Goal: Transaction & Acquisition: Download file/media

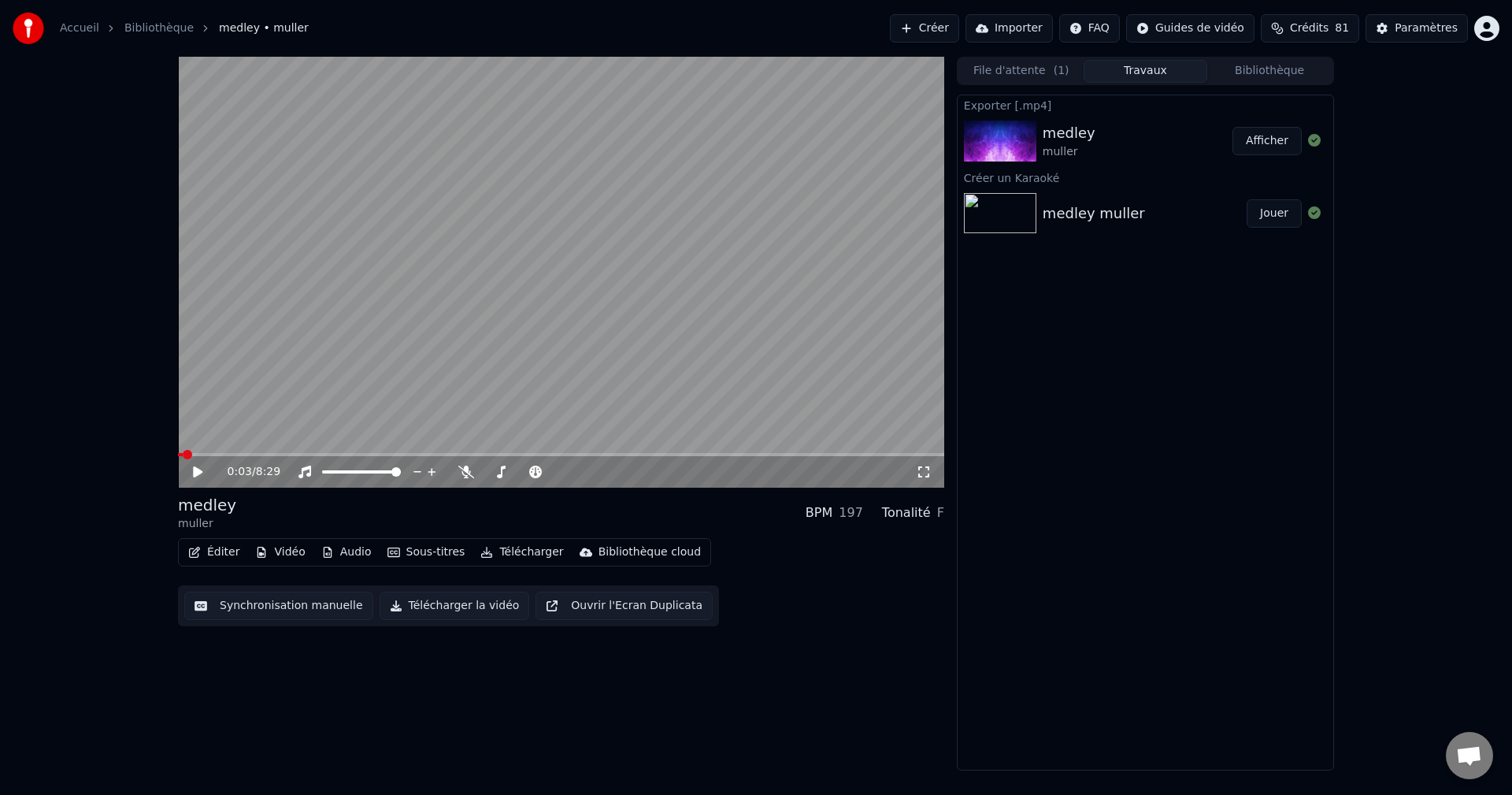
click at [959, 21] on button "Créer" at bounding box center [924, 28] width 69 height 28
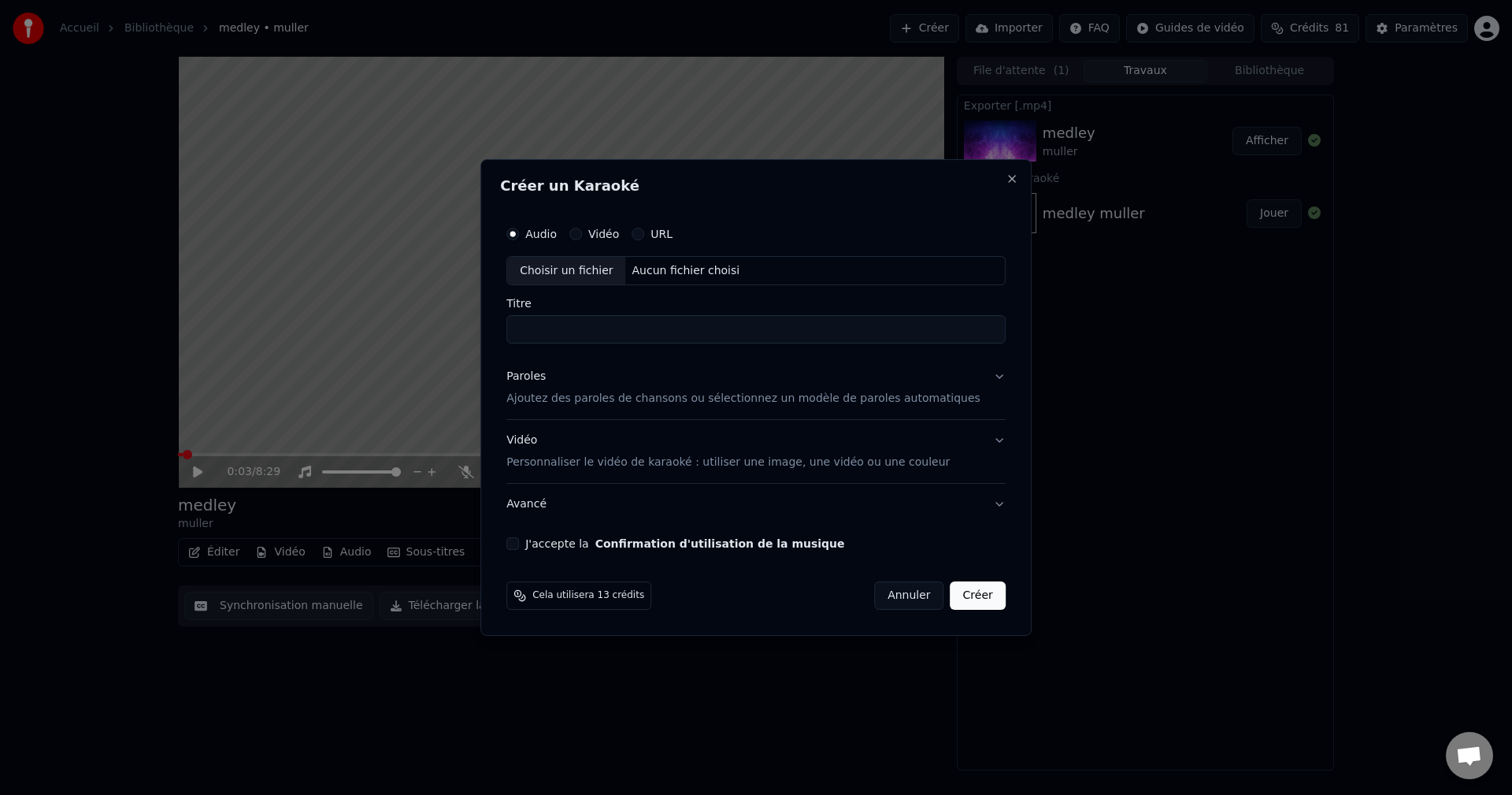
click at [672, 268] on div "Aucun fichier choisi" at bounding box center [686, 271] width 121 height 16
type input "**********"
click at [592, 395] on p "Ajoutez des paroles de chansons ou sélectionnez un modèle de paroles automatiqu…" at bounding box center [743, 399] width 474 height 16
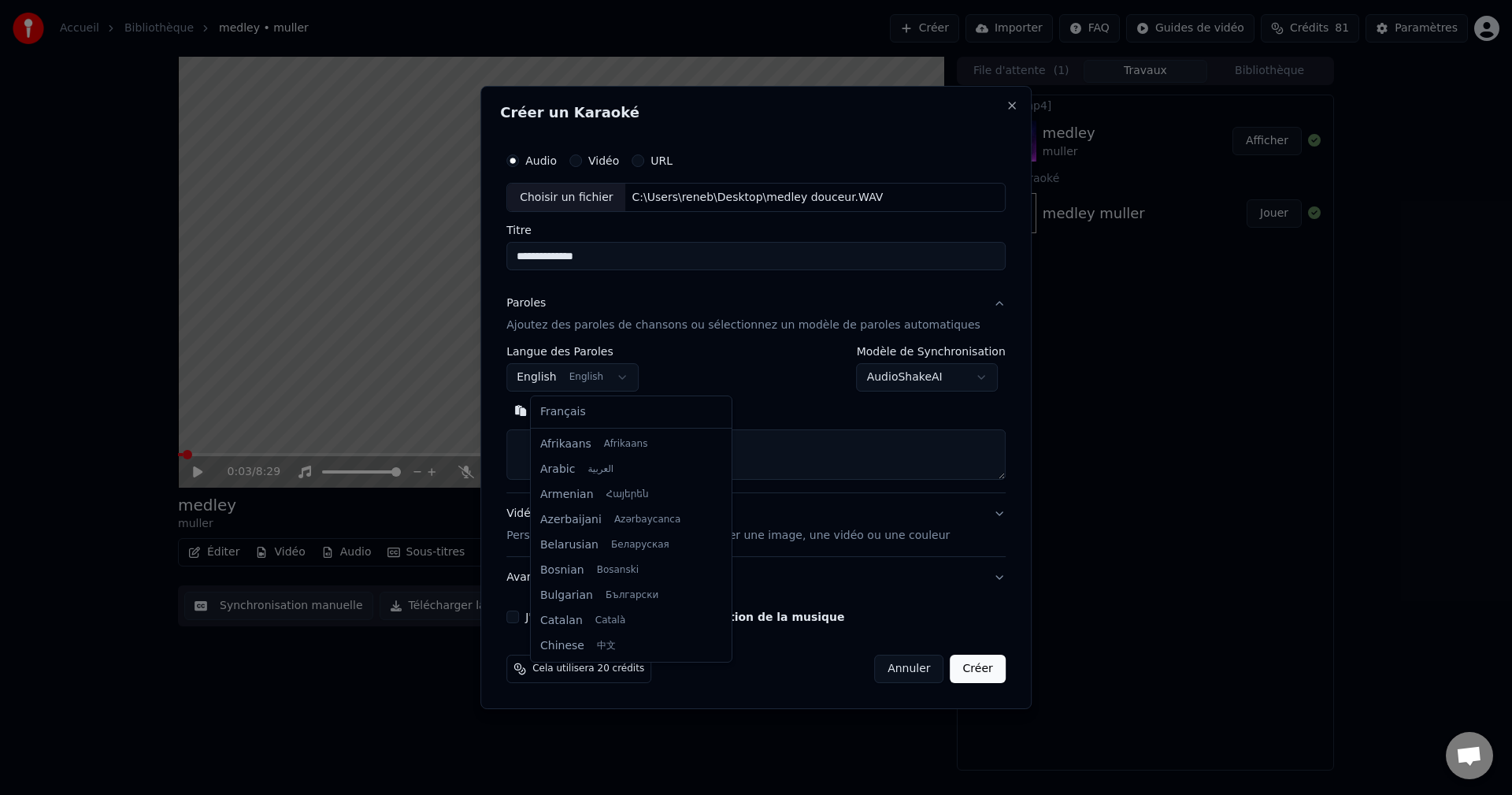
click at [640, 371] on body "**********" at bounding box center [756, 397] width 1512 height 795
select select "**"
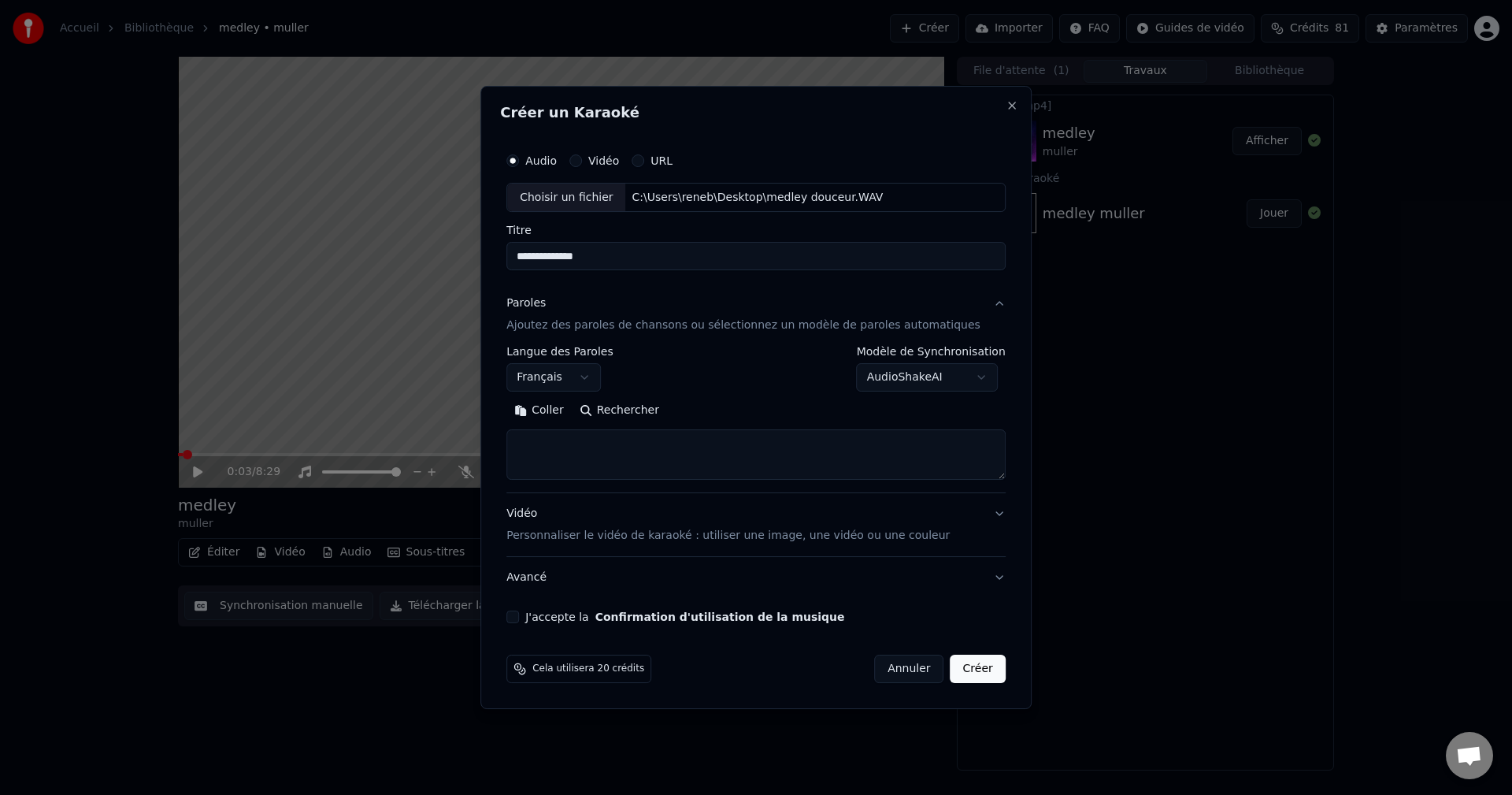
click at [559, 445] on textarea at bounding box center [756, 456] width 499 height 51
paste textarea "**********"
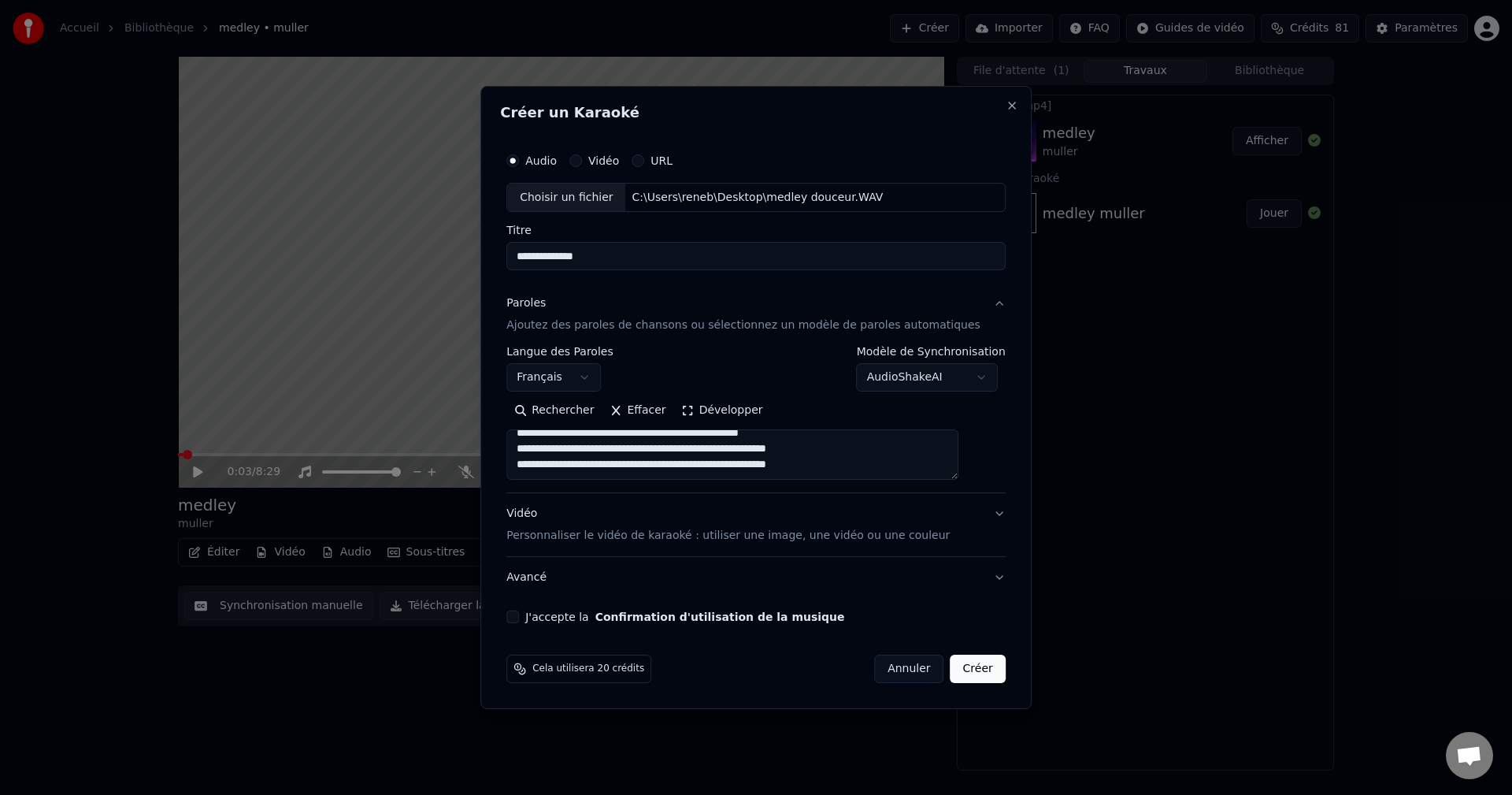
scroll to position [1444, 0]
click at [732, 406] on button "Développer" at bounding box center [721, 412] width 97 height 25
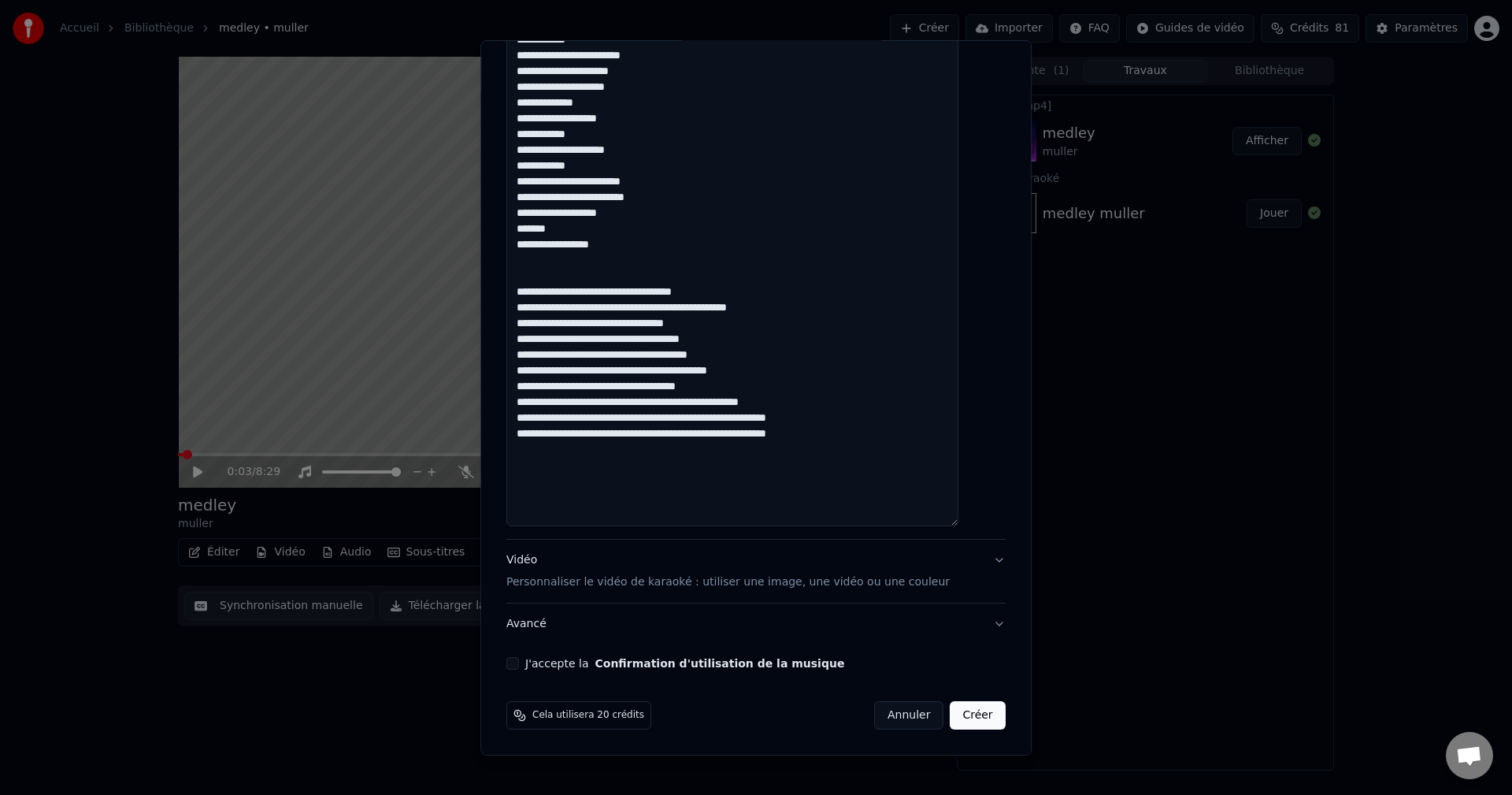
scroll to position [0, 0]
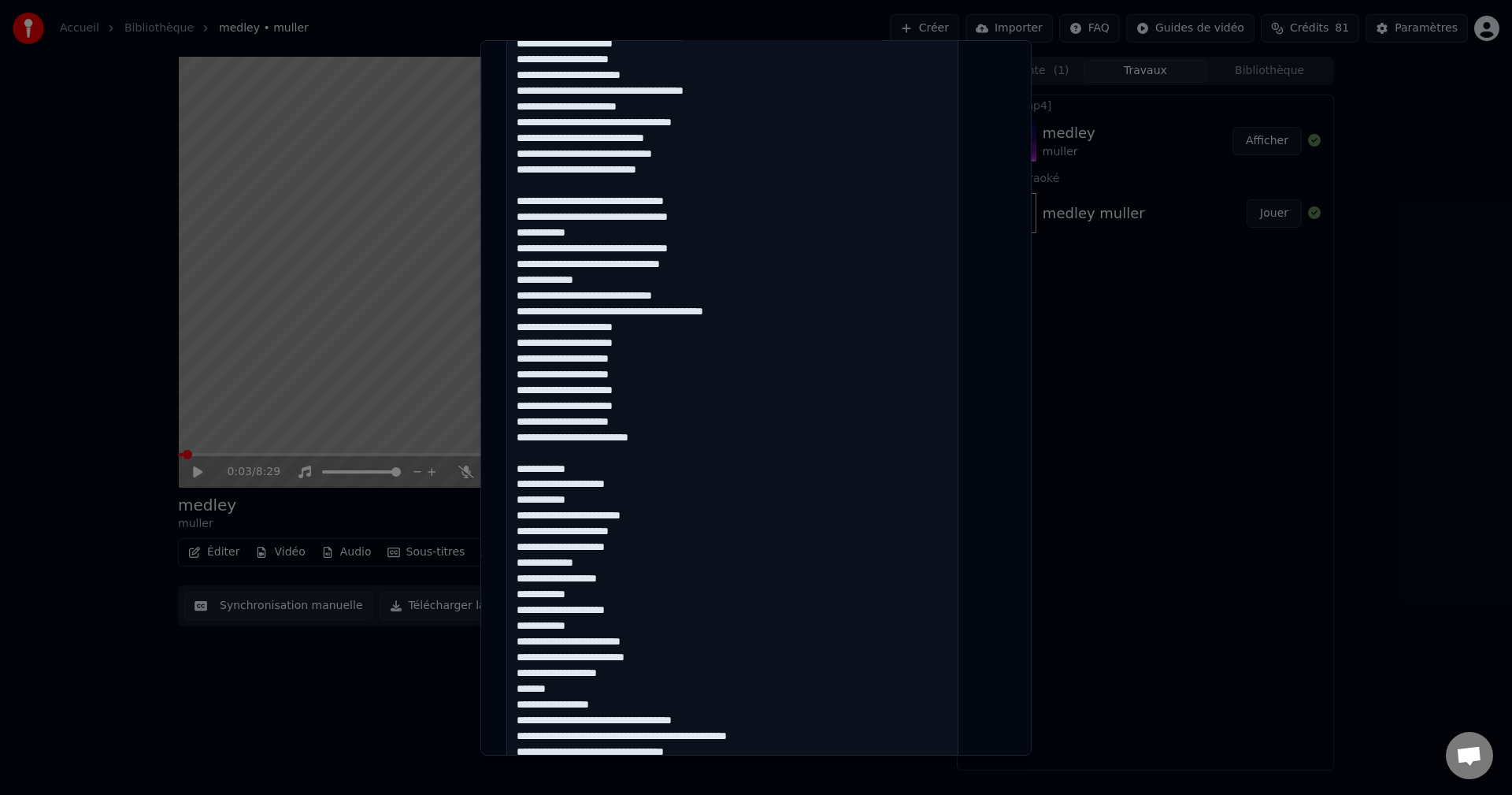
scroll to position [878, 0]
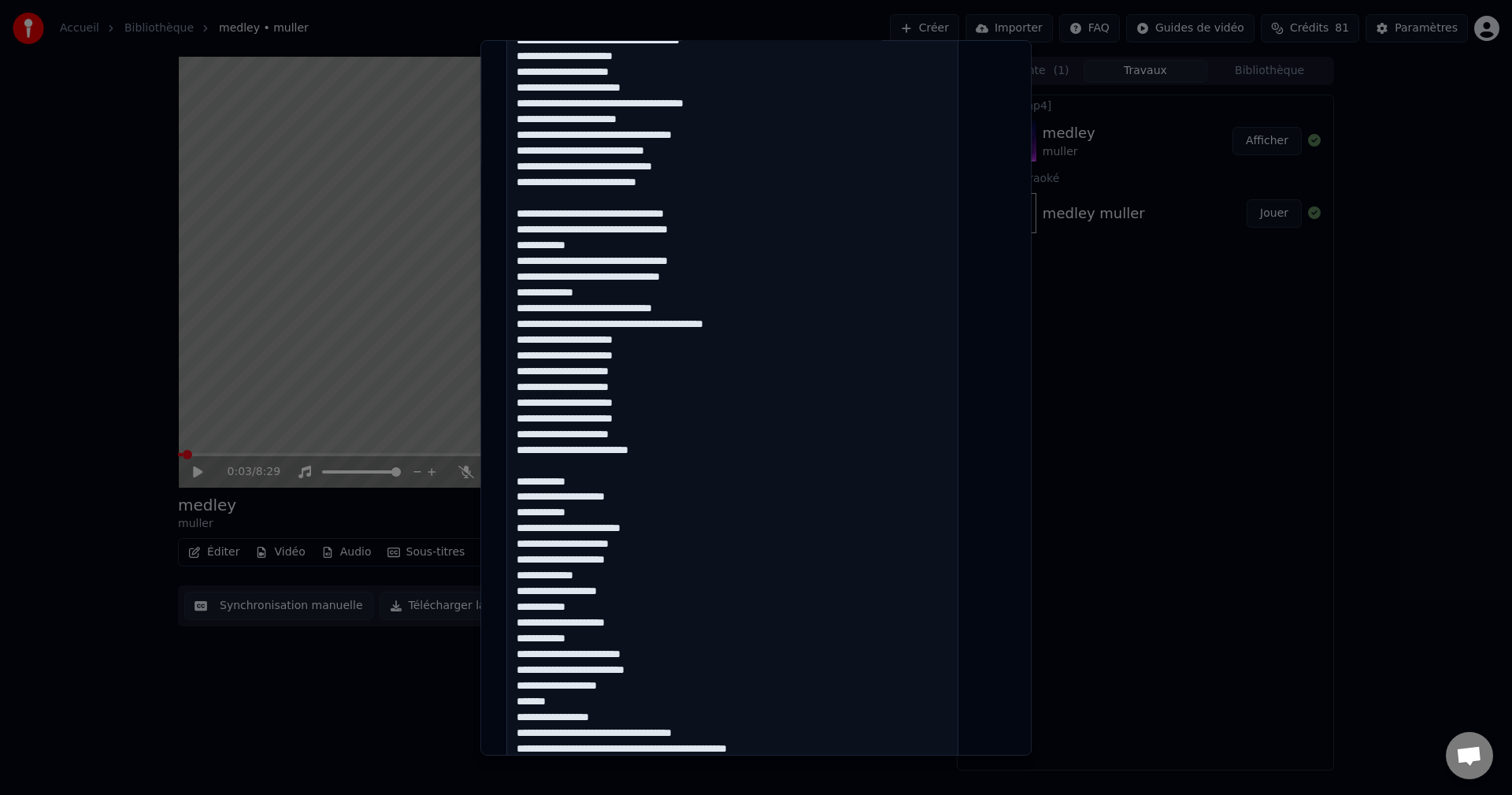
click at [533, 477] on textarea at bounding box center [732, 253] width 452 height 1492
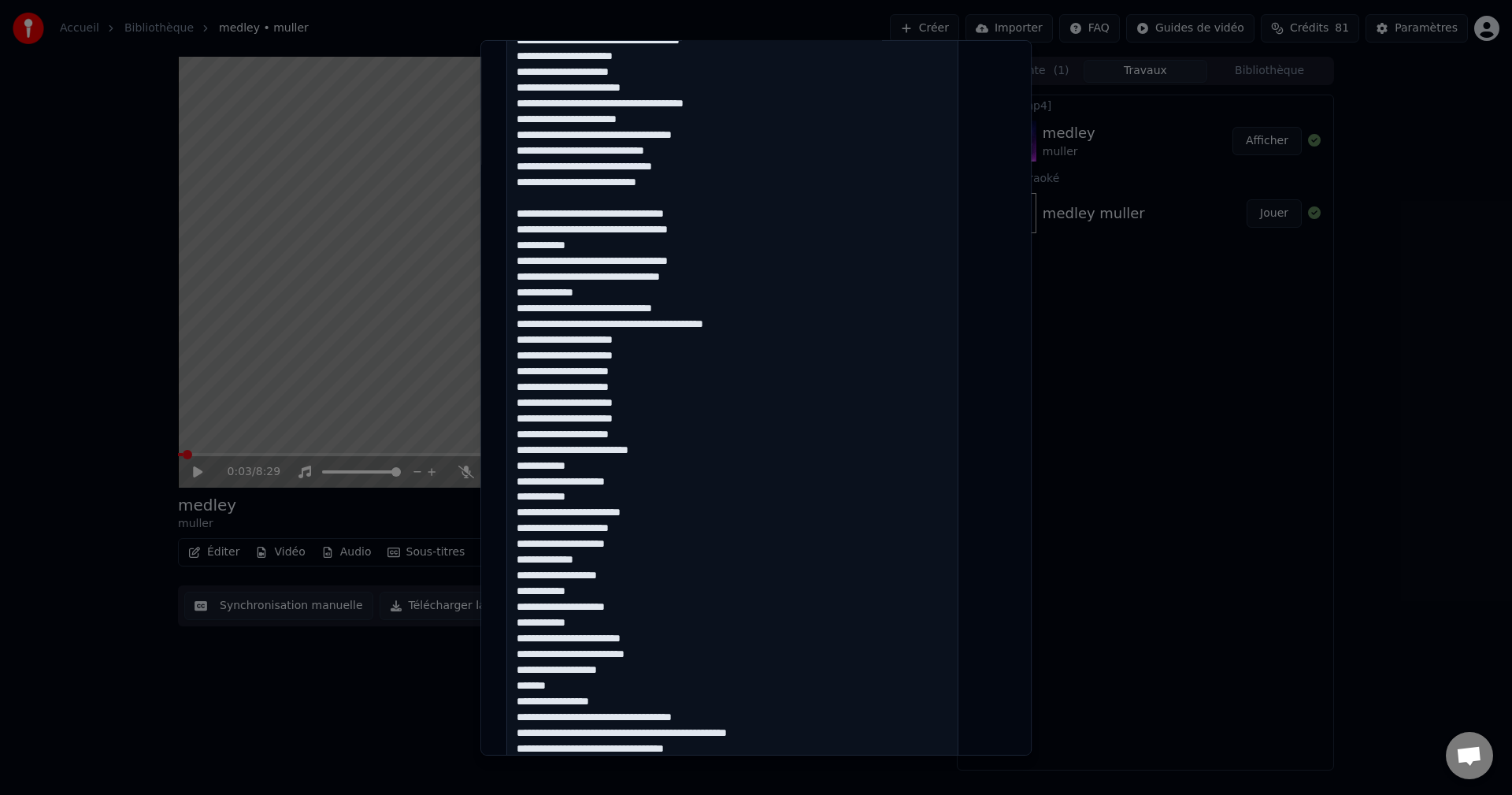
click at [535, 219] on textarea at bounding box center [732, 253] width 452 height 1492
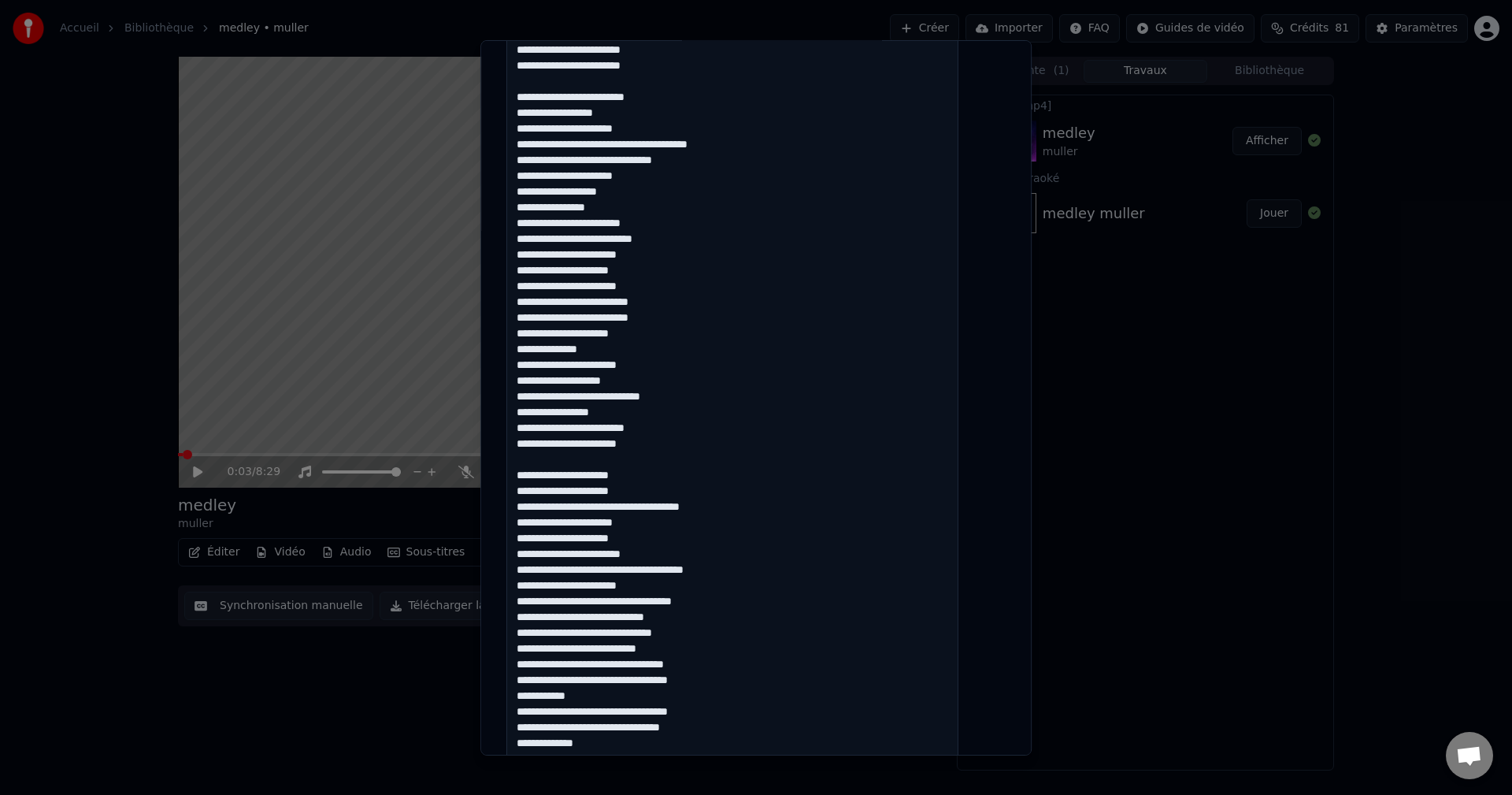
scroll to position [326, 0]
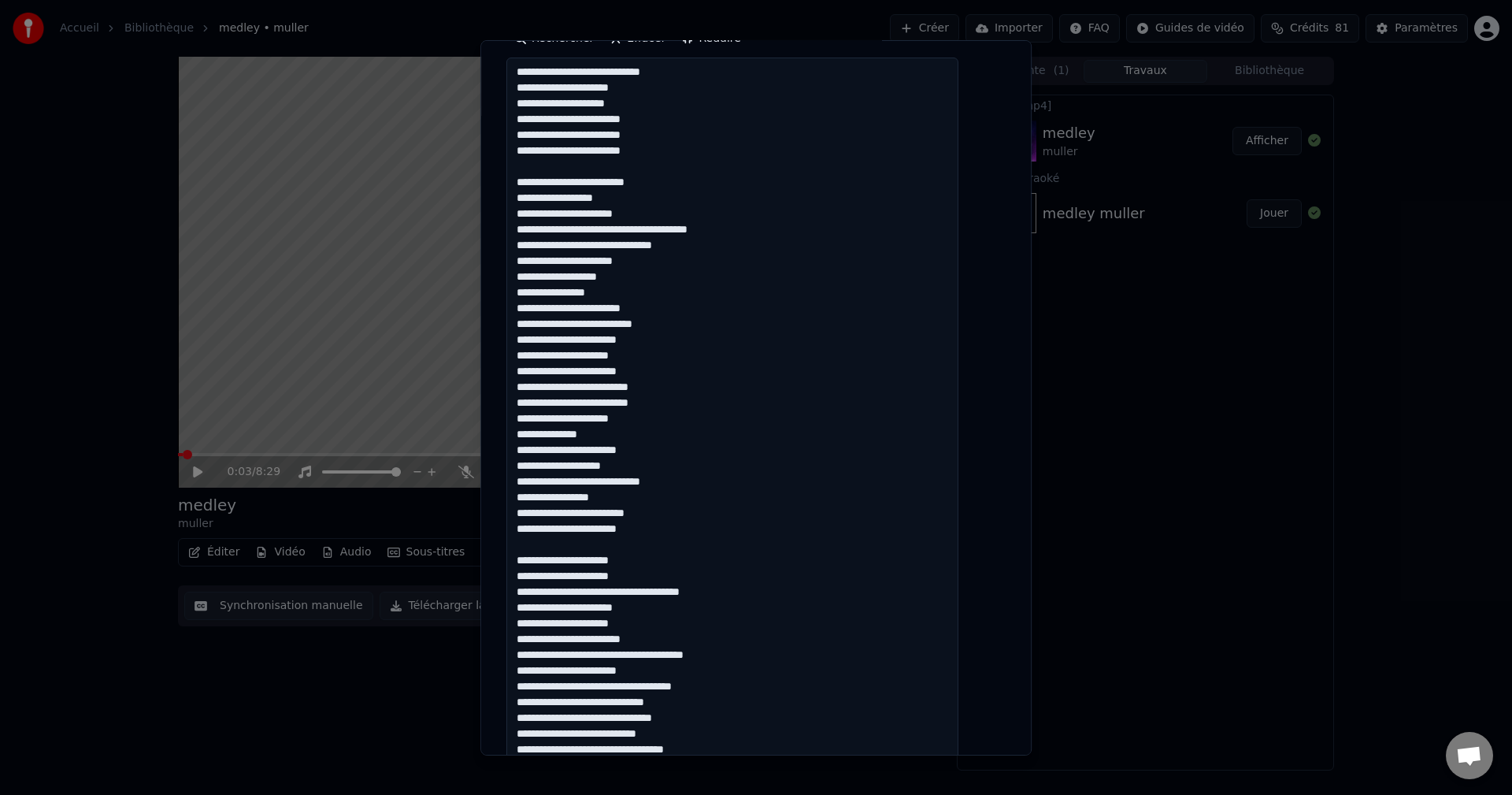
click at [532, 186] on textarea at bounding box center [732, 804] width 452 height 1492
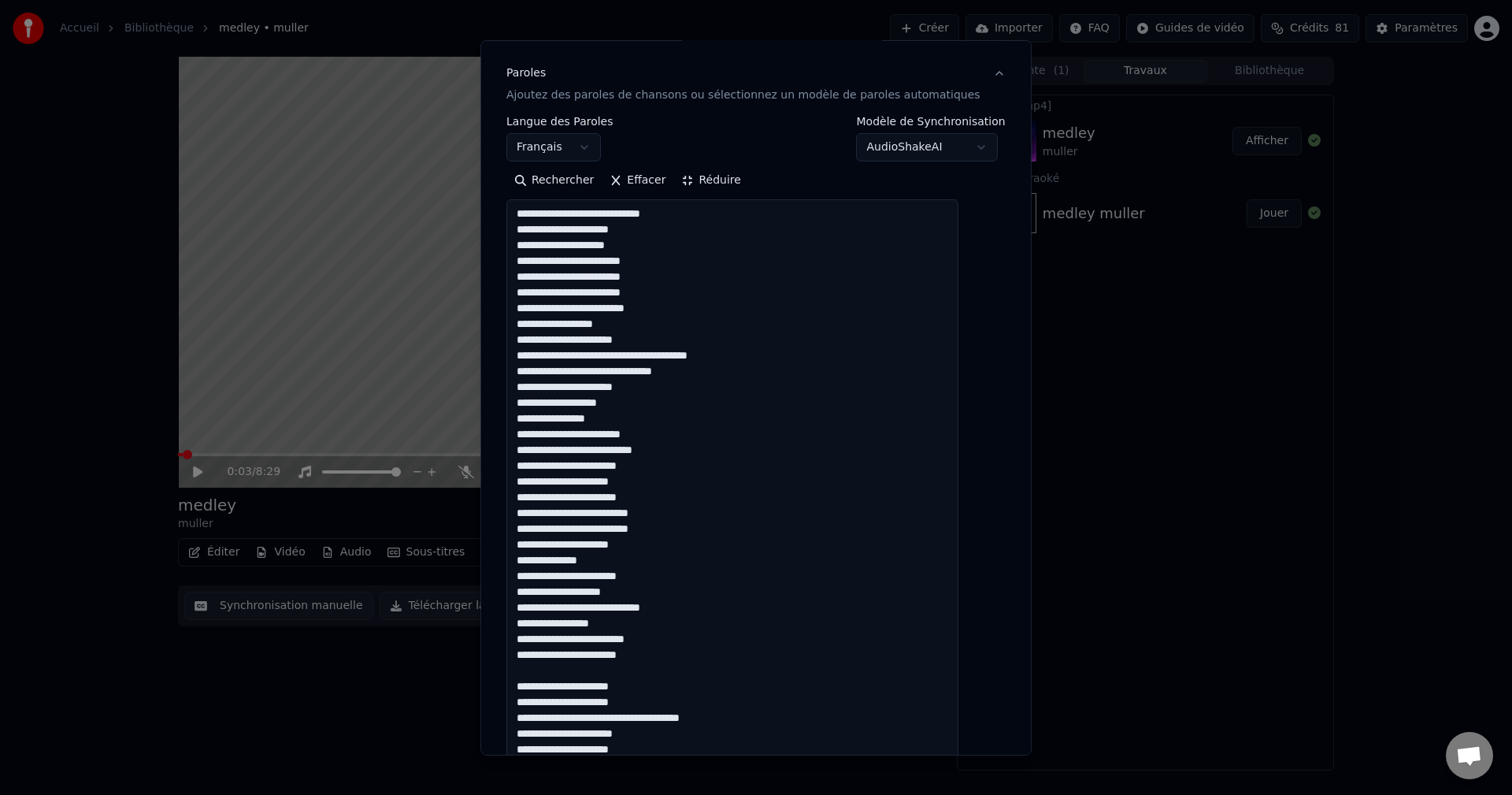
scroll to position [473, 0]
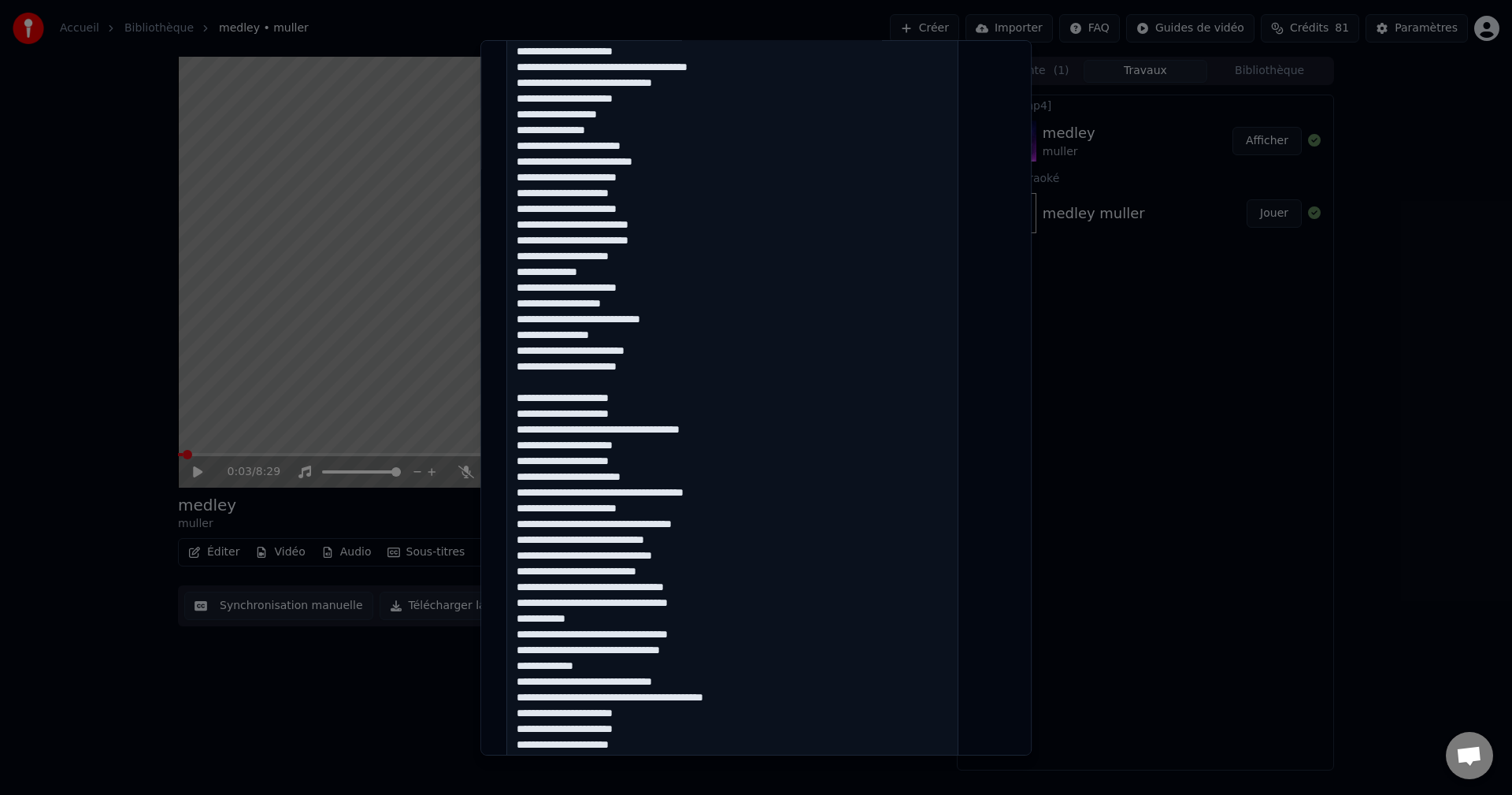
click at [537, 396] on textarea at bounding box center [732, 657] width 452 height 1492
click at [534, 396] on textarea at bounding box center [732, 657] width 452 height 1492
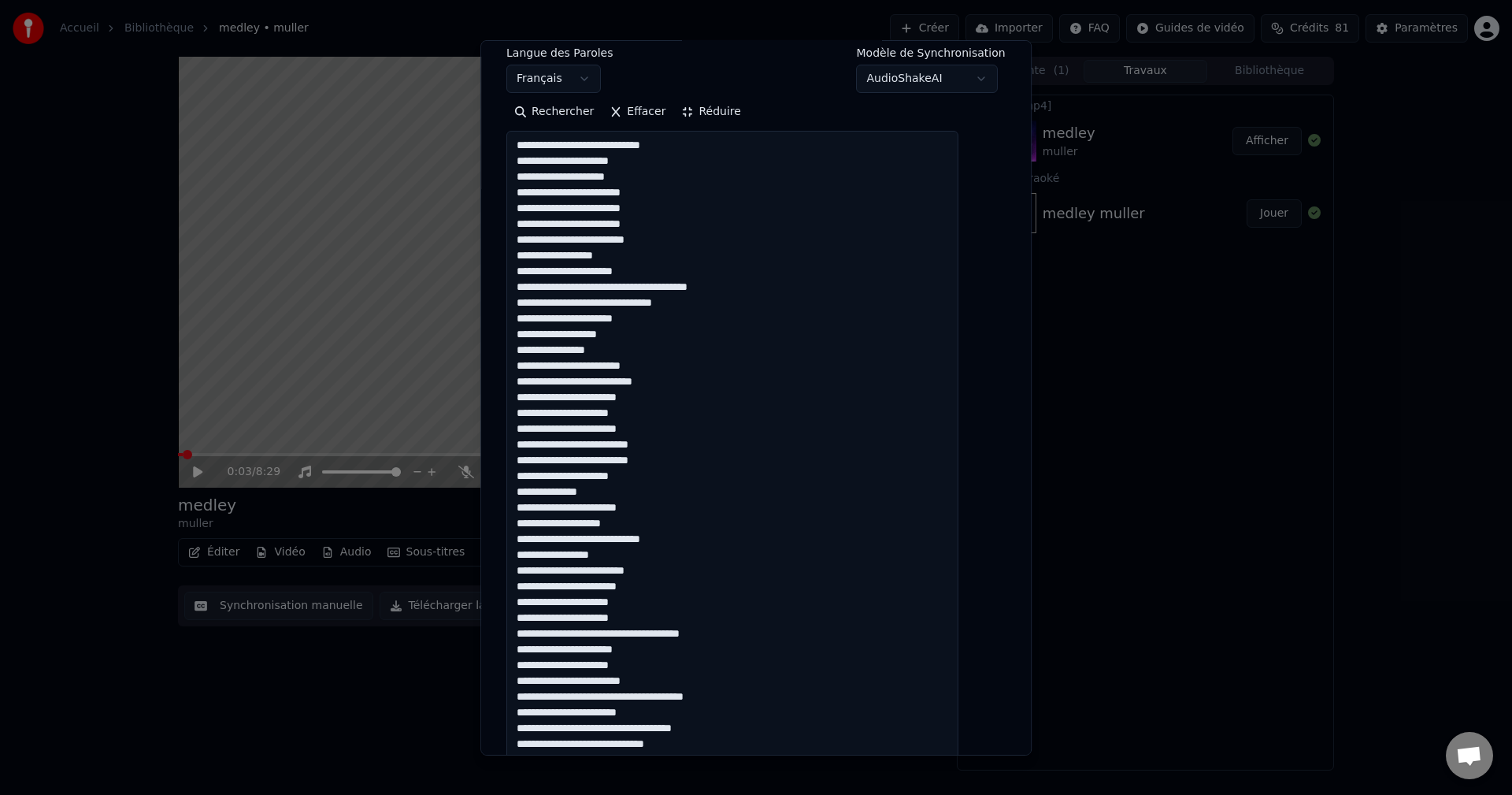
scroll to position [0, 0]
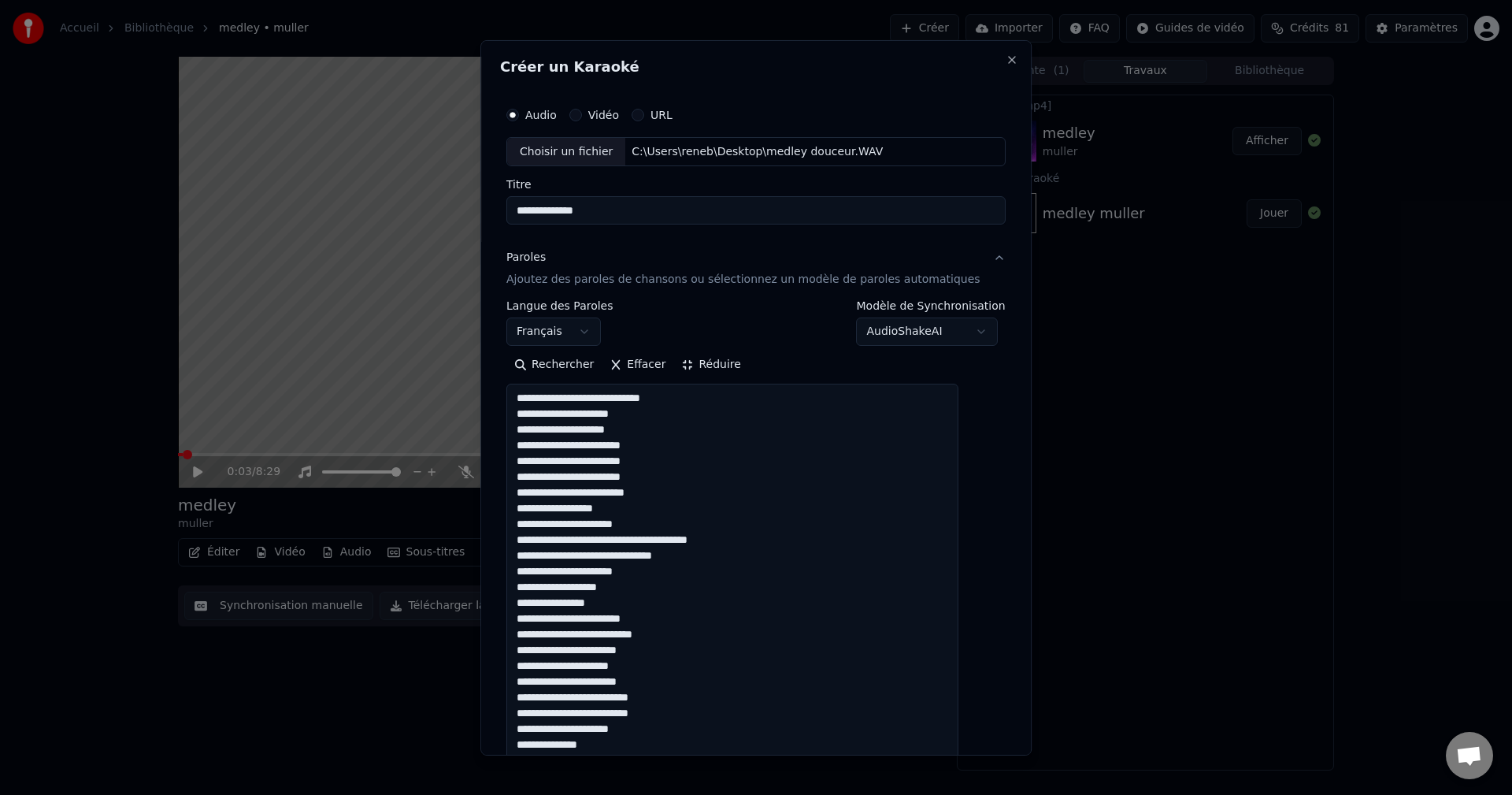
type textarea "**********"
click at [713, 363] on button "Réduire" at bounding box center [711, 365] width 75 height 25
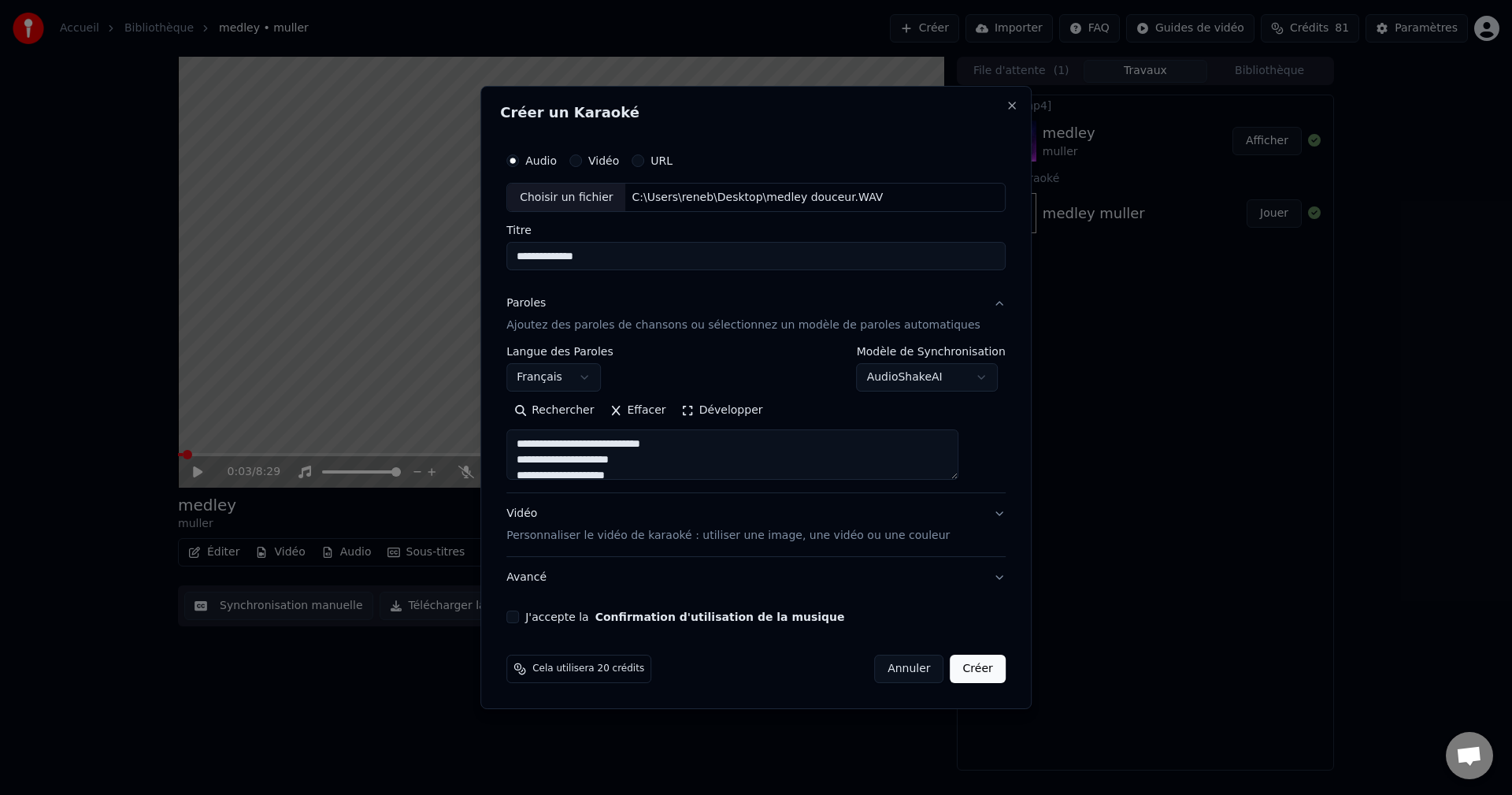
click at [965, 675] on button "Créer" at bounding box center [978, 668] width 56 height 28
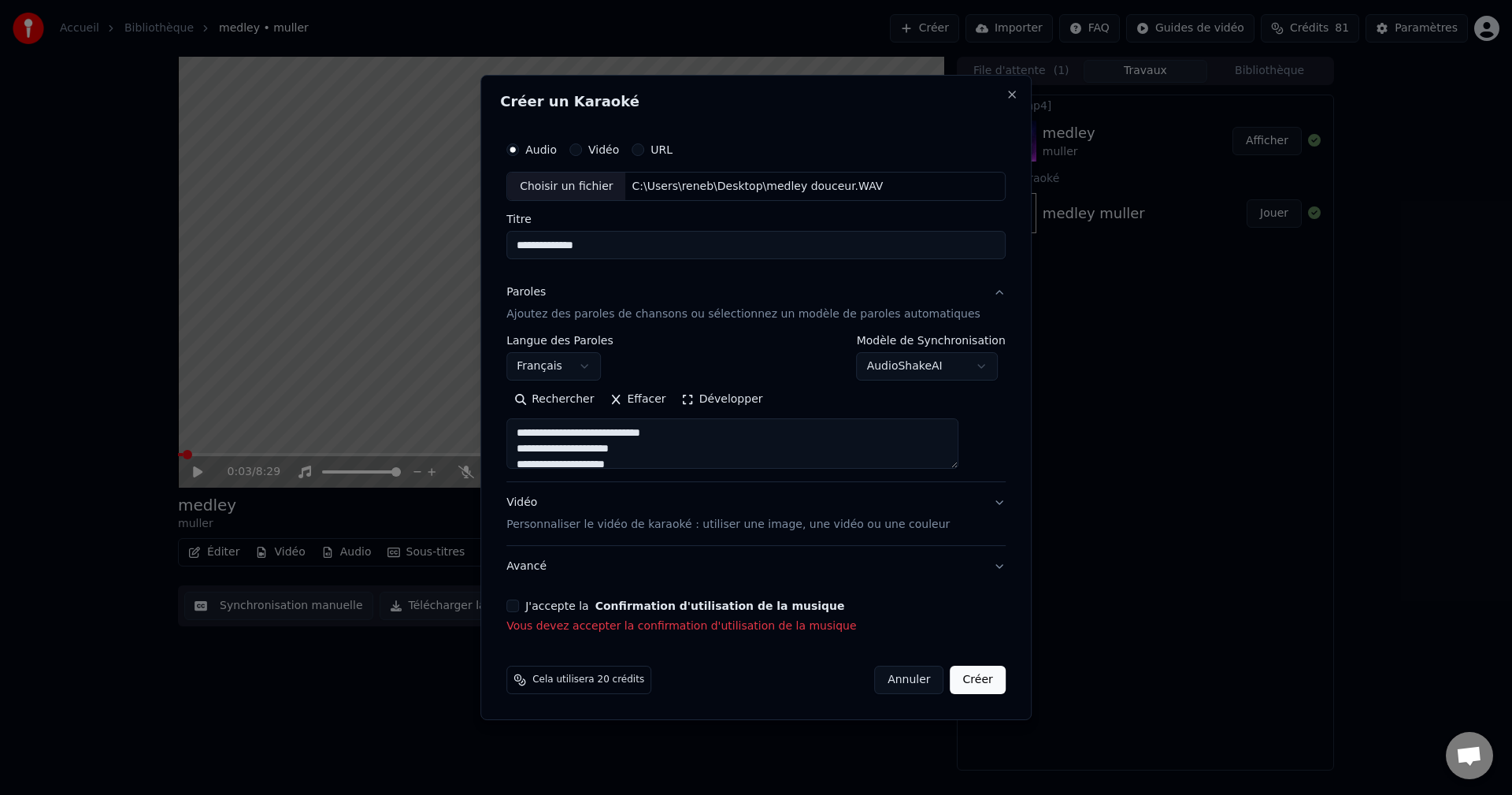
drag, startPoint x: 538, startPoint y: 602, endPoint x: 730, endPoint y: 648, distance: 197.4
click at [519, 602] on button "J'accepte la Confirmation d'utilisation de la musique" at bounding box center [512, 606] width 13 height 13
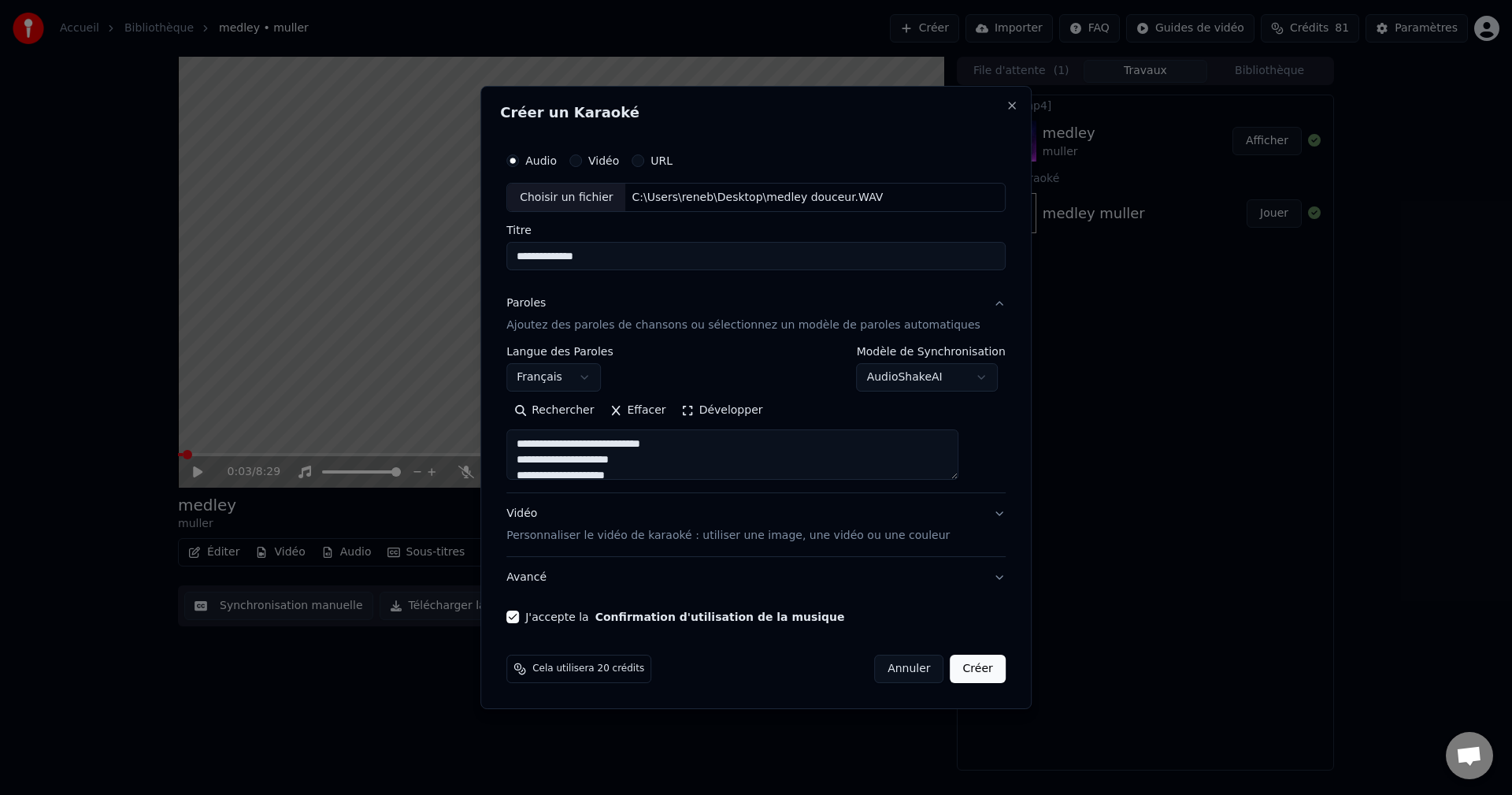
click at [954, 669] on button "Créer" at bounding box center [978, 668] width 56 height 28
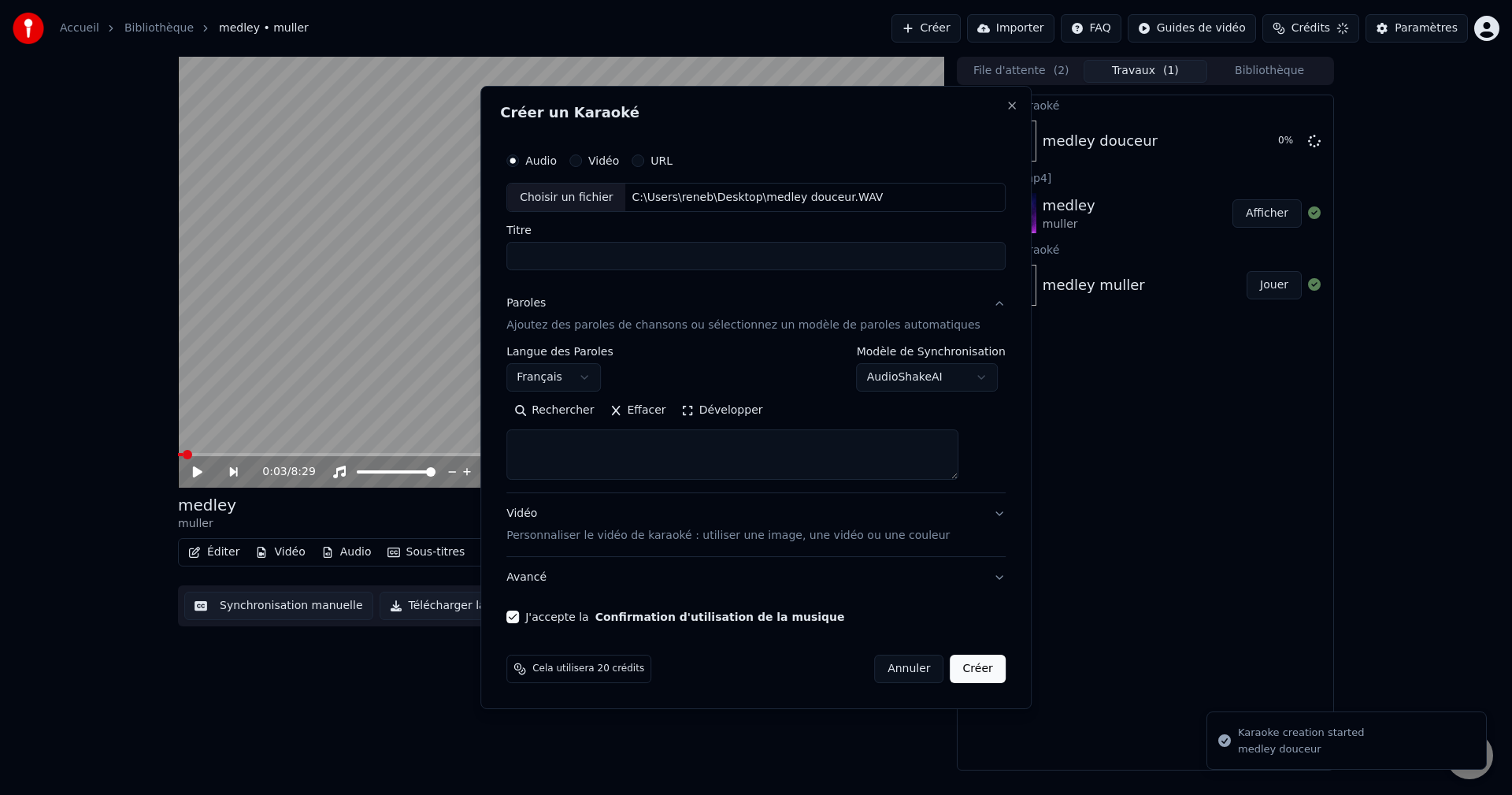
select select
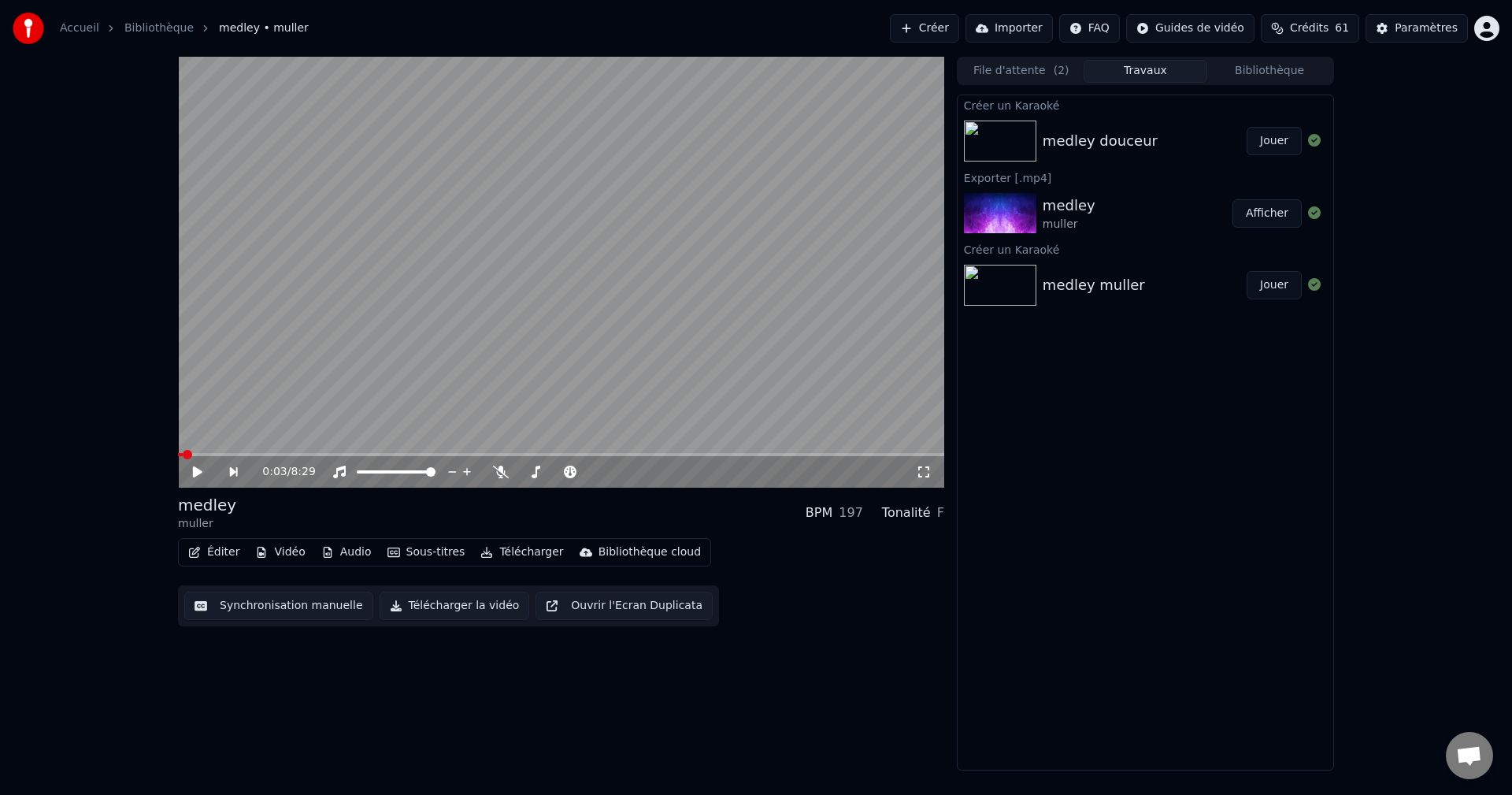
click at [1275, 142] on button "Jouer" at bounding box center [1273, 140] width 56 height 28
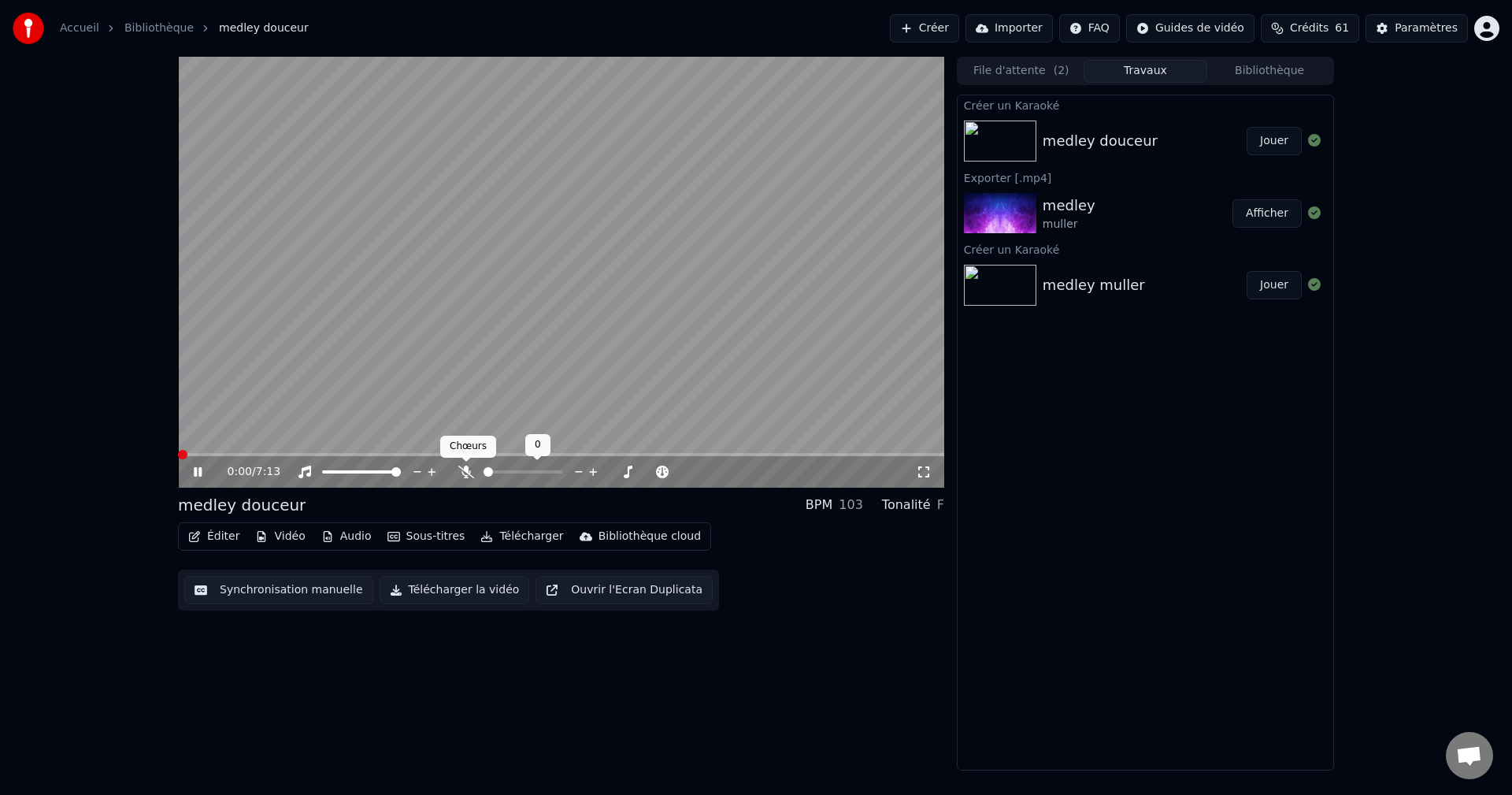
click at [469, 470] on icon at bounding box center [466, 471] width 16 height 13
click at [200, 469] on icon at bounding box center [198, 472] width 8 height 10
click at [203, 452] on span at bounding box center [208, 455] width 10 height 10
click at [463, 470] on icon at bounding box center [466, 471] width 16 height 13
click at [199, 473] on icon at bounding box center [198, 471] width 10 height 11
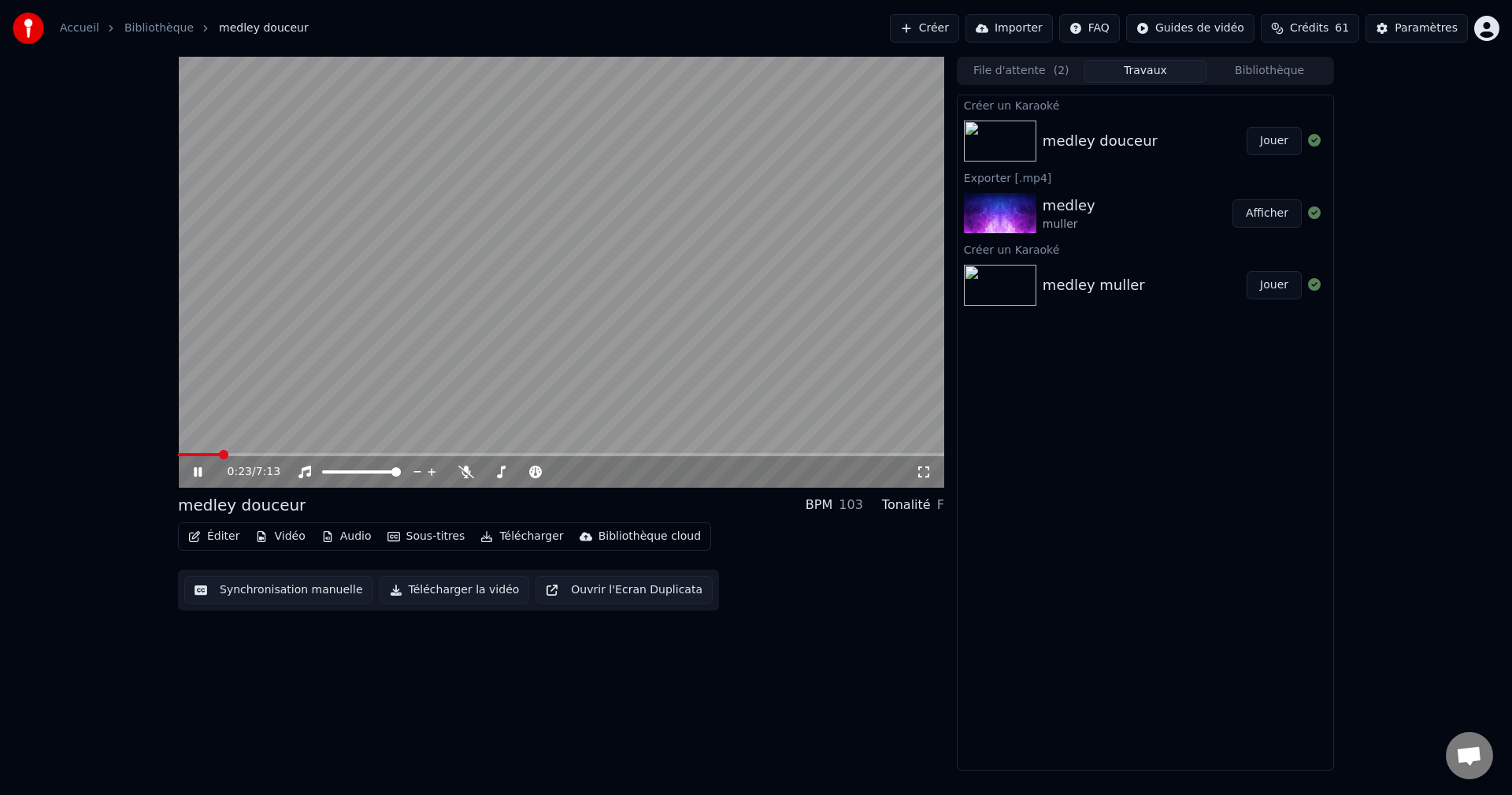
click at [186, 472] on div "0:23 / 7:13" at bounding box center [561, 472] width 754 height 16
drag, startPoint x: 193, startPoint y: 471, endPoint x: 197, endPoint y: 463, distance: 8.9
click at [194, 470] on icon at bounding box center [209, 471] width 37 height 13
click at [344, 537] on button "Audio" at bounding box center [346, 537] width 63 height 22
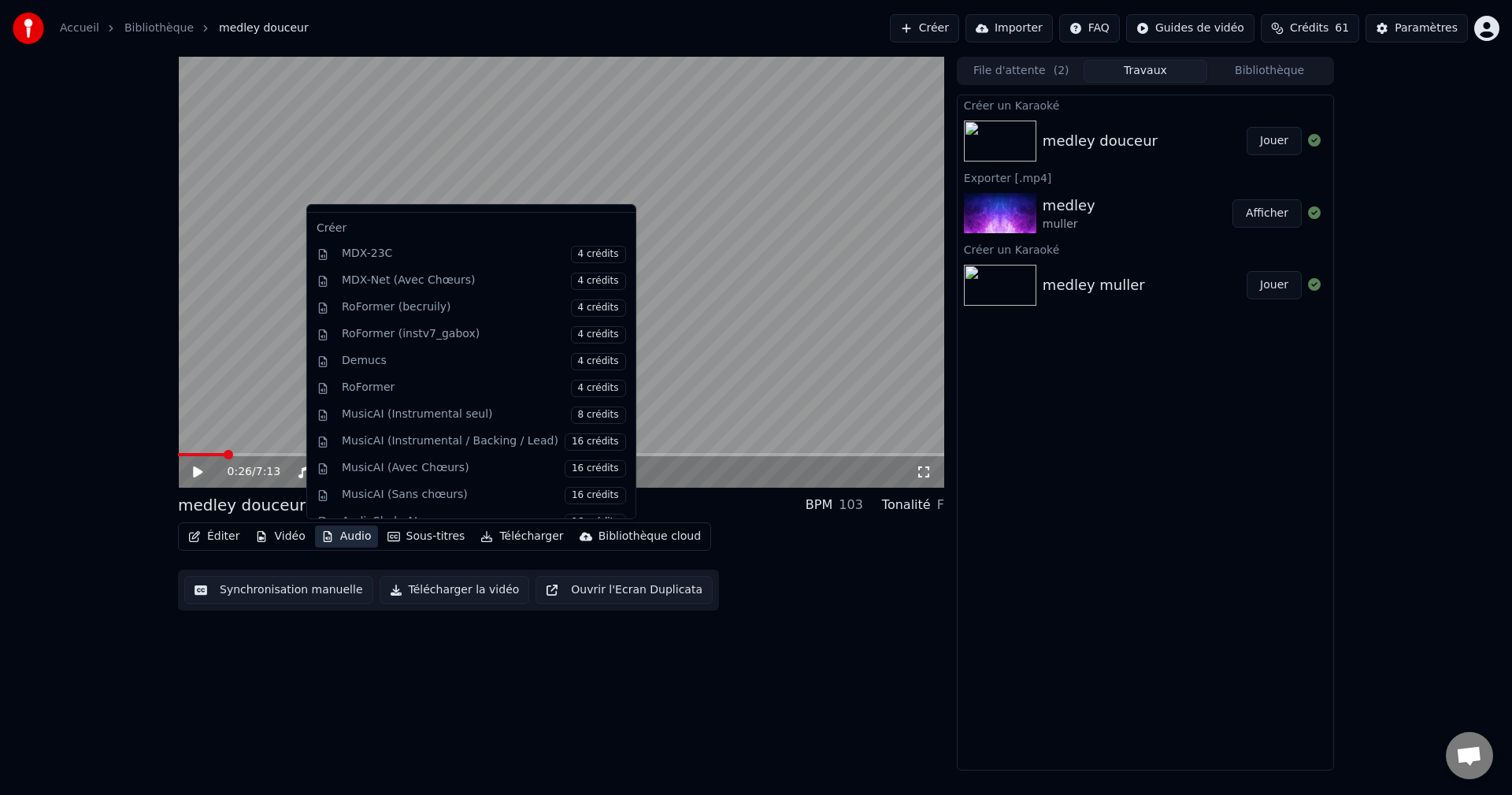
scroll to position [158, 0]
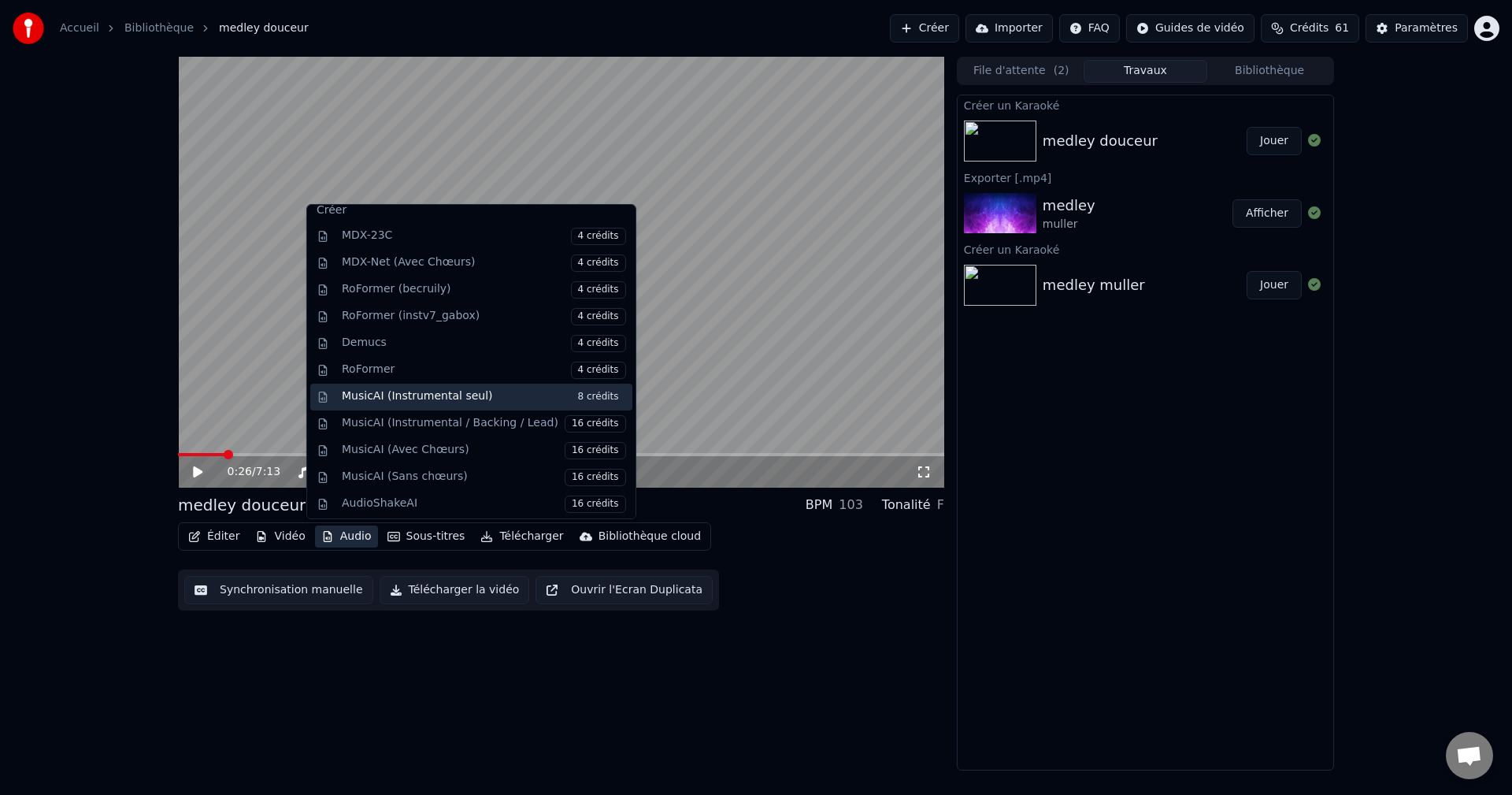
click at [418, 396] on div "MusicAI (Instrumental seul) 8 crédits" at bounding box center [485, 397] width 285 height 18
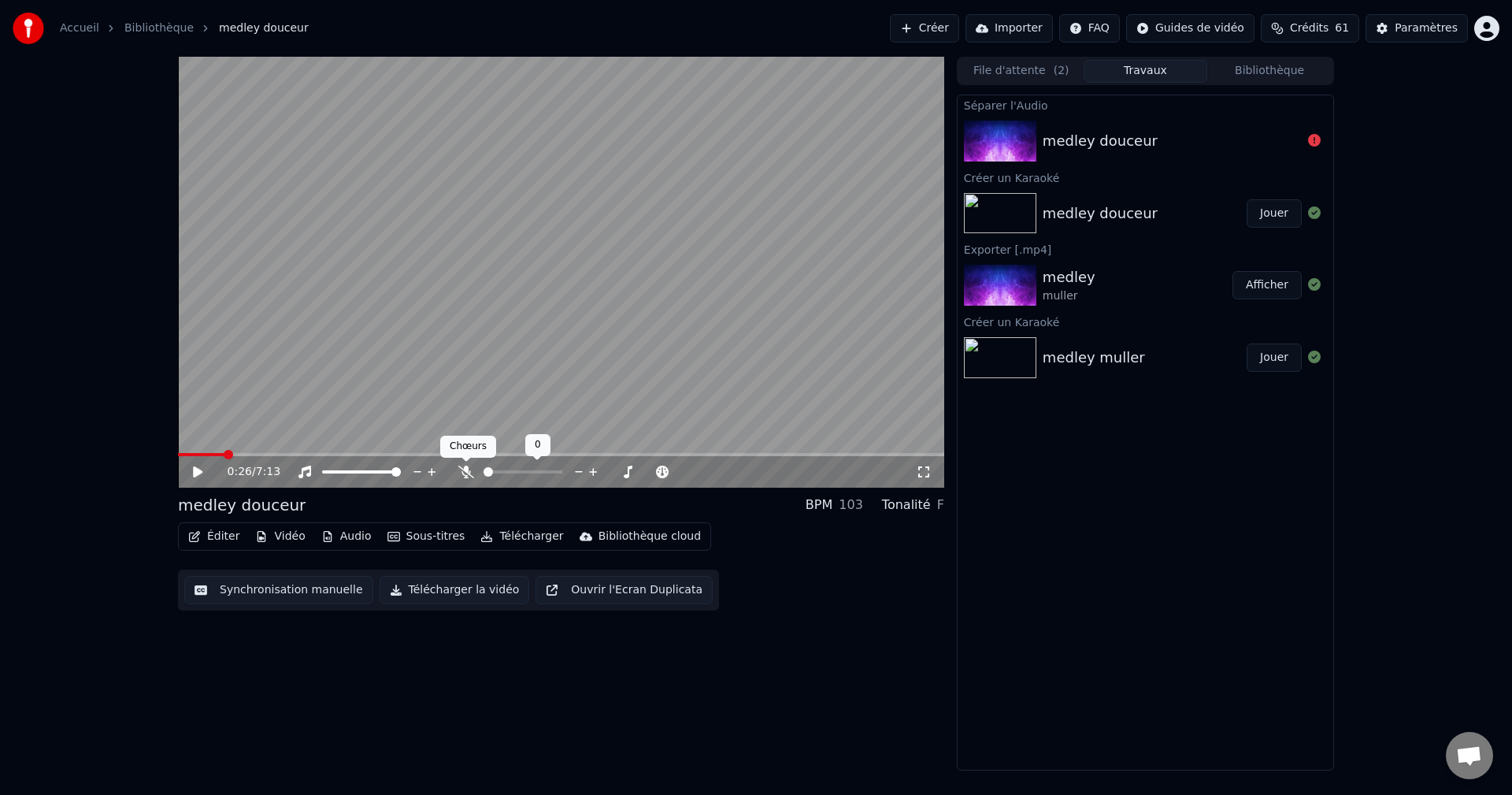
click at [469, 465] on span at bounding box center [466, 461] width 8 height 8
click at [347, 538] on button "Audio" at bounding box center [346, 537] width 63 height 22
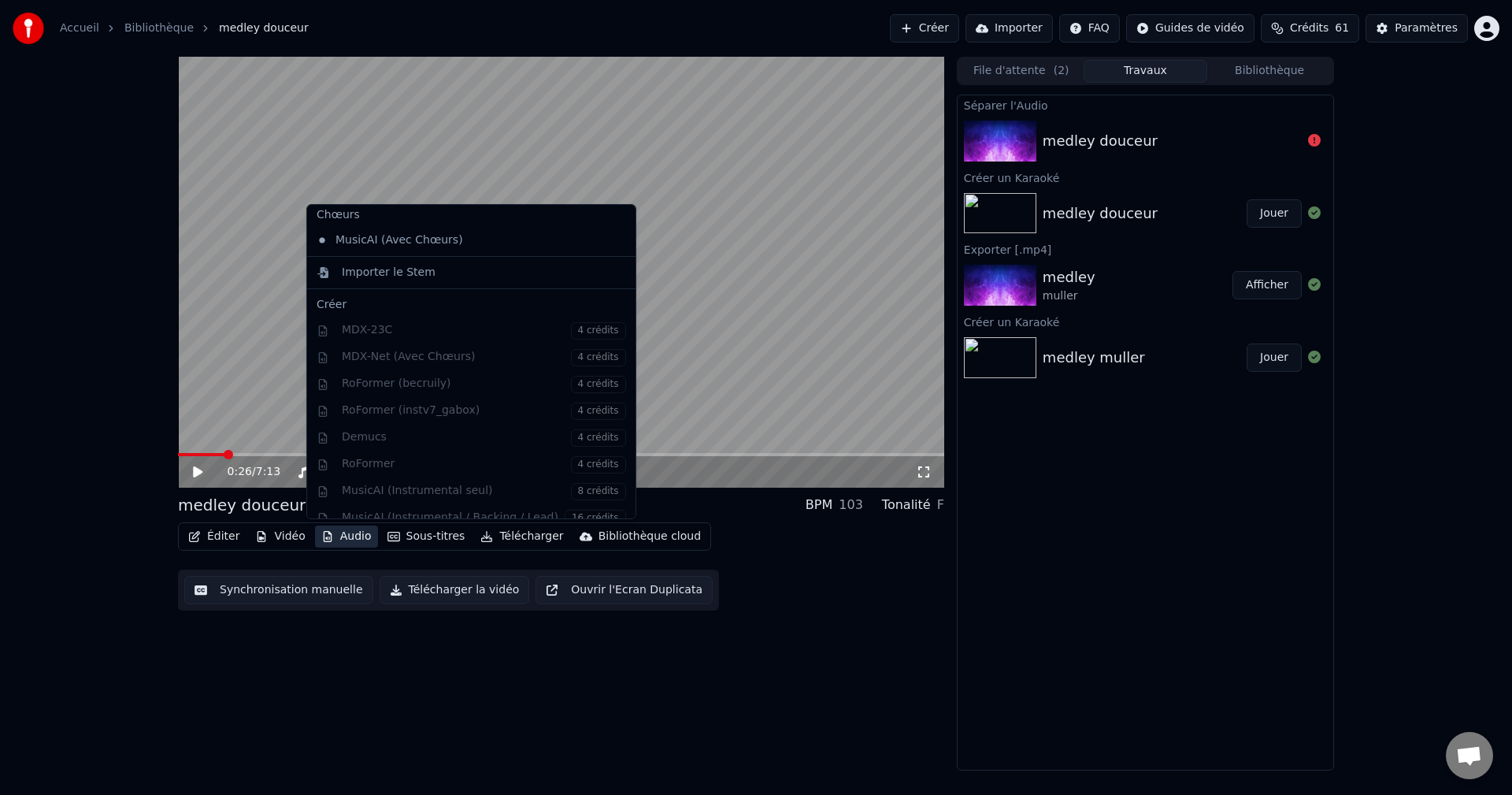
scroll to position [0, 0]
click at [615, 301] on icon at bounding box center [620, 302] width 11 height 13
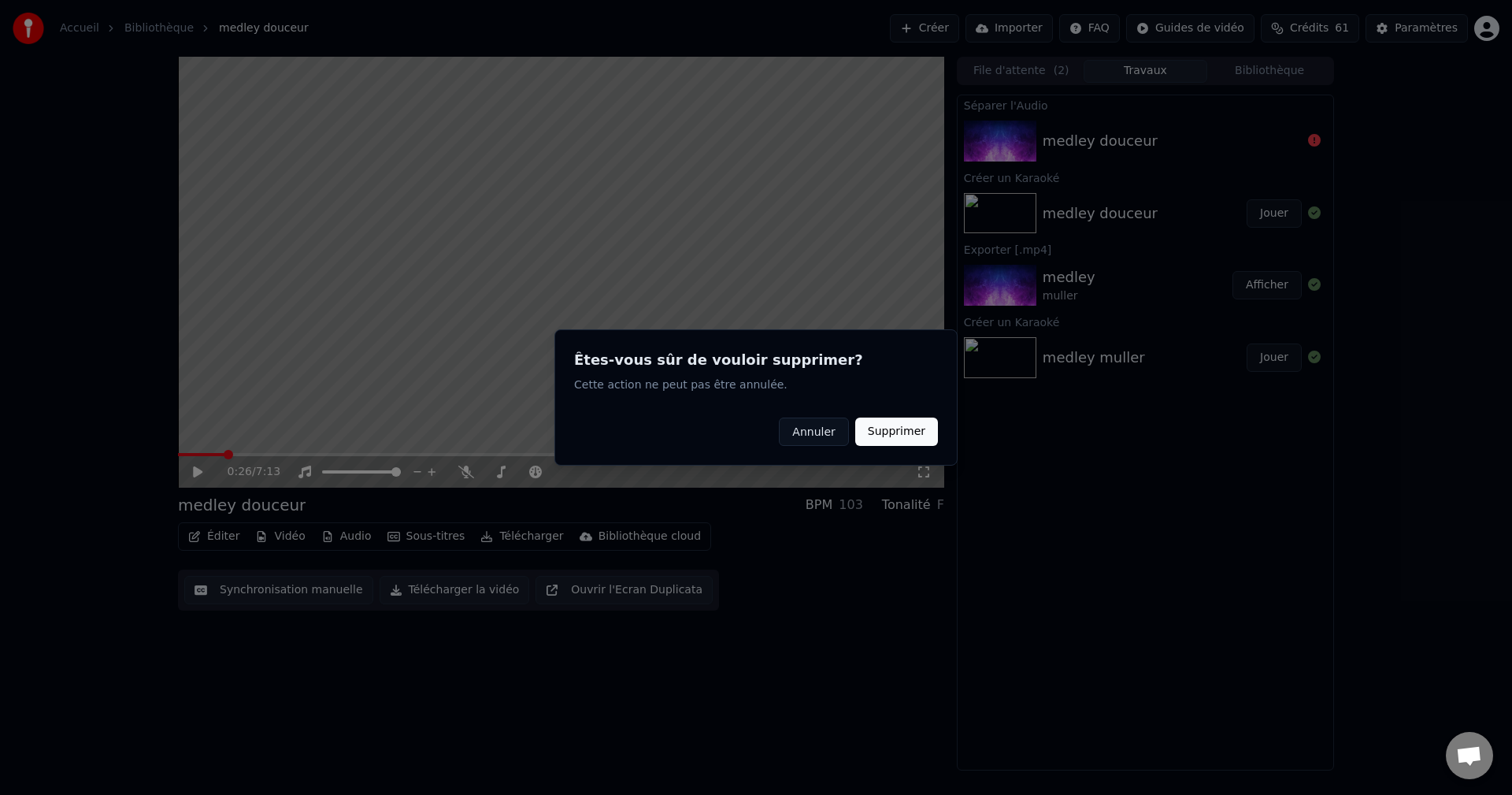
click at [879, 436] on button "Supprimer" at bounding box center [896, 431] width 83 height 28
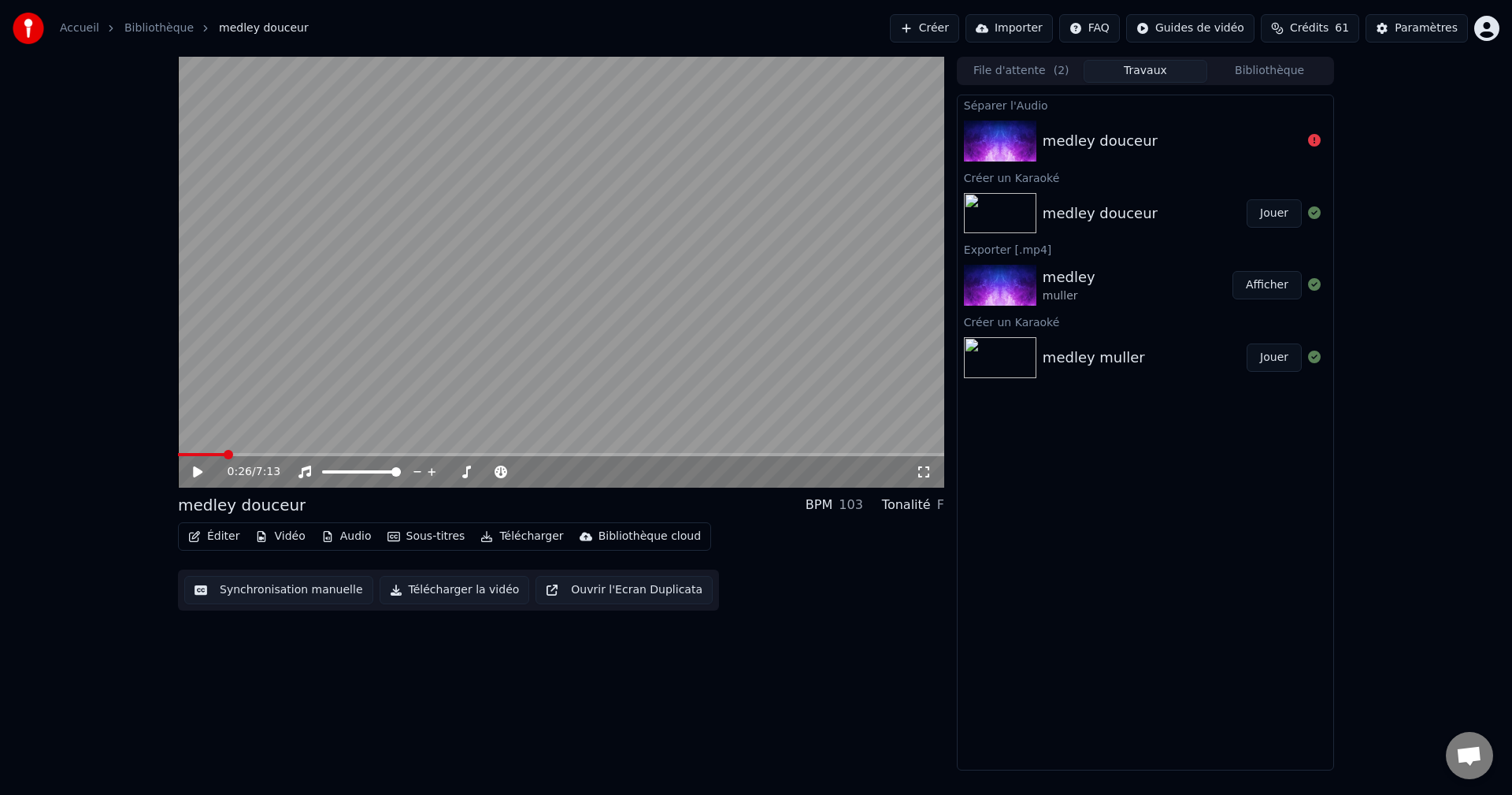
click at [342, 539] on button "Audio" at bounding box center [346, 537] width 63 height 22
click at [344, 537] on button "Audio" at bounding box center [346, 537] width 63 height 22
click at [206, 471] on icon at bounding box center [209, 471] width 37 height 13
click at [178, 454] on span at bounding box center [183, 455] width 10 height 10
click at [760, 362] on video at bounding box center [562, 272] width 766 height 431
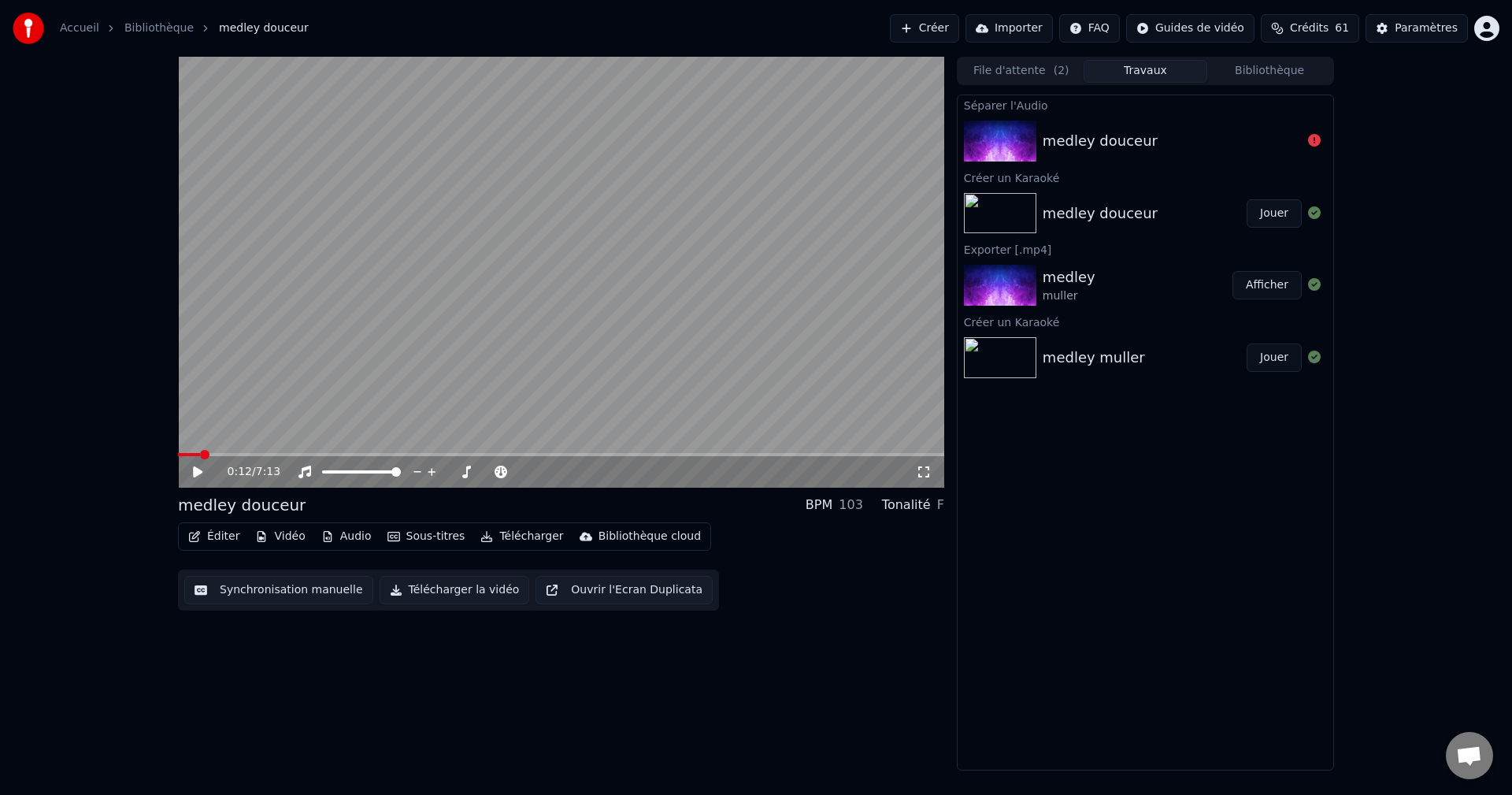
click at [1278, 214] on button "Jouer" at bounding box center [1273, 213] width 56 height 28
click at [752, 303] on video at bounding box center [562, 272] width 766 height 431
click at [959, 27] on button "Créer" at bounding box center [924, 28] width 69 height 28
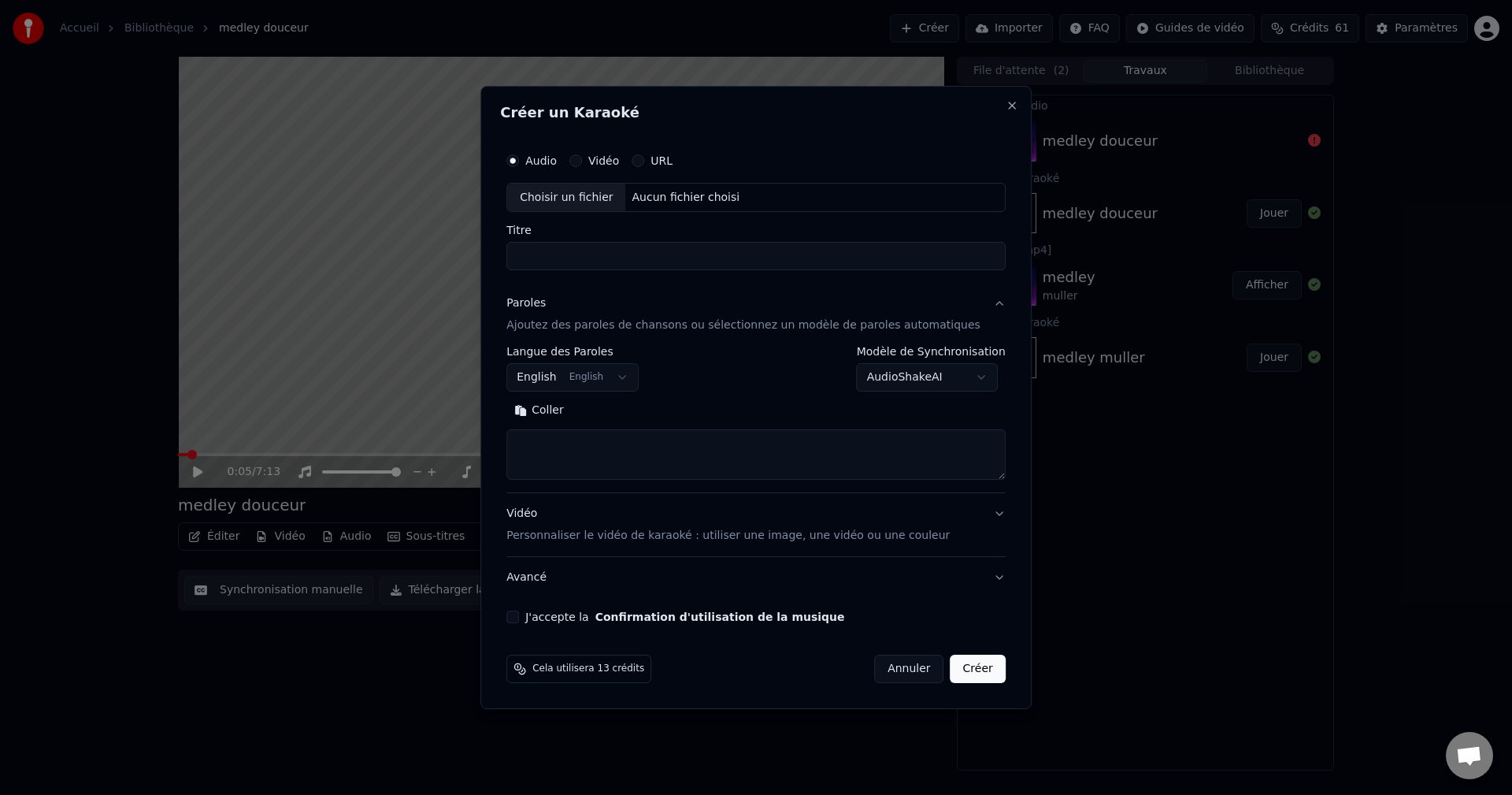
click at [573, 254] on input "Titre" at bounding box center [756, 257] width 499 height 28
drag, startPoint x: 585, startPoint y: 260, endPoint x: 452, endPoint y: 250, distance: 133.4
click at [444, 252] on body "**********" at bounding box center [756, 397] width 1512 height 795
click at [683, 198] on div "Aucun fichier choisi" at bounding box center [686, 198] width 121 height 16
type input "**********"
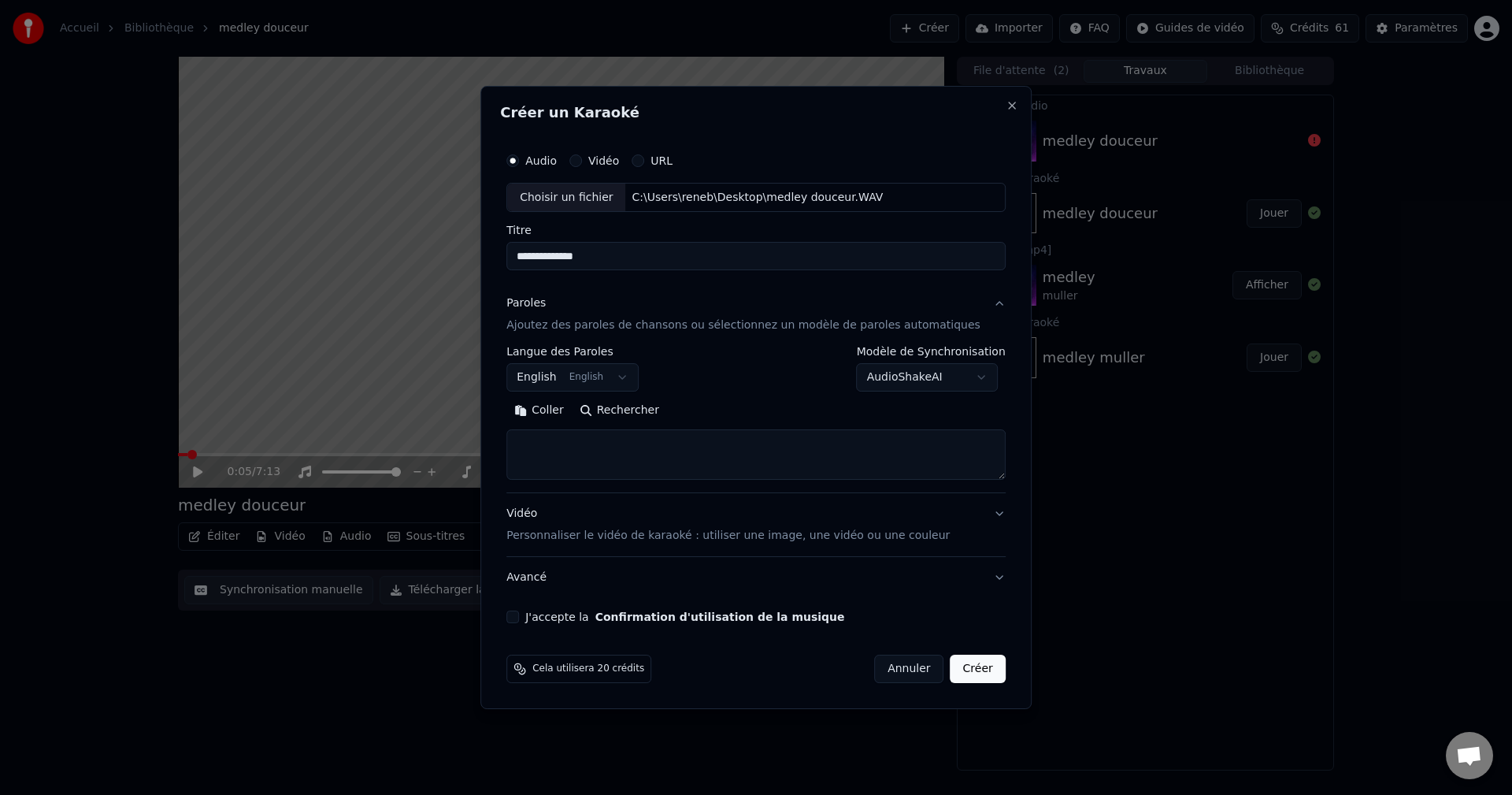
click at [639, 375] on body "**********" at bounding box center [756, 397] width 1512 height 795
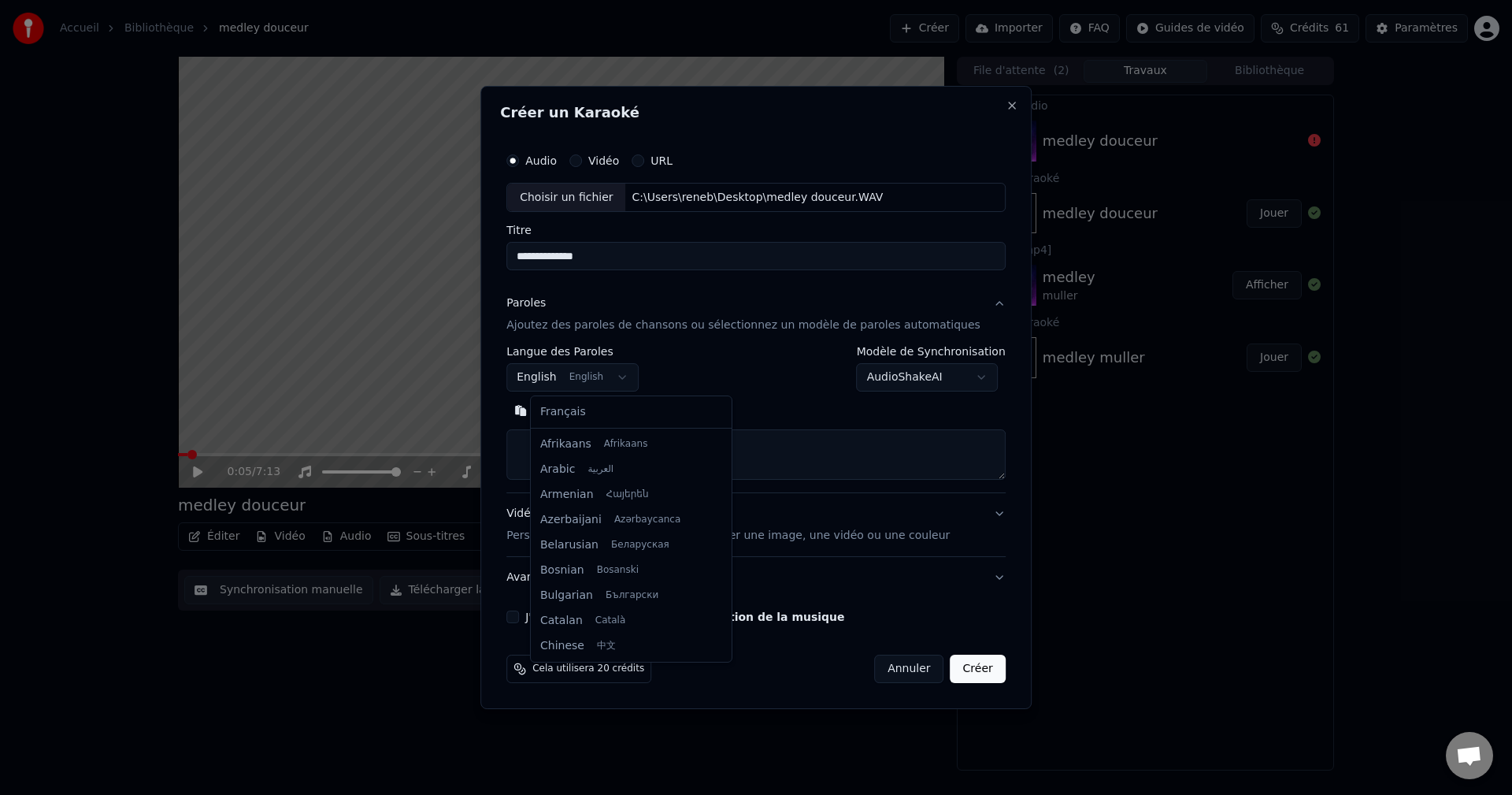
scroll to position [126, 0]
select select "**"
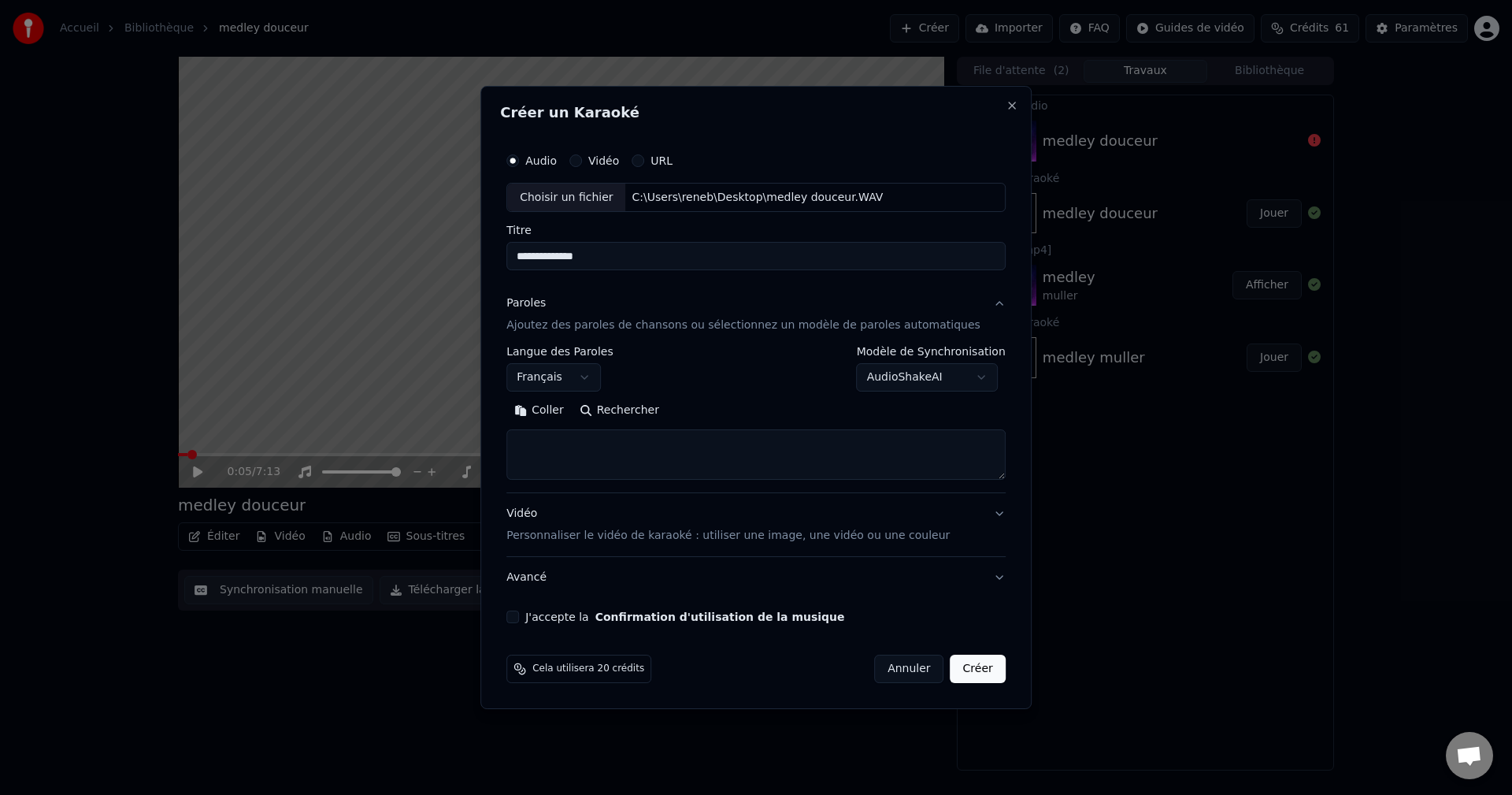
click at [577, 436] on textarea at bounding box center [756, 456] width 499 height 51
paste textarea "**********"
click at [736, 405] on button "Développer" at bounding box center [721, 412] width 97 height 25
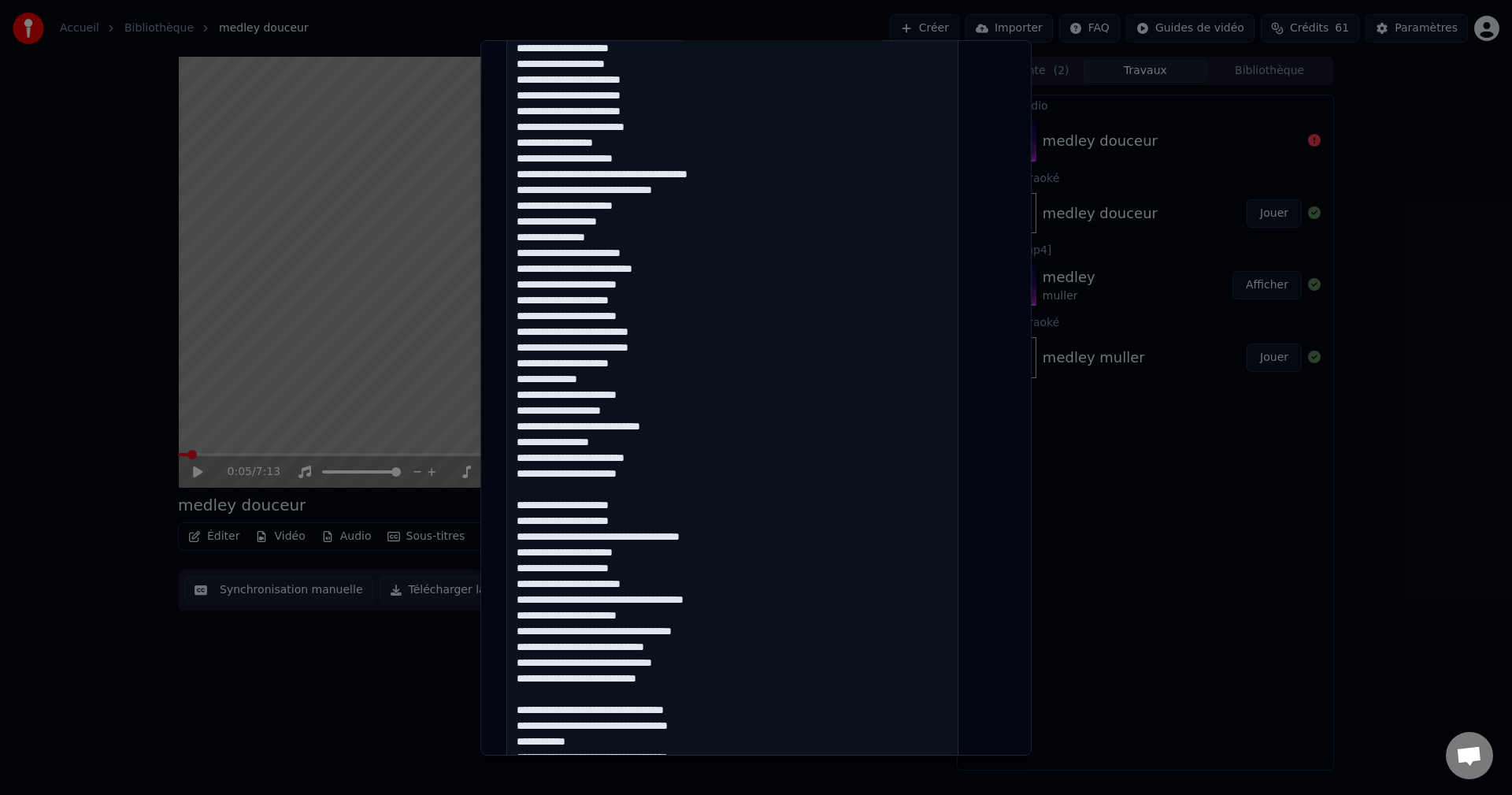
scroll to position [394, 0]
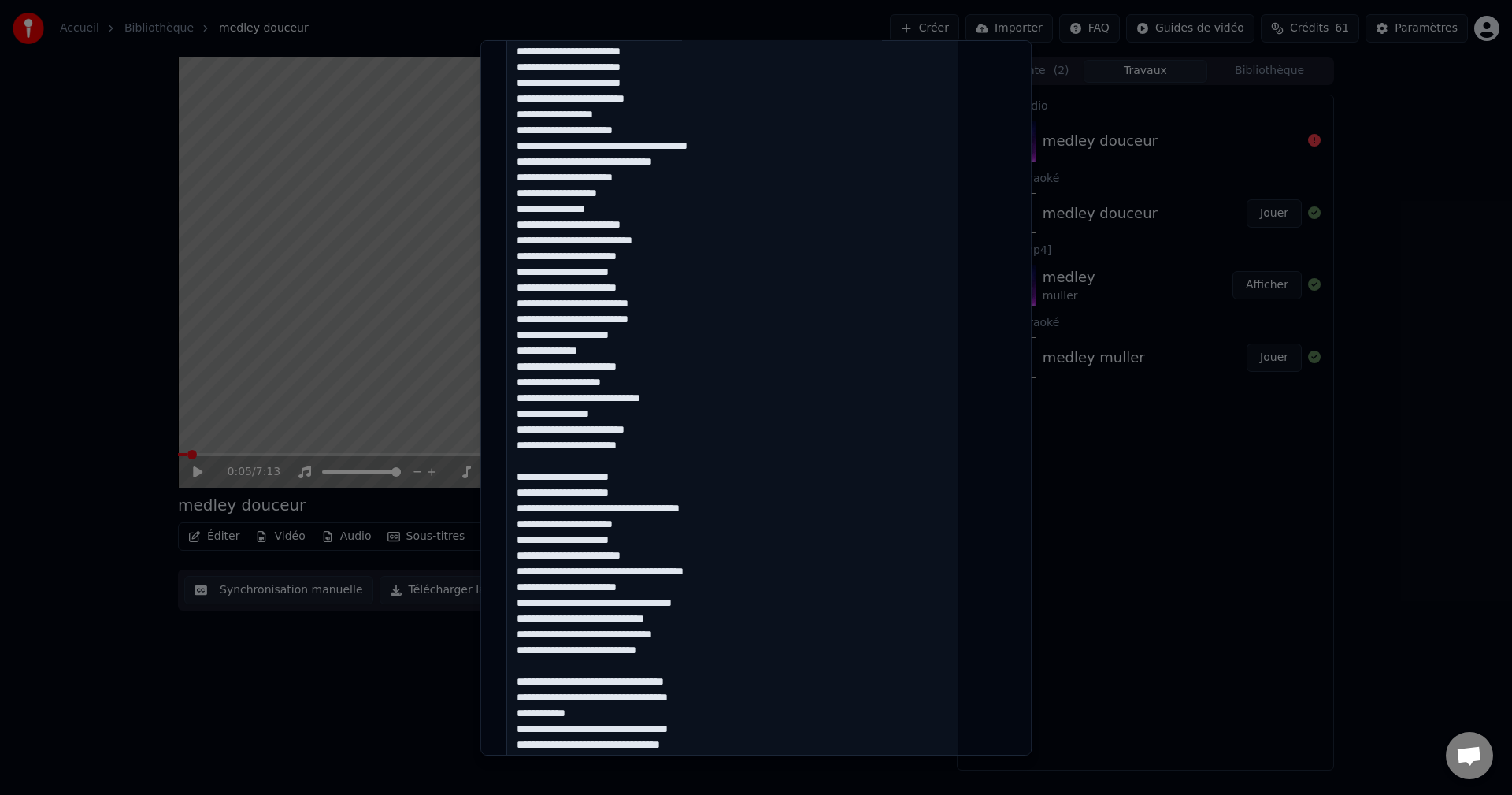
click at [534, 482] on textarea at bounding box center [732, 736] width 452 height 1492
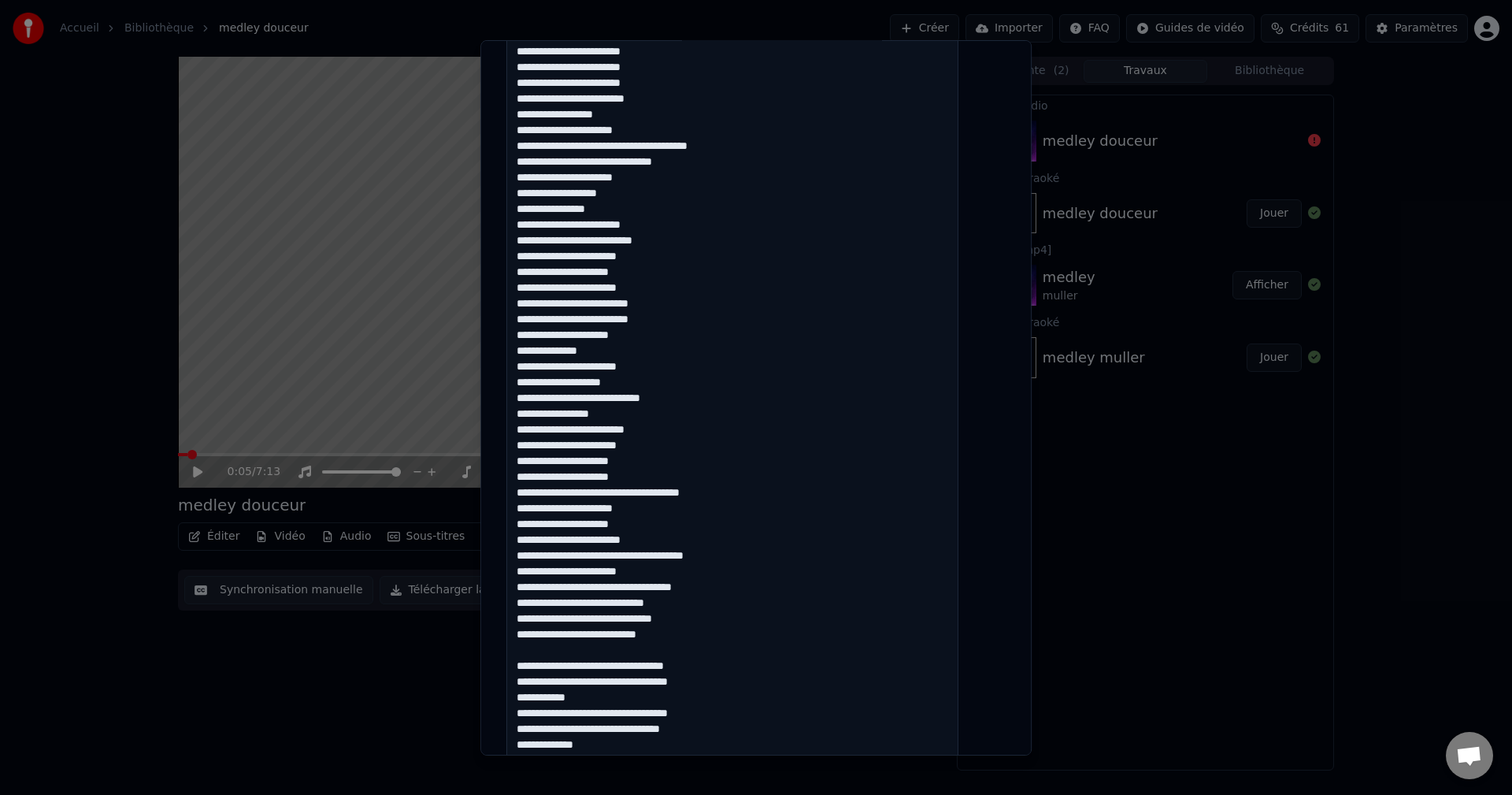
click at [531, 665] on textarea at bounding box center [732, 736] width 452 height 1492
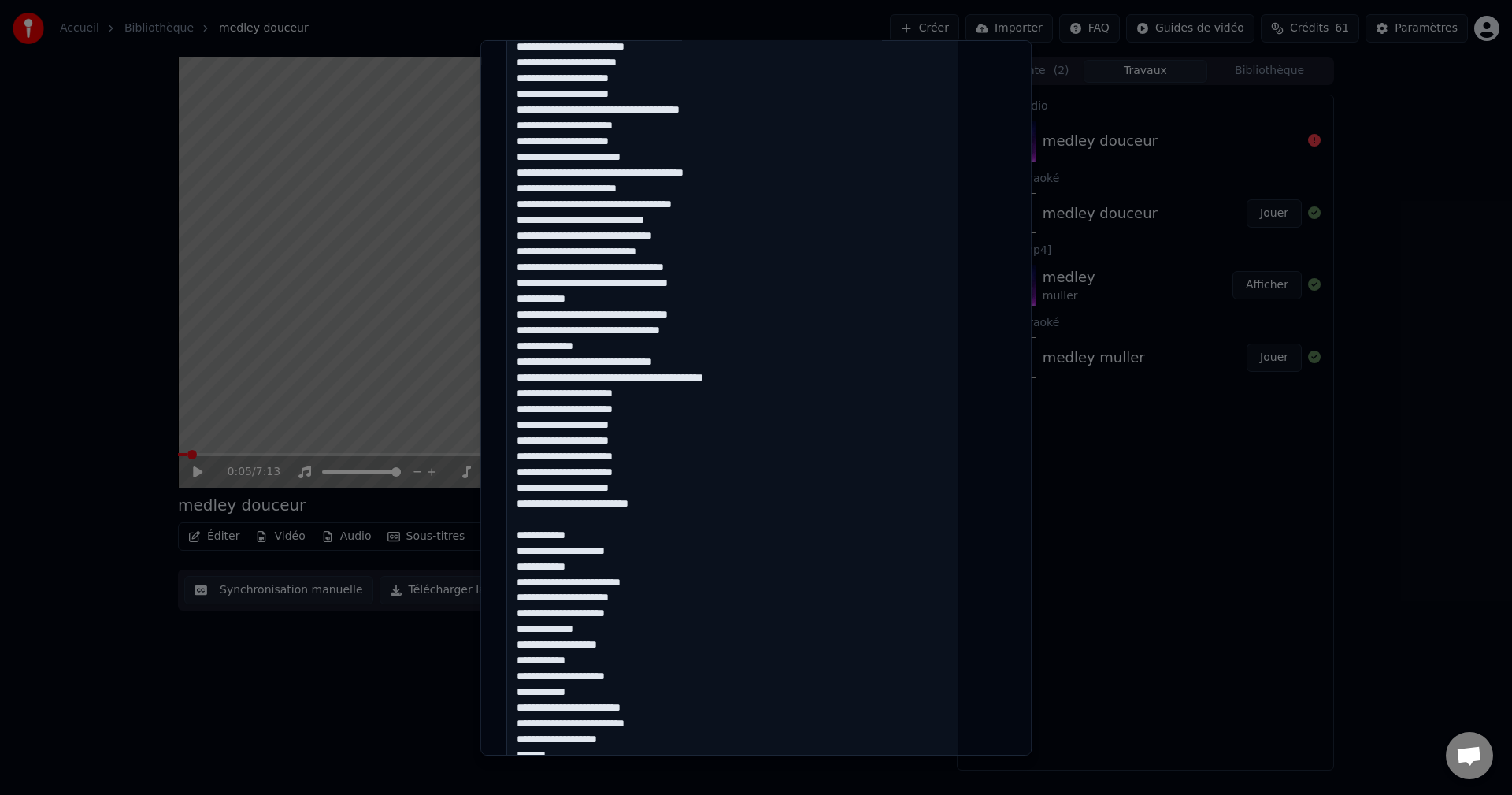
scroll to position [788, 0]
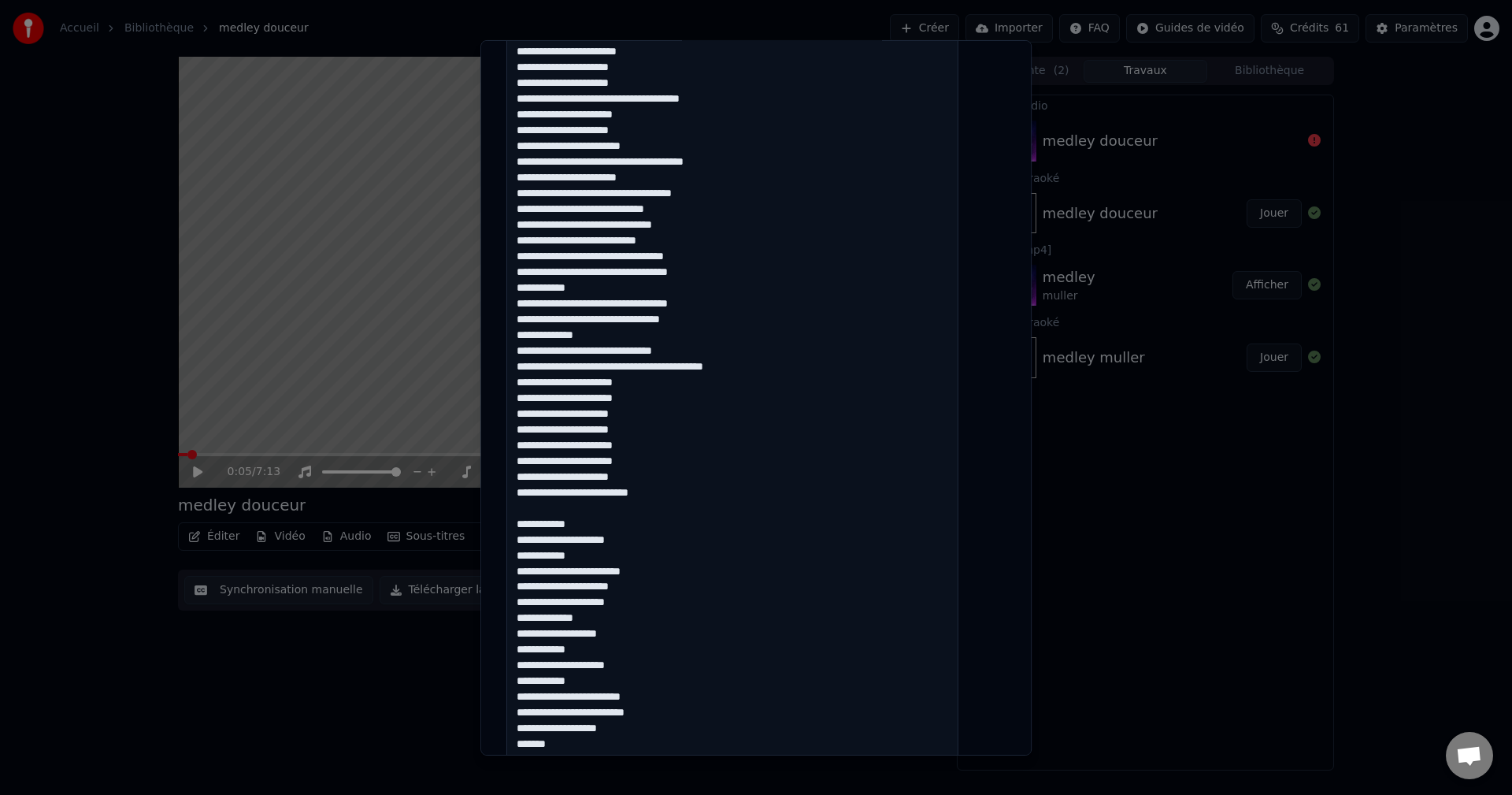
click at [533, 523] on textarea at bounding box center [732, 342] width 452 height 1492
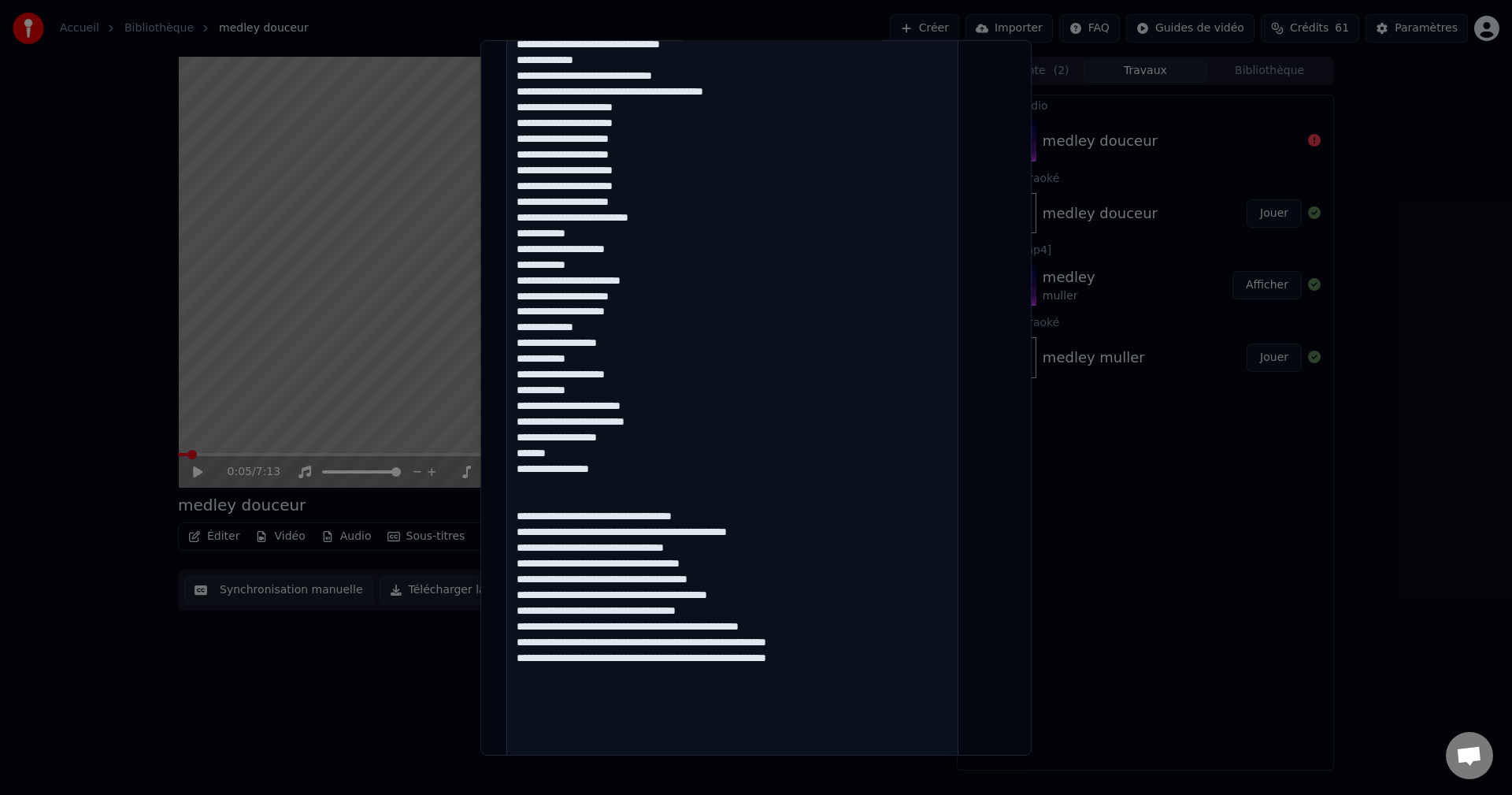
scroll to position [1181, 0]
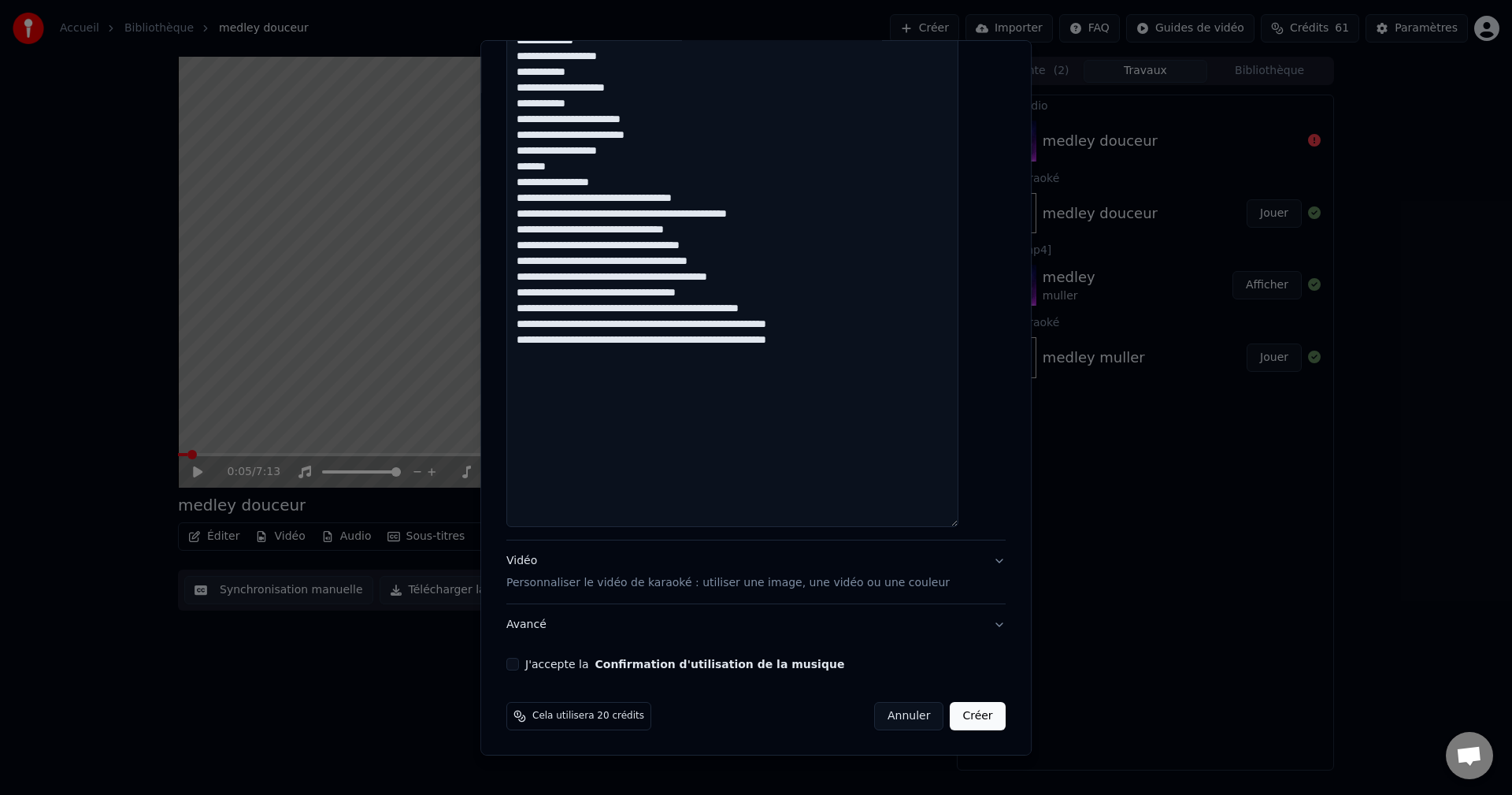
scroll to position [1350, 0]
type textarea "**********"
click at [960, 719] on button "Créer" at bounding box center [978, 715] width 56 height 28
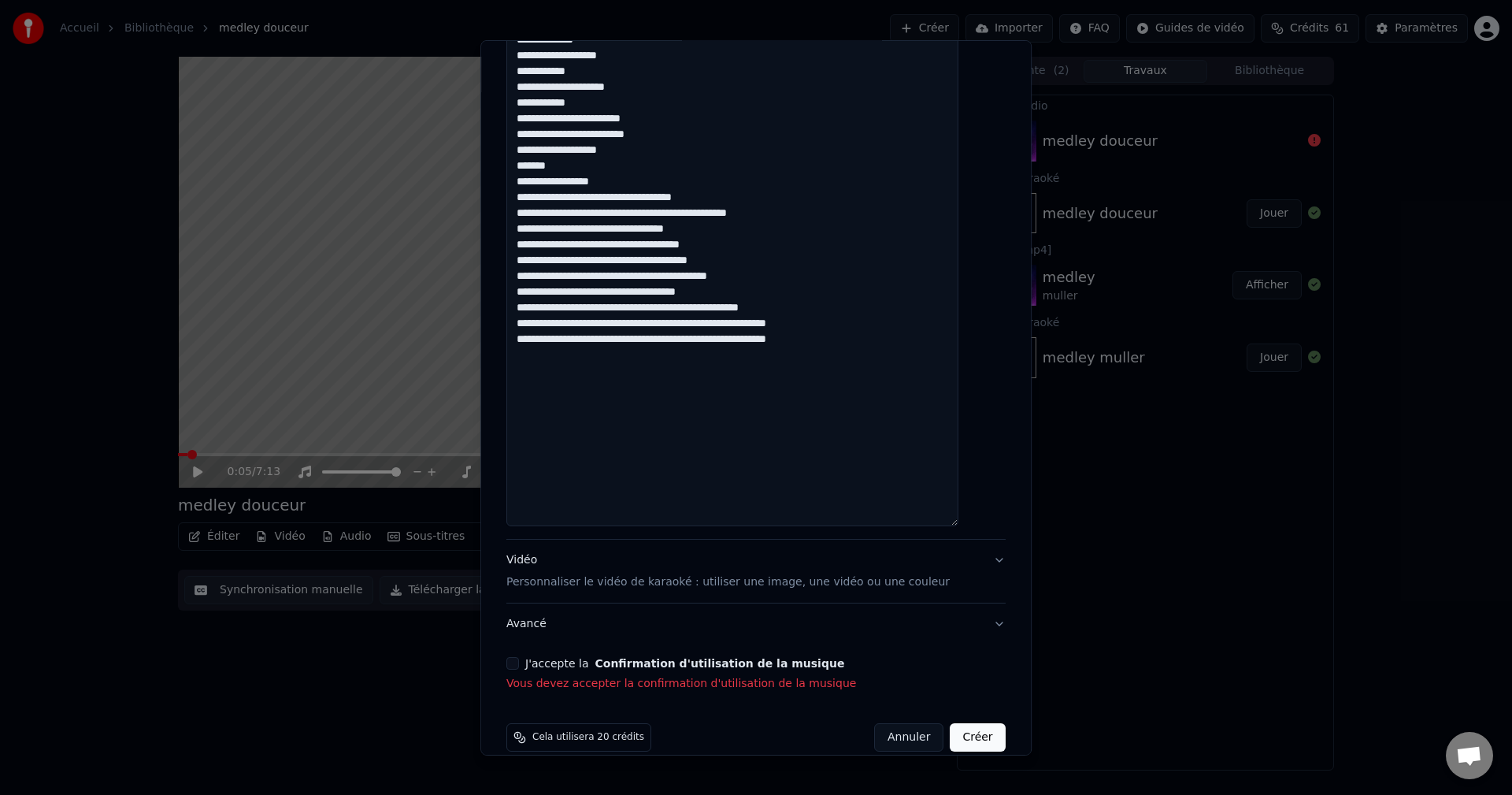
click at [519, 660] on button "J'accepte la Confirmation d'utilisation de la musique" at bounding box center [512, 663] width 13 height 13
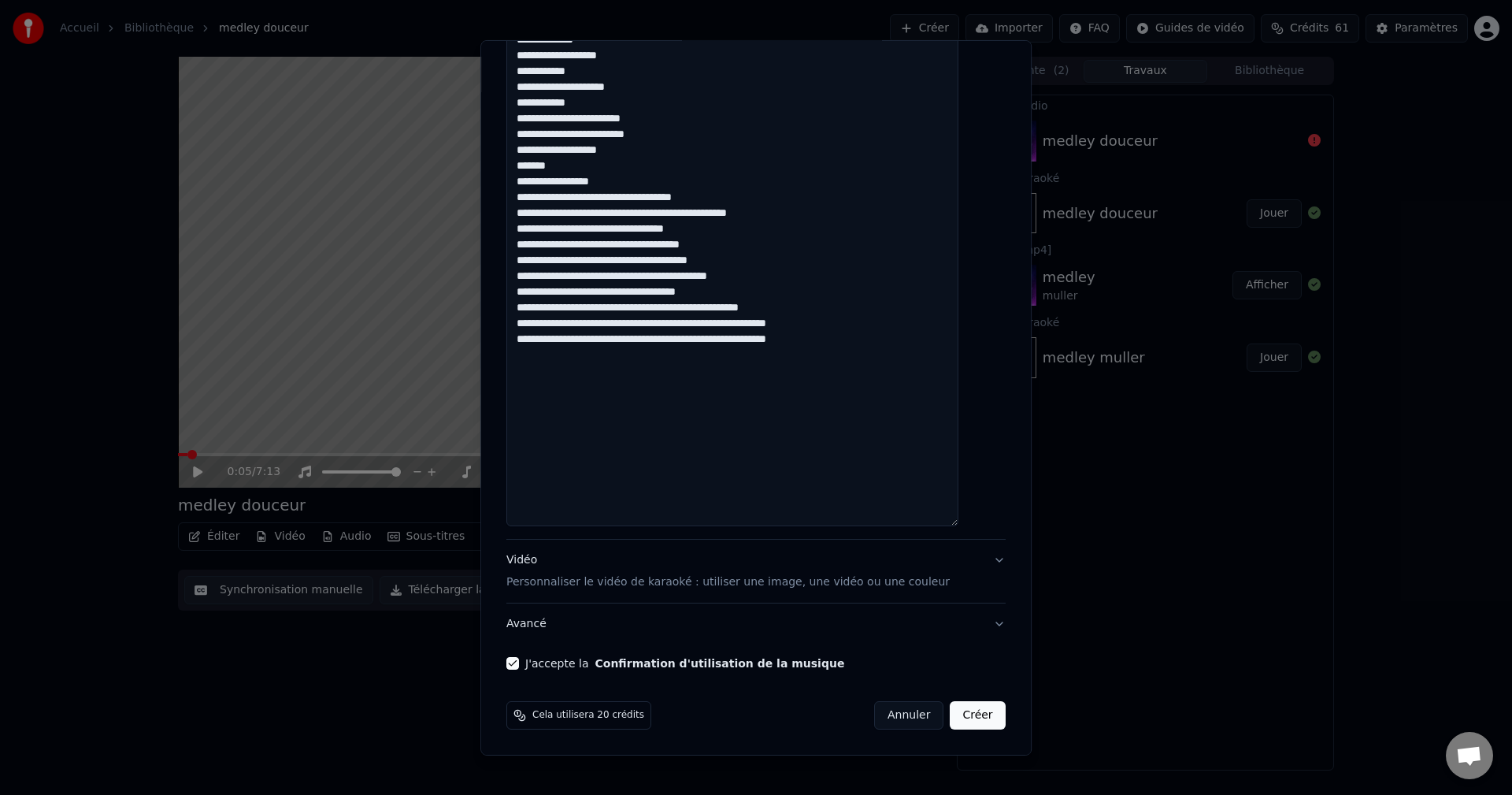
click at [950, 713] on button "Créer" at bounding box center [978, 715] width 56 height 28
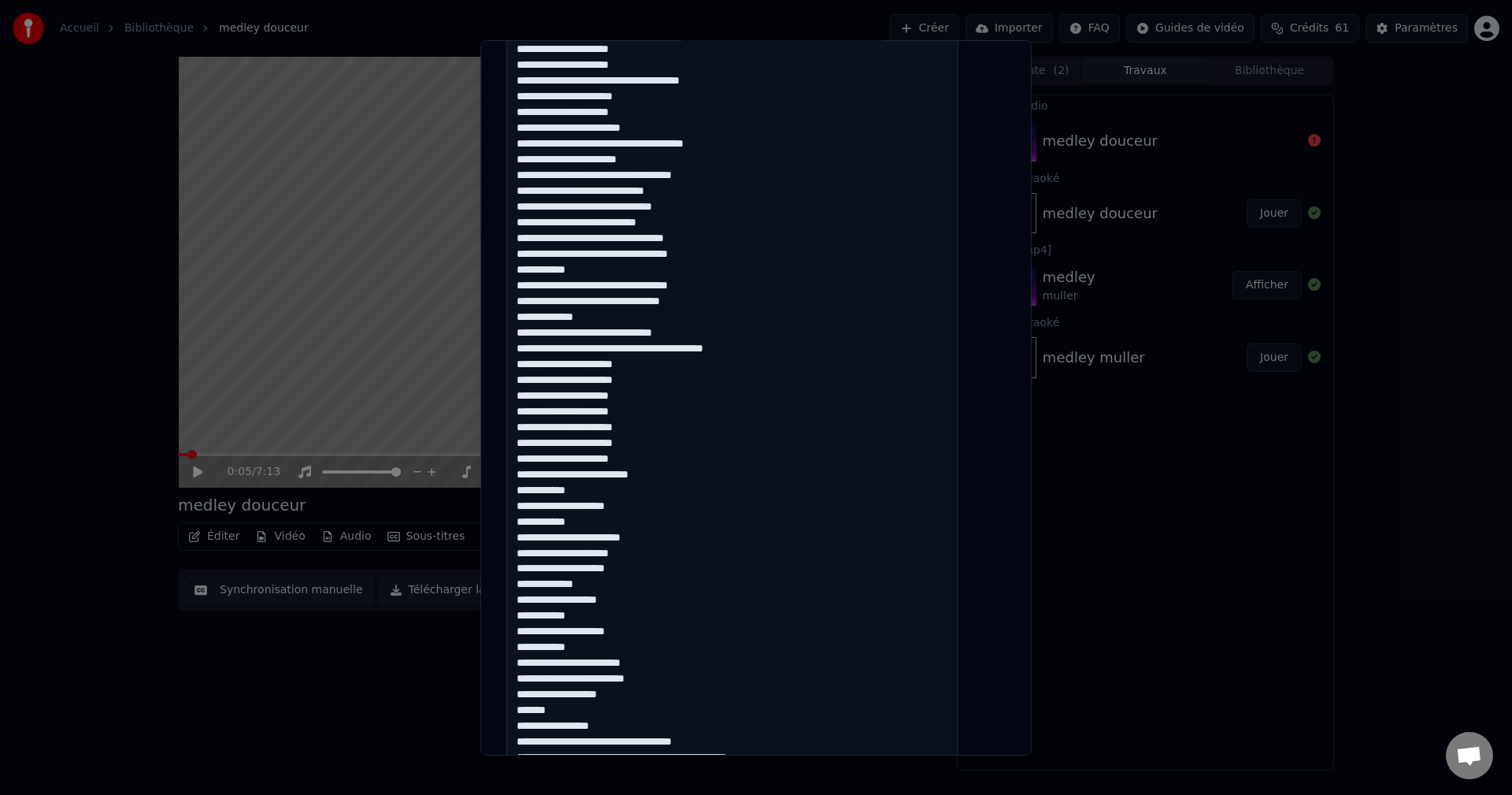
scroll to position [799, 0]
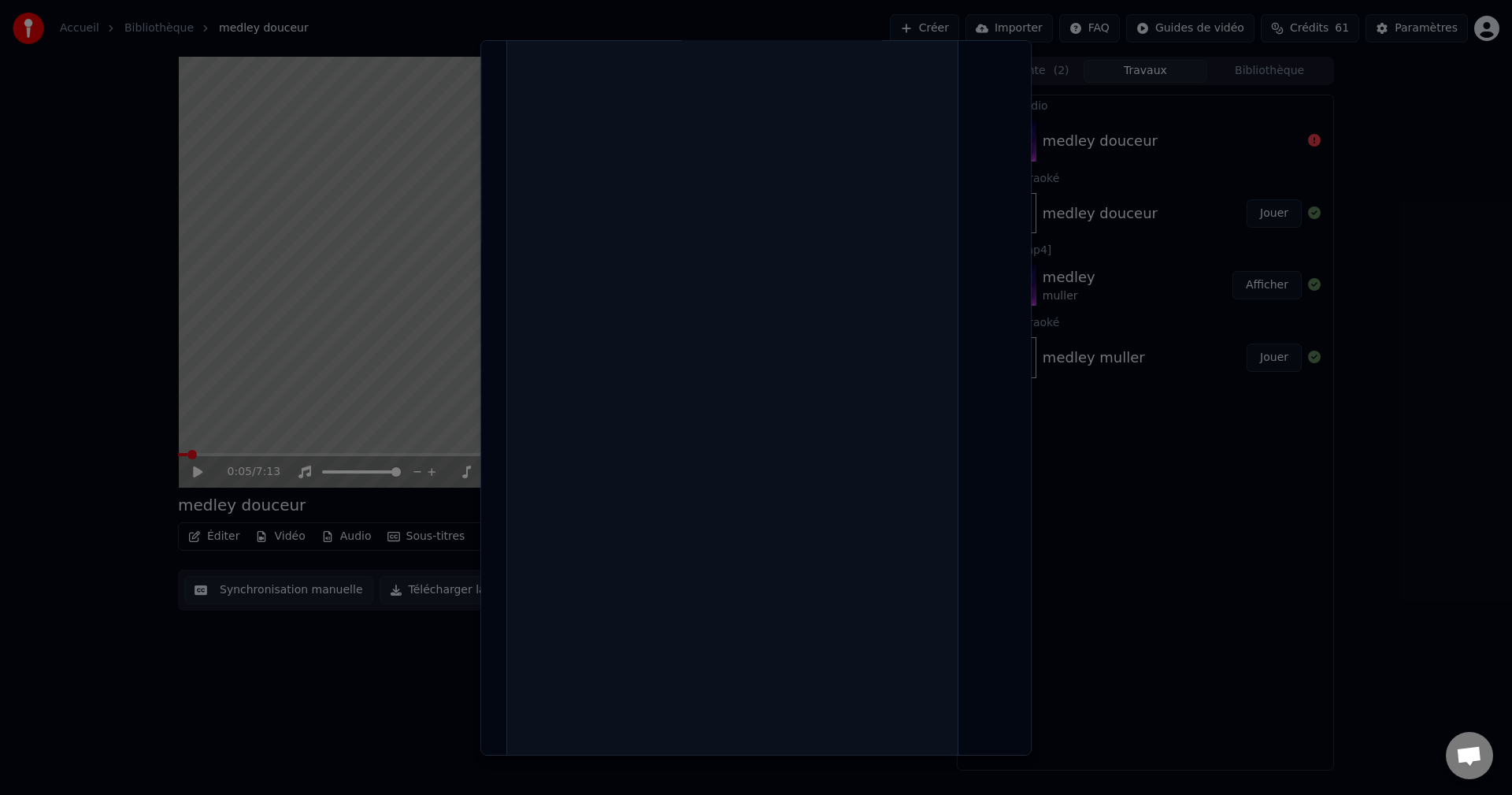
select select
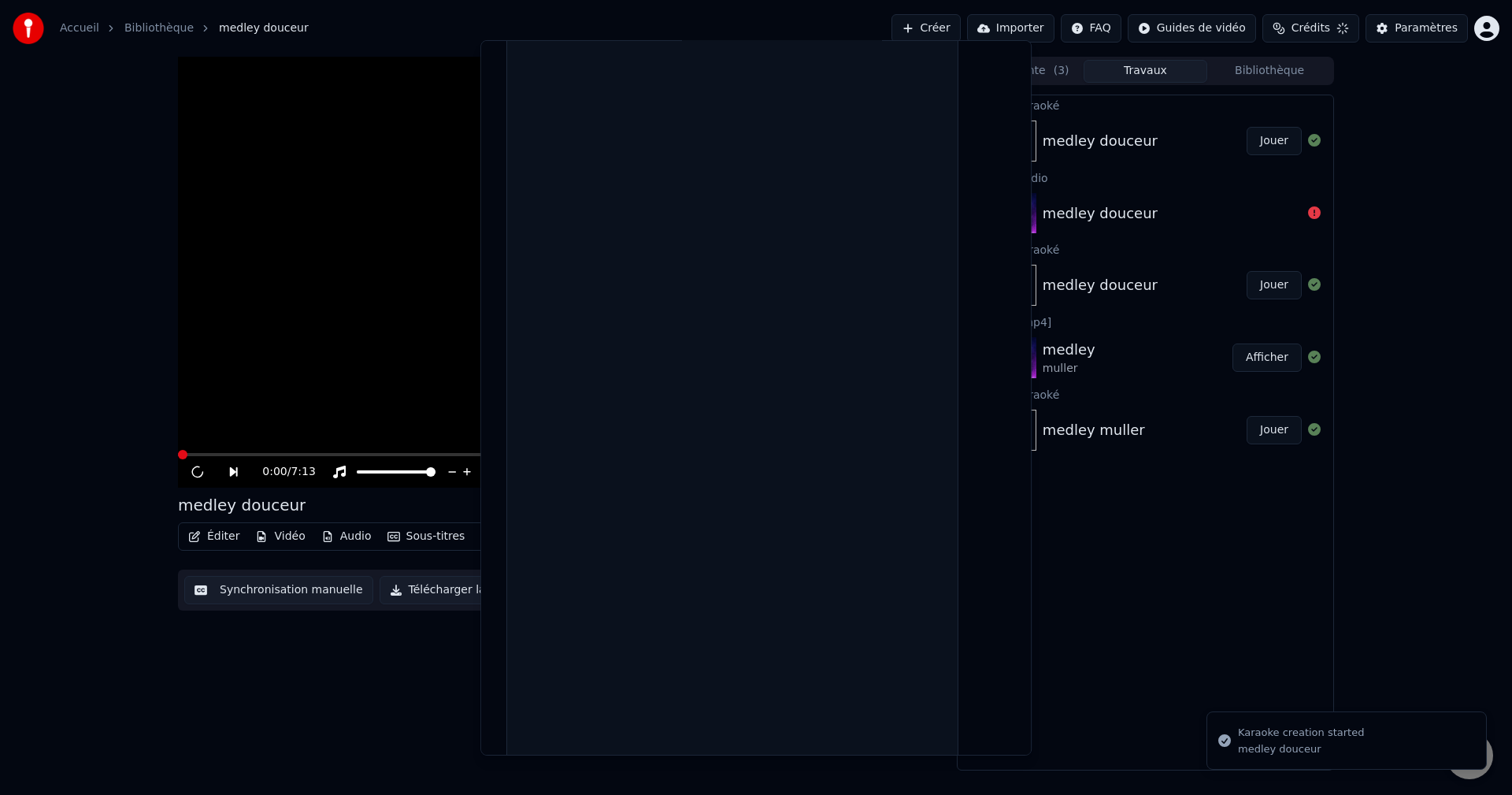
scroll to position [0, 0]
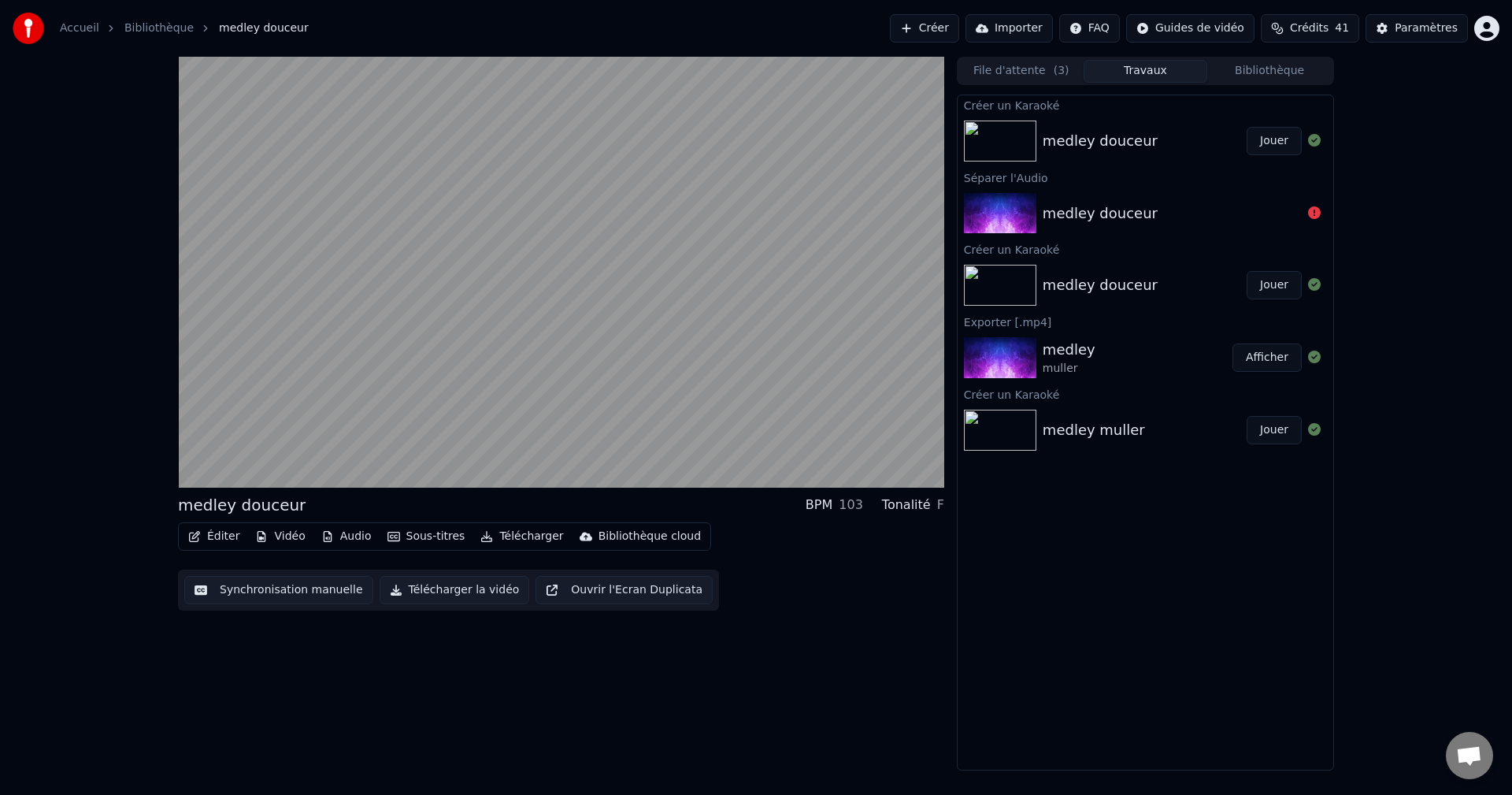
click at [343, 536] on button "Audio" at bounding box center [346, 537] width 63 height 22
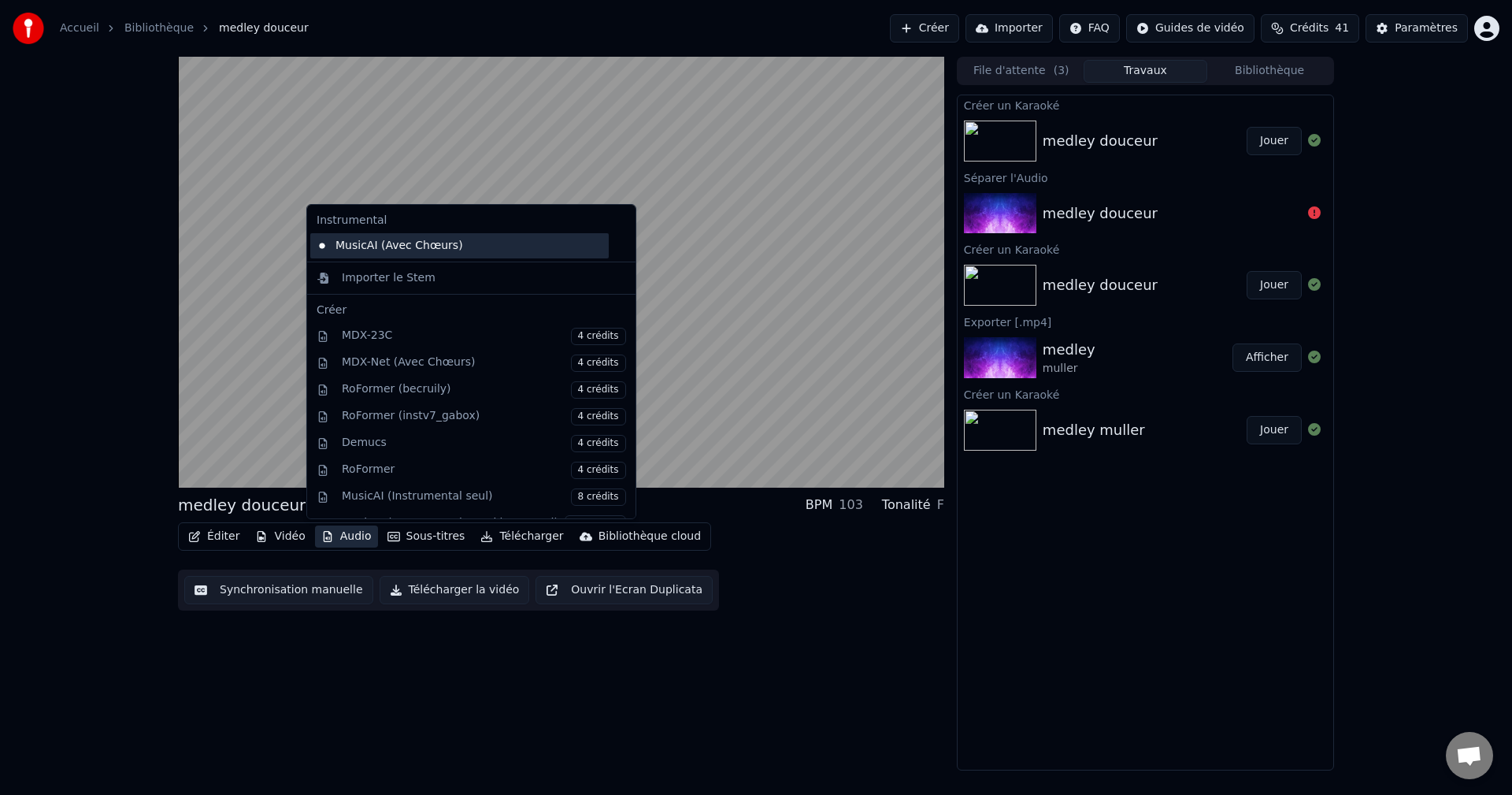
click at [410, 246] on div "MusicAI (Avec Chœurs)" at bounding box center [459, 246] width 298 height 25
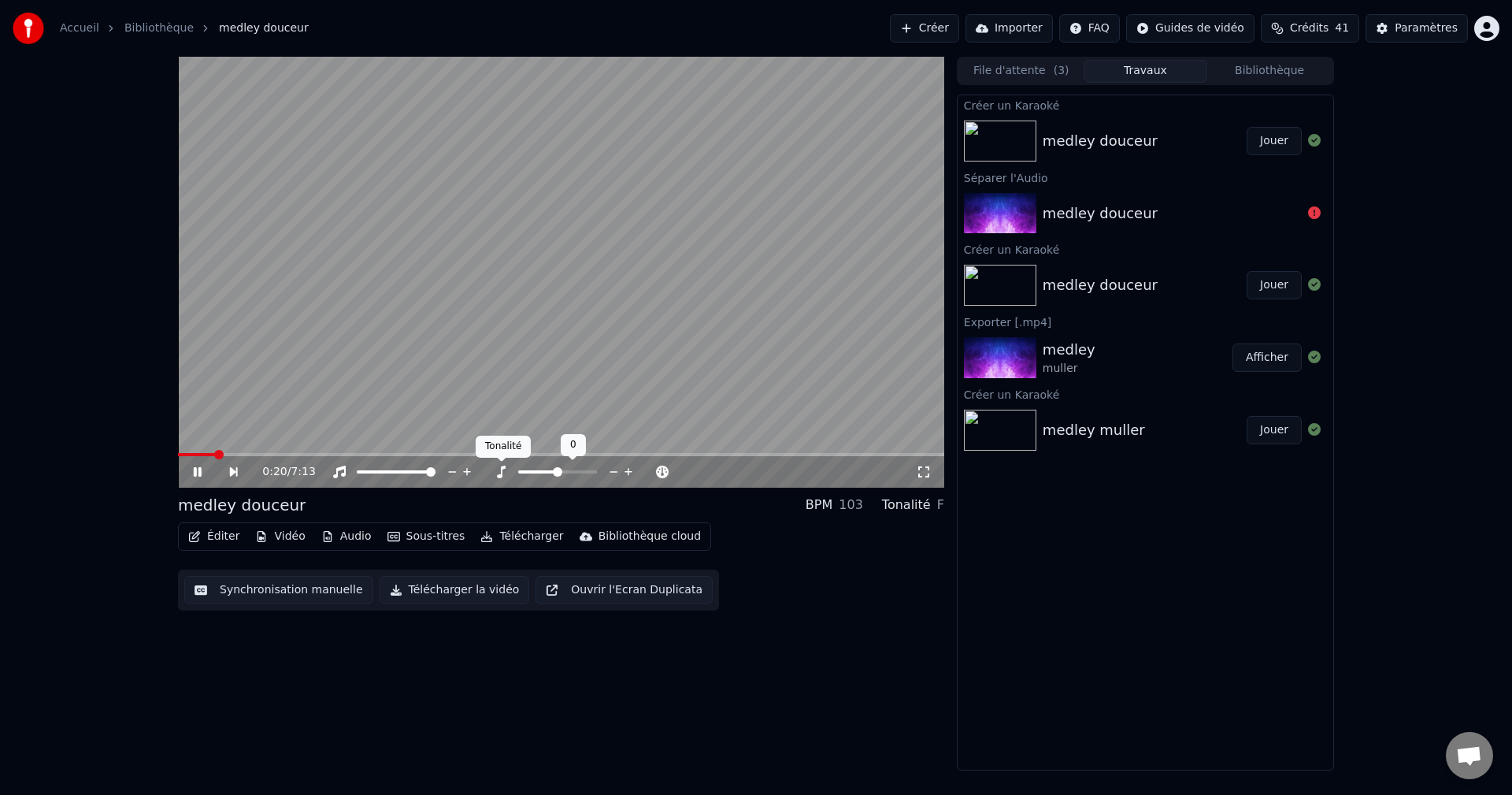
click at [501, 469] on icon at bounding box center [501, 471] width 9 height 13
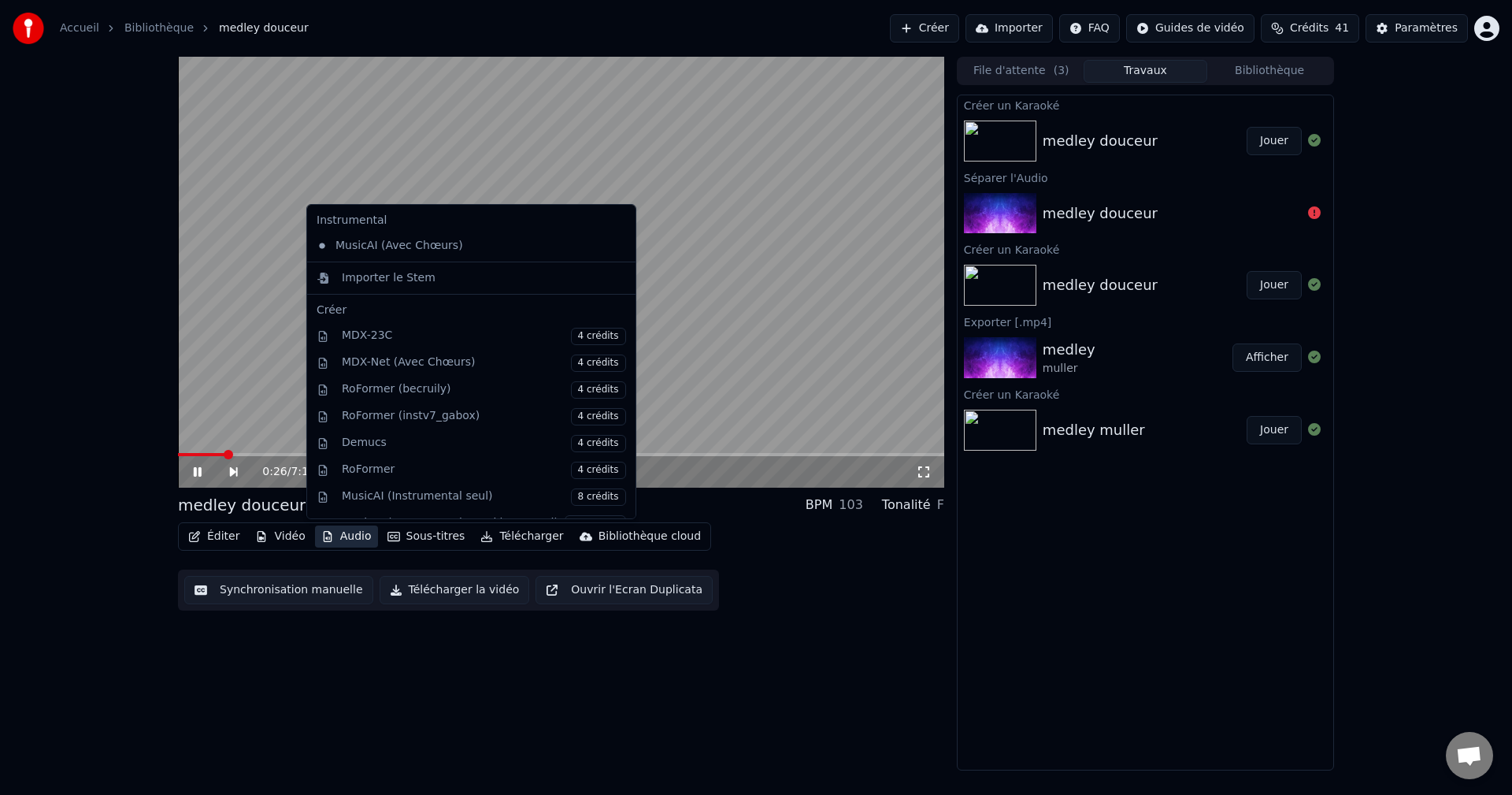
click at [342, 538] on button "Audio" at bounding box center [346, 537] width 63 height 22
click at [244, 352] on video at bounding box center [562, 272] width 766 height 431
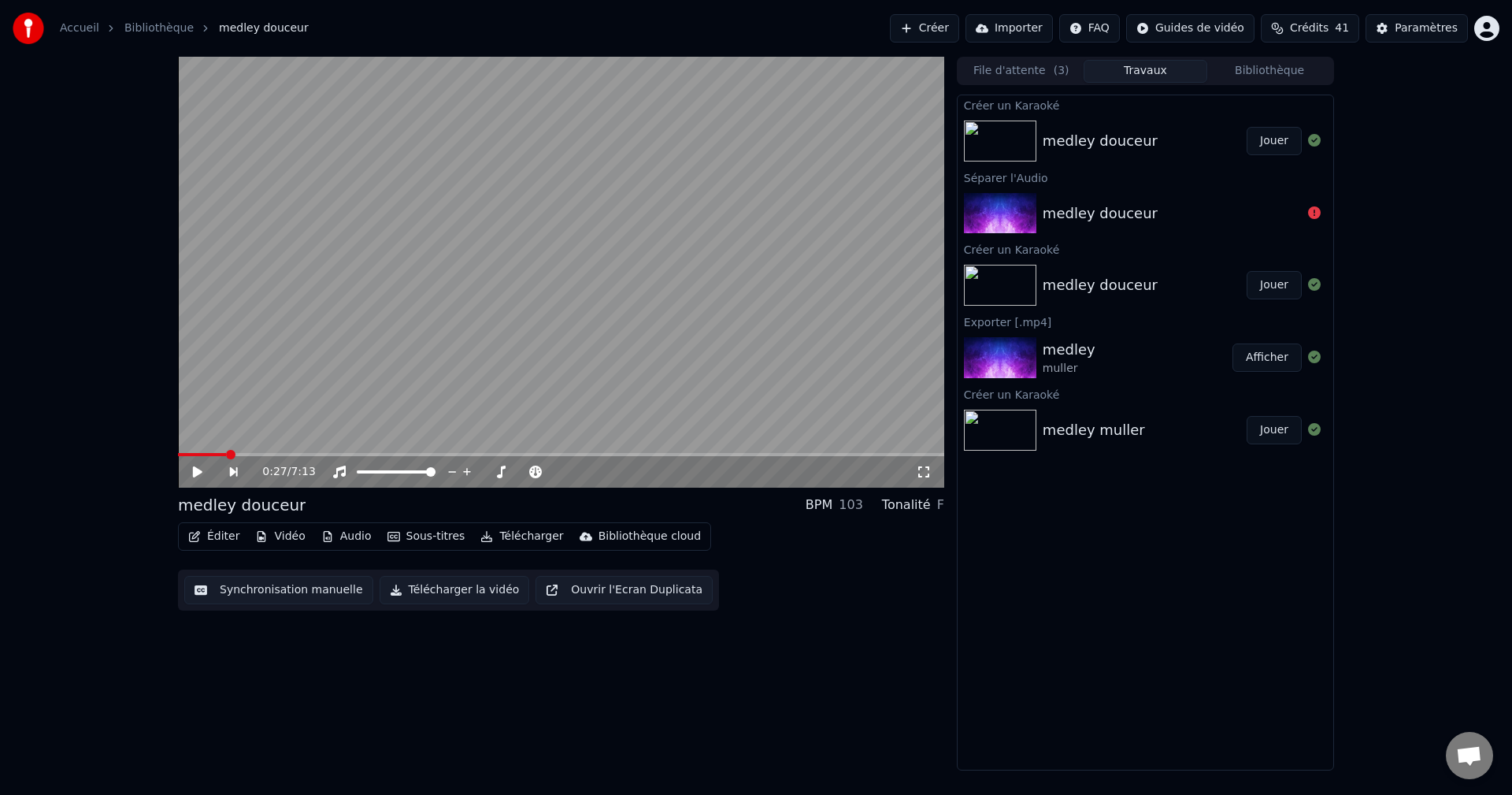
click at [194, 467] on icon at bounding box center [198, 471] width 10 height 11
click at [501, 472] on icon at bounding box center [501, 471] width 9 height 13
click at [336, 471] on icon at bounding box center [339, 471] width 16 height 13
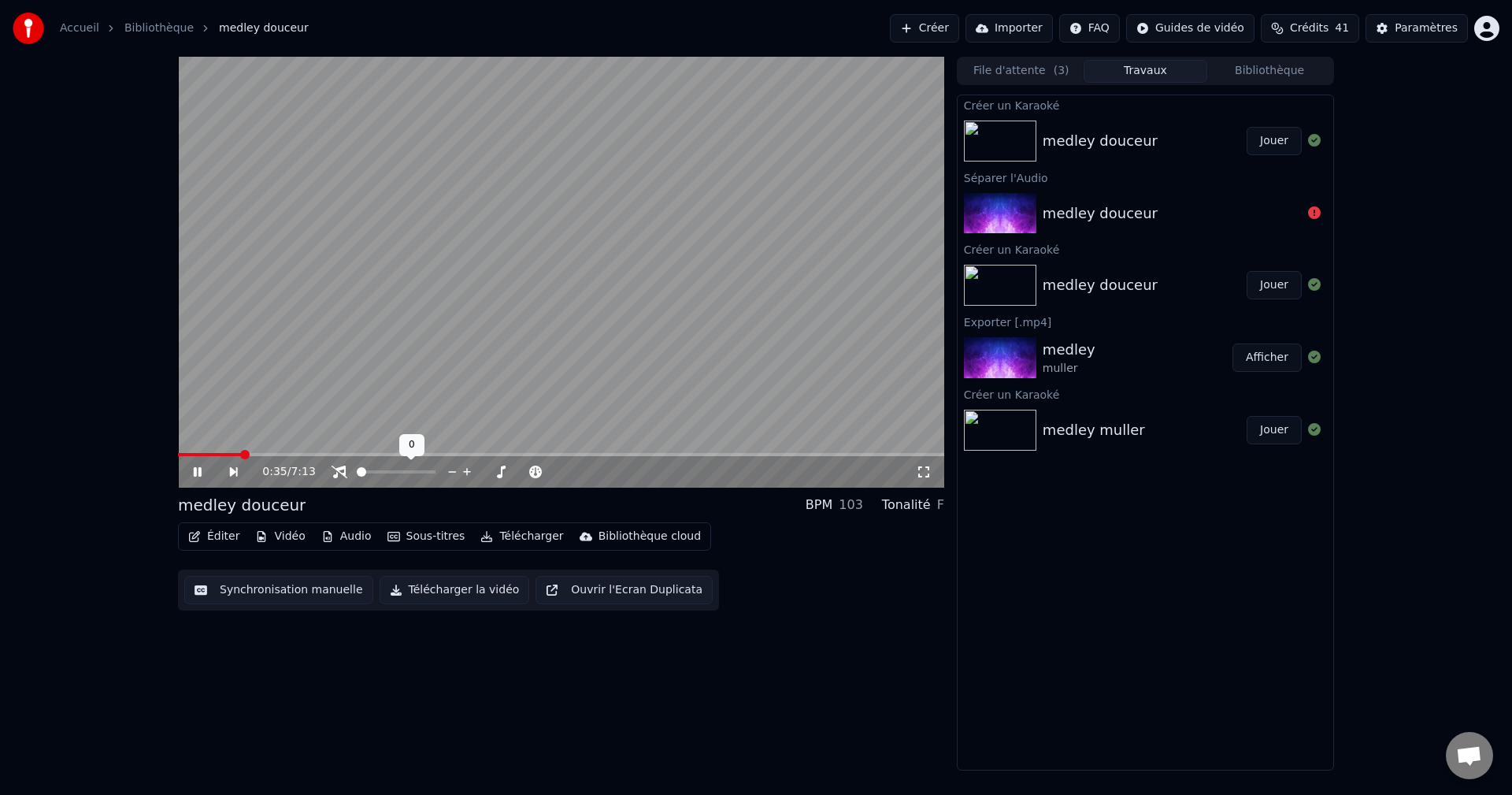
click at [336, 471] on icon at bounding box center [339, 471] width 16 height 13
click at [497, 471] on icon at bounding box center [501, 471] width 16 height 13
click at [192, 473] on icon at bounding box center [208, 471] width 36 height 13
click at [341, 535] on button "Audio" at bounding box center [346, 537] width 63 height 22
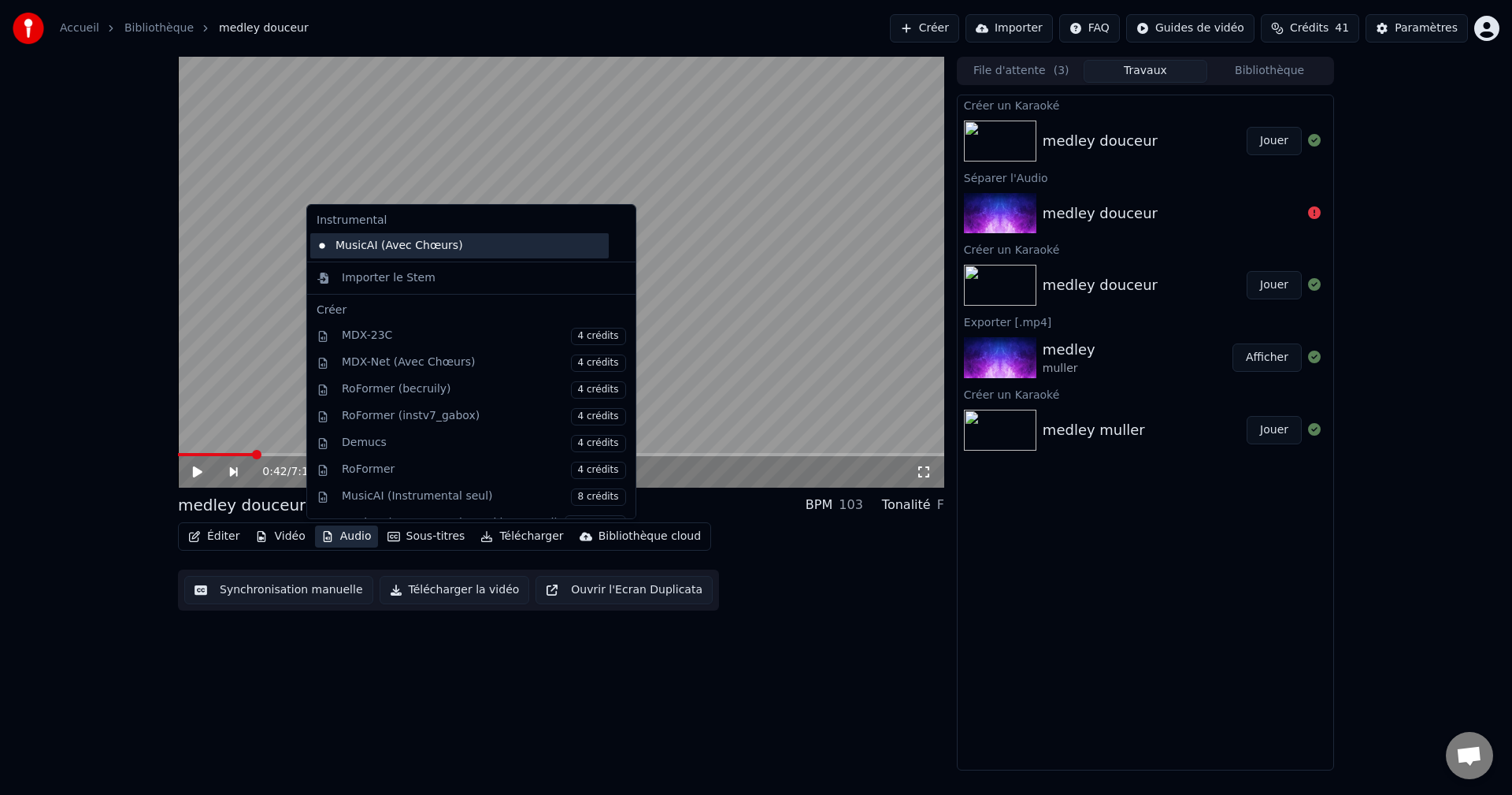
click at [398, 241] on div "MusicAI (Avec Chœurs)" at bounding box center [459, 246] width 298 height 25
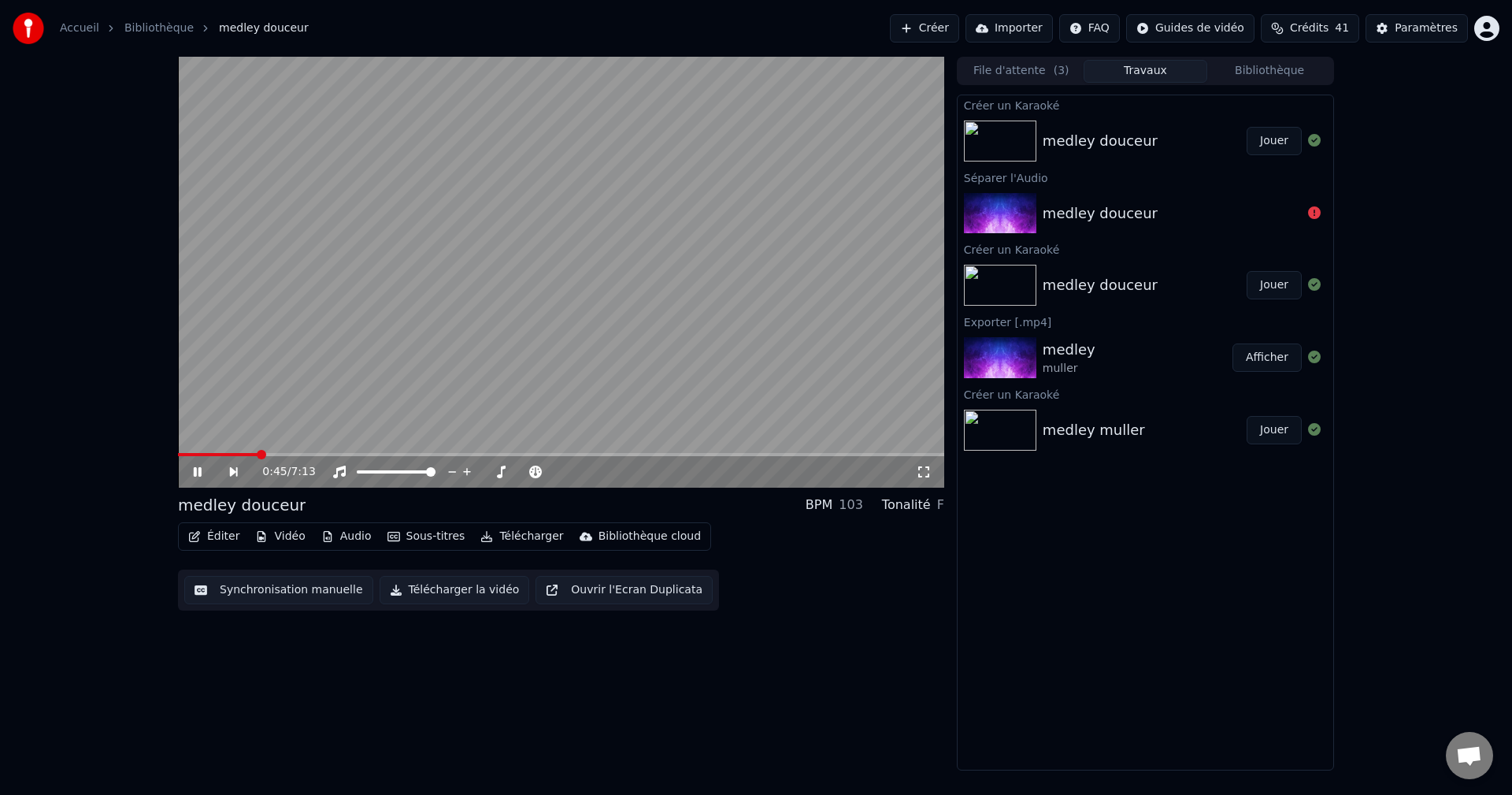
click at [201, 473] on icon at bounding box center [198, 472] width 8 height 10
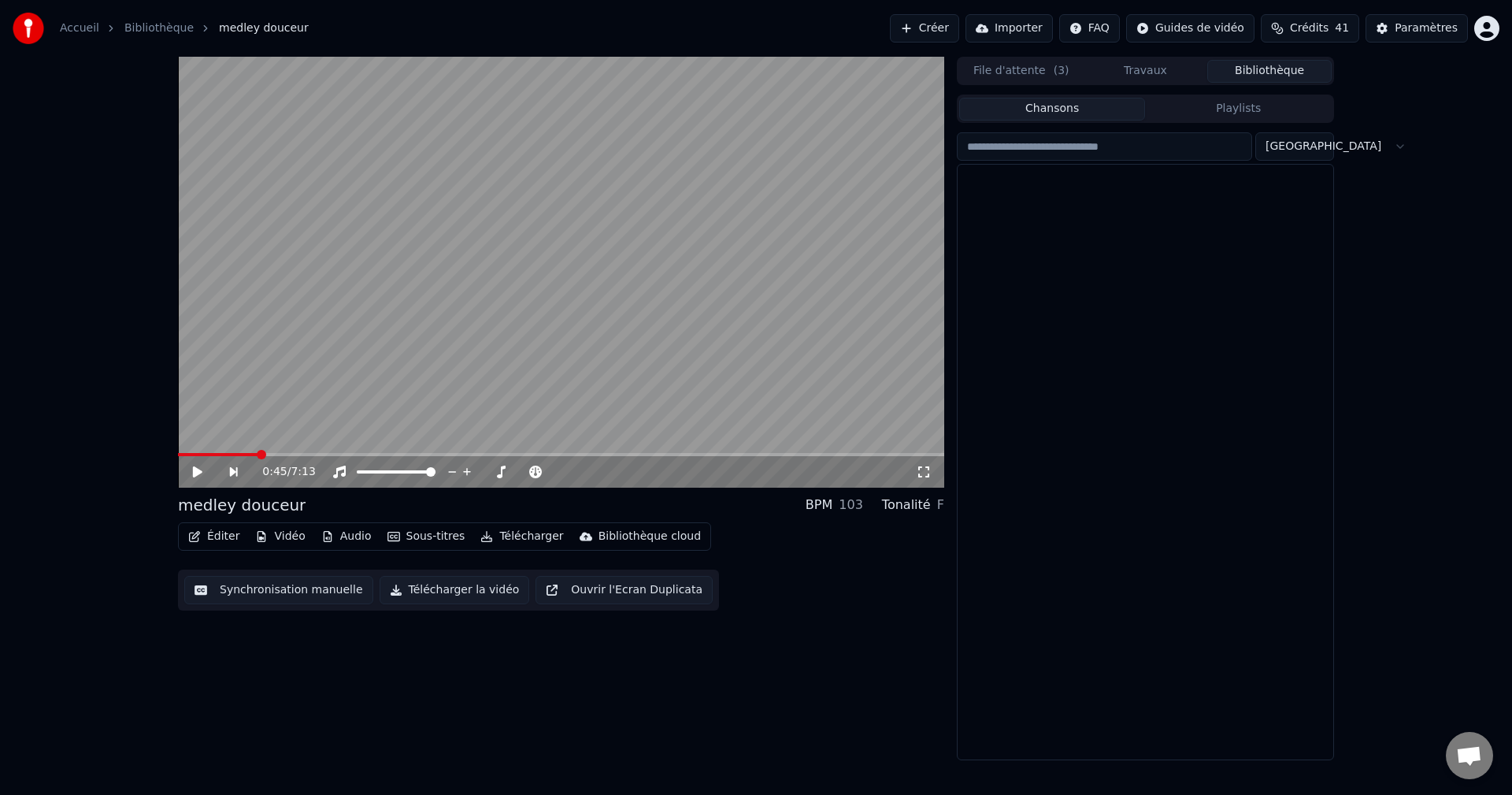
click at [1260, 69] on button "Bibliothèque" at bounding box center [1269, 70] width 125 height 22
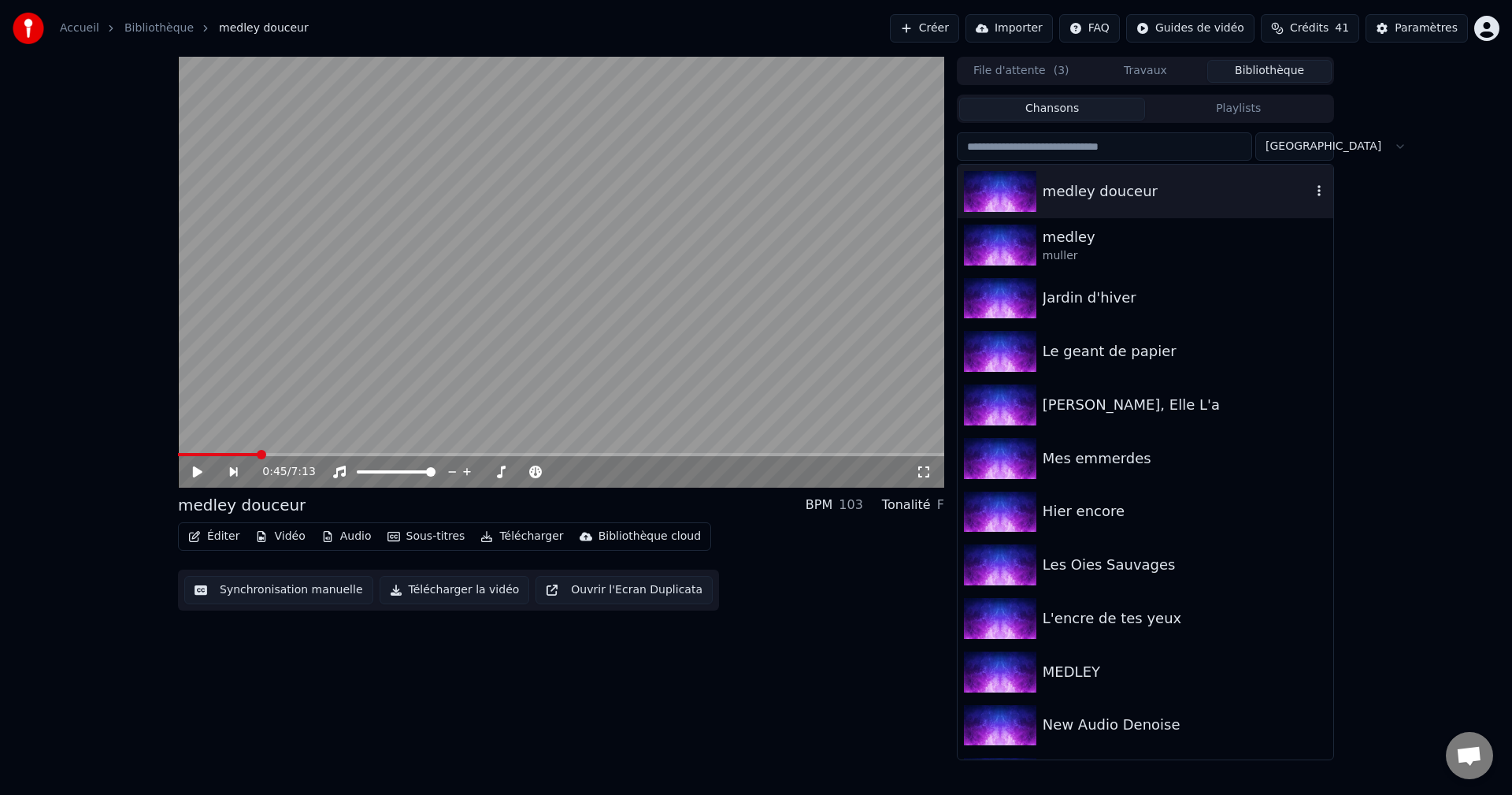
click at [1311, 190] on icon "button" at bounding box center [1319, 190] width 16 height 13
click at [1273, 325] on div "Supprimer" at bounding box center [1314, 322] width 185 height 25
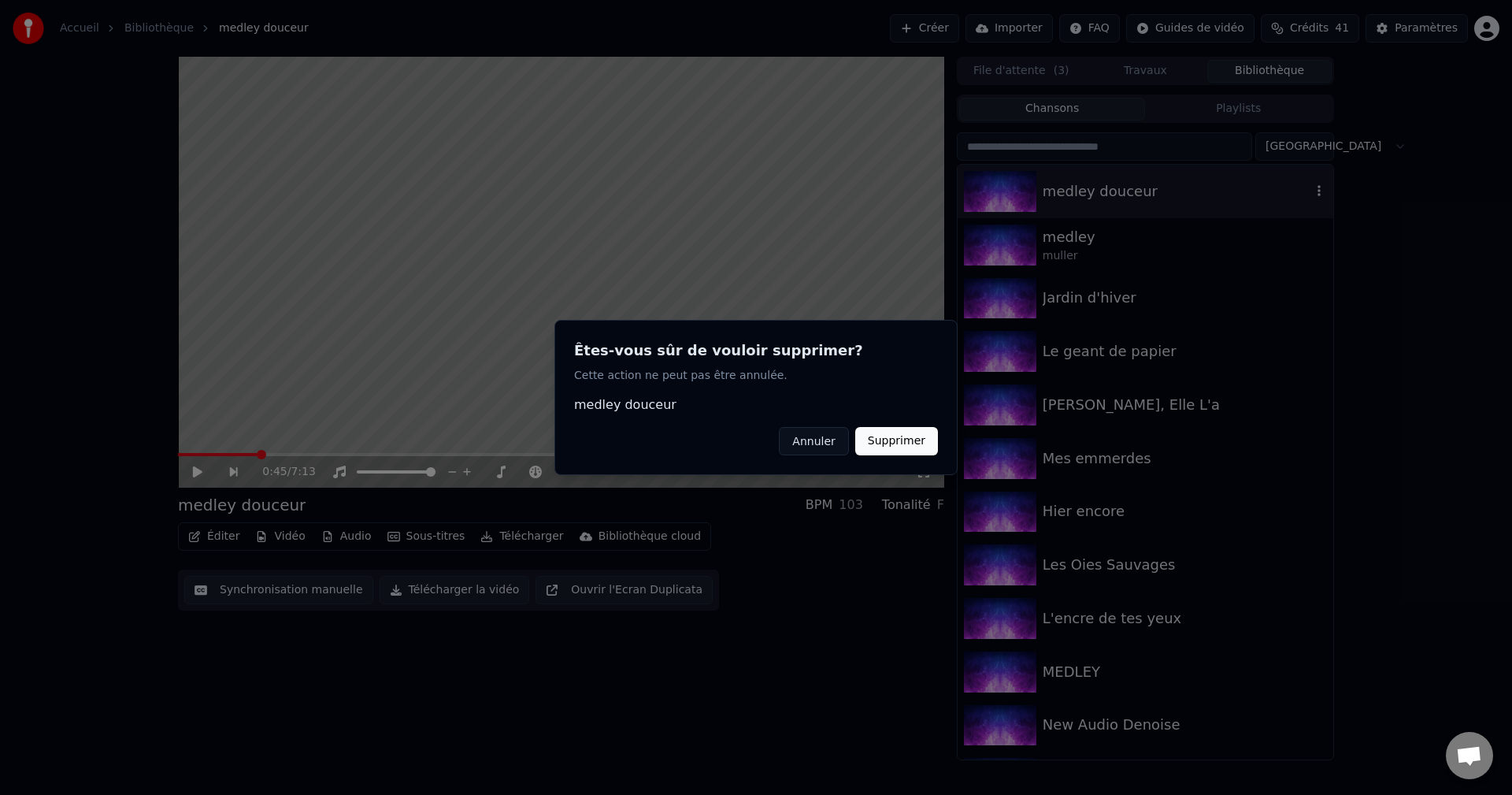
click at [898, 440] on button "Supprimer" at bounding box center [896, 441] width 83 height 28
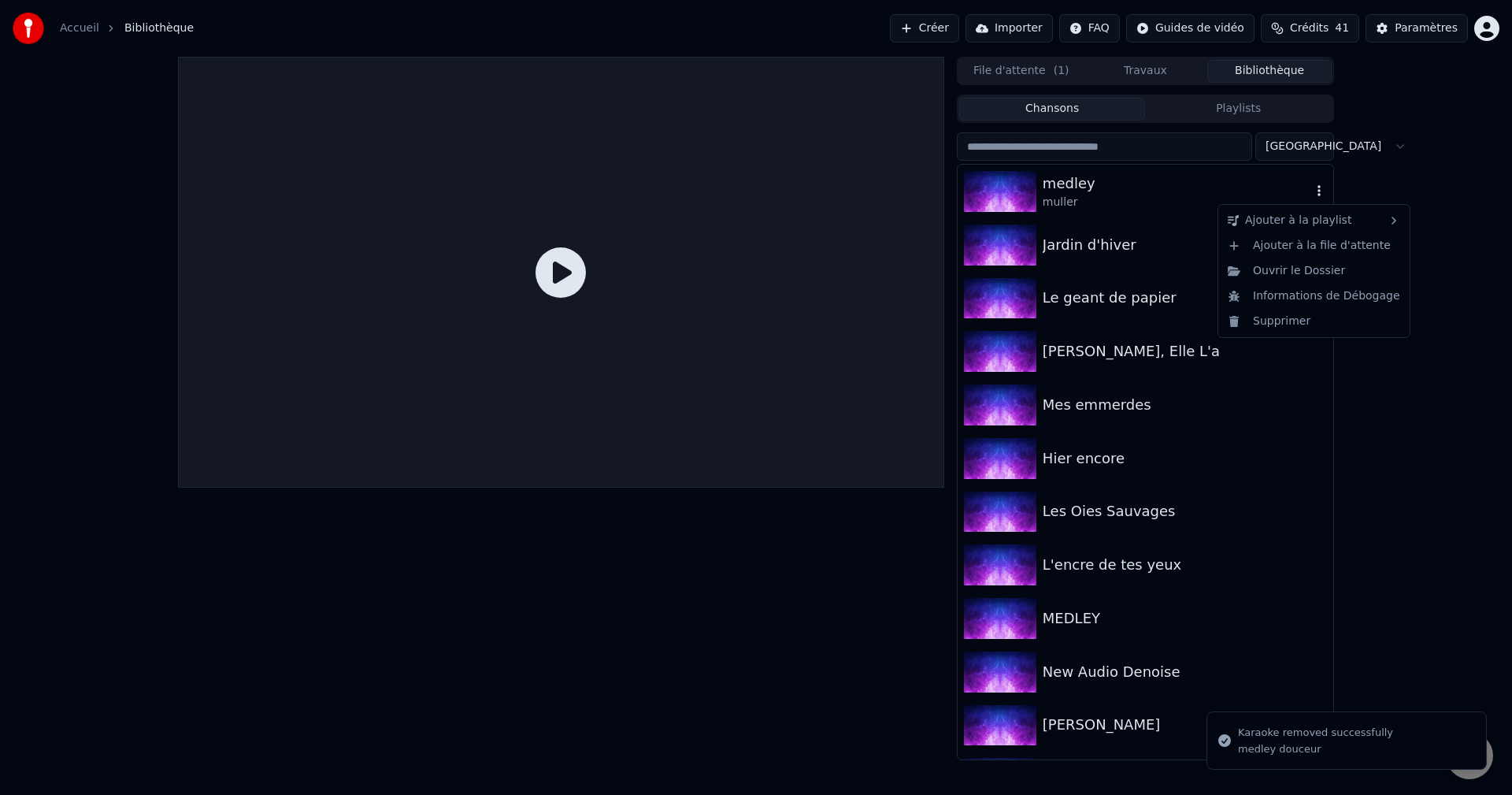
click at [1311, 193] on icon "button" at bounding box center [1319, 190] width 16 height 13
click at [1311, 195] on icon "button" at bounding box center [1319, 190] width 16 height 13
click at [1270, 328] on div "Supprimer" at bounding box center [1314, 322] width 185 height 25
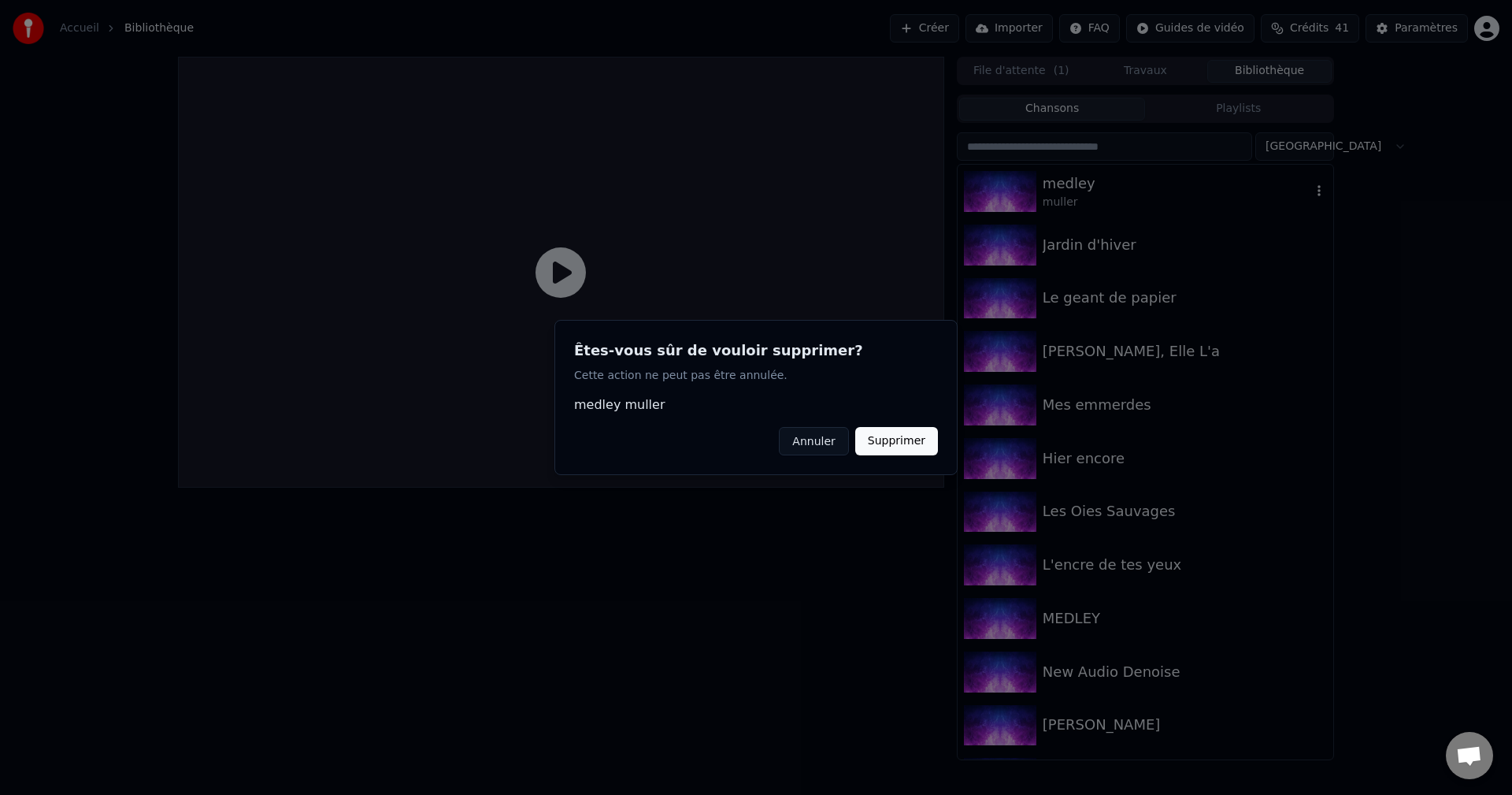
click at [894, 451] on button "Supprimer" at bounding box center [896, 441] width 83 height 28
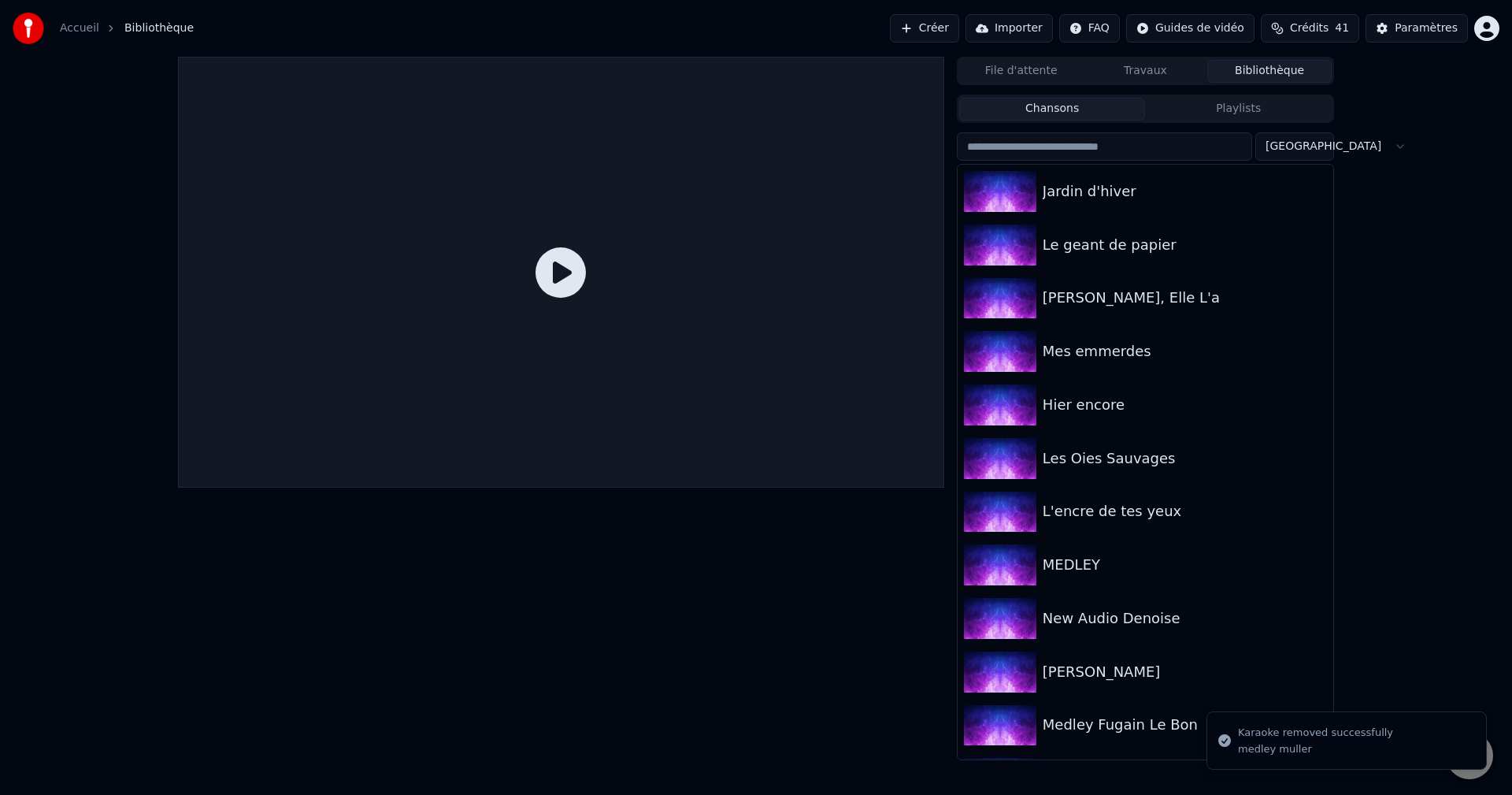
click at [953, 31] on button "Créer" at bounding box center [924, 28] width 69 height 28
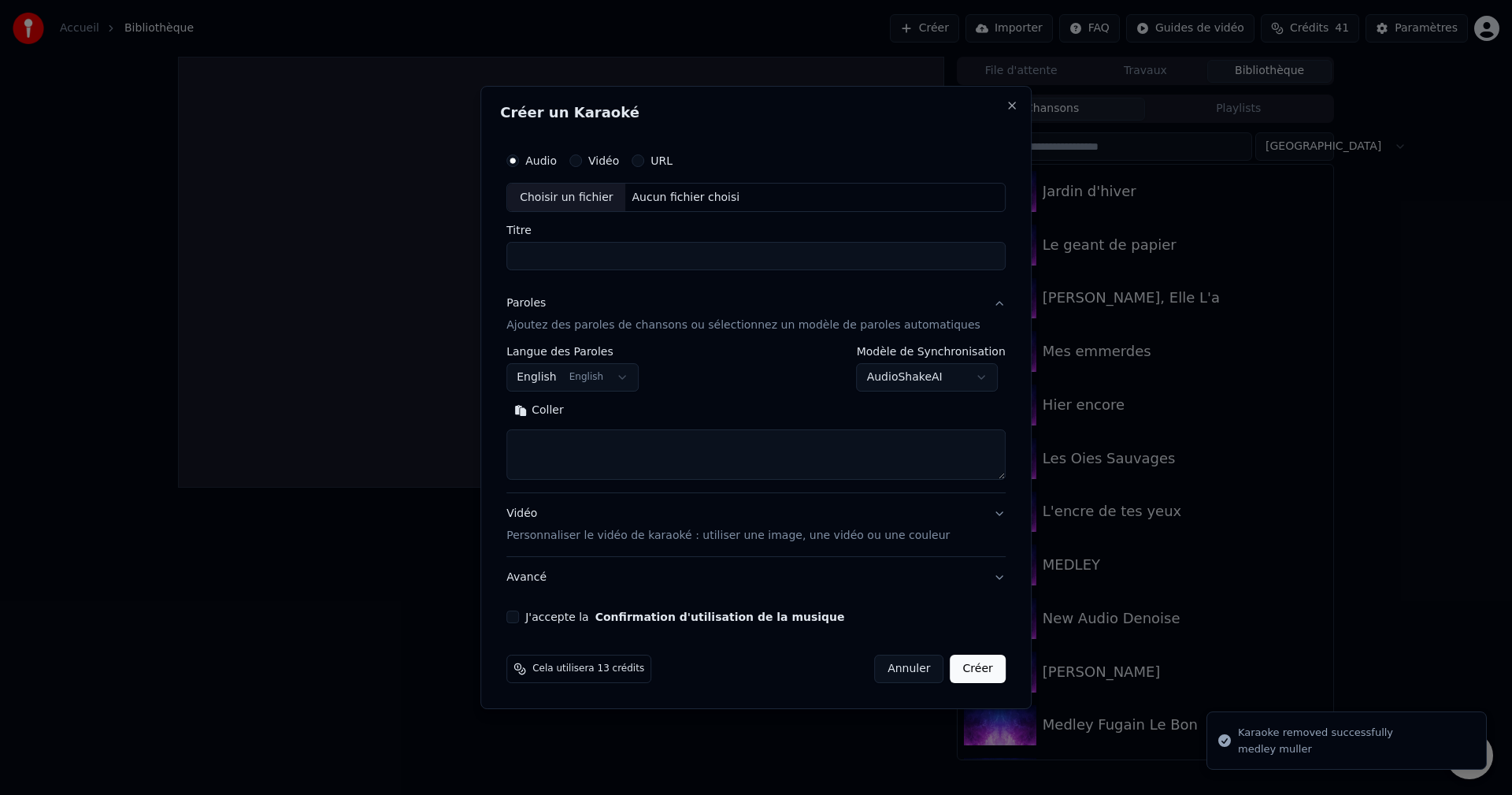
click at [570, 255] on input "Titre" at bounding box center [756, 257] width 499 height 28
type input "****"
drag, startPoint x: 565, startPoint y: 256, endPoint x: 534, endPoint y: 244, distance: 33.2
click at [534, 247] on input "****" at bounding box center [756, 257] width 499 height 28
click at [676, 197] on div "Aucun fichier choisi" at bounding box center [686, 198] width 121 height 16
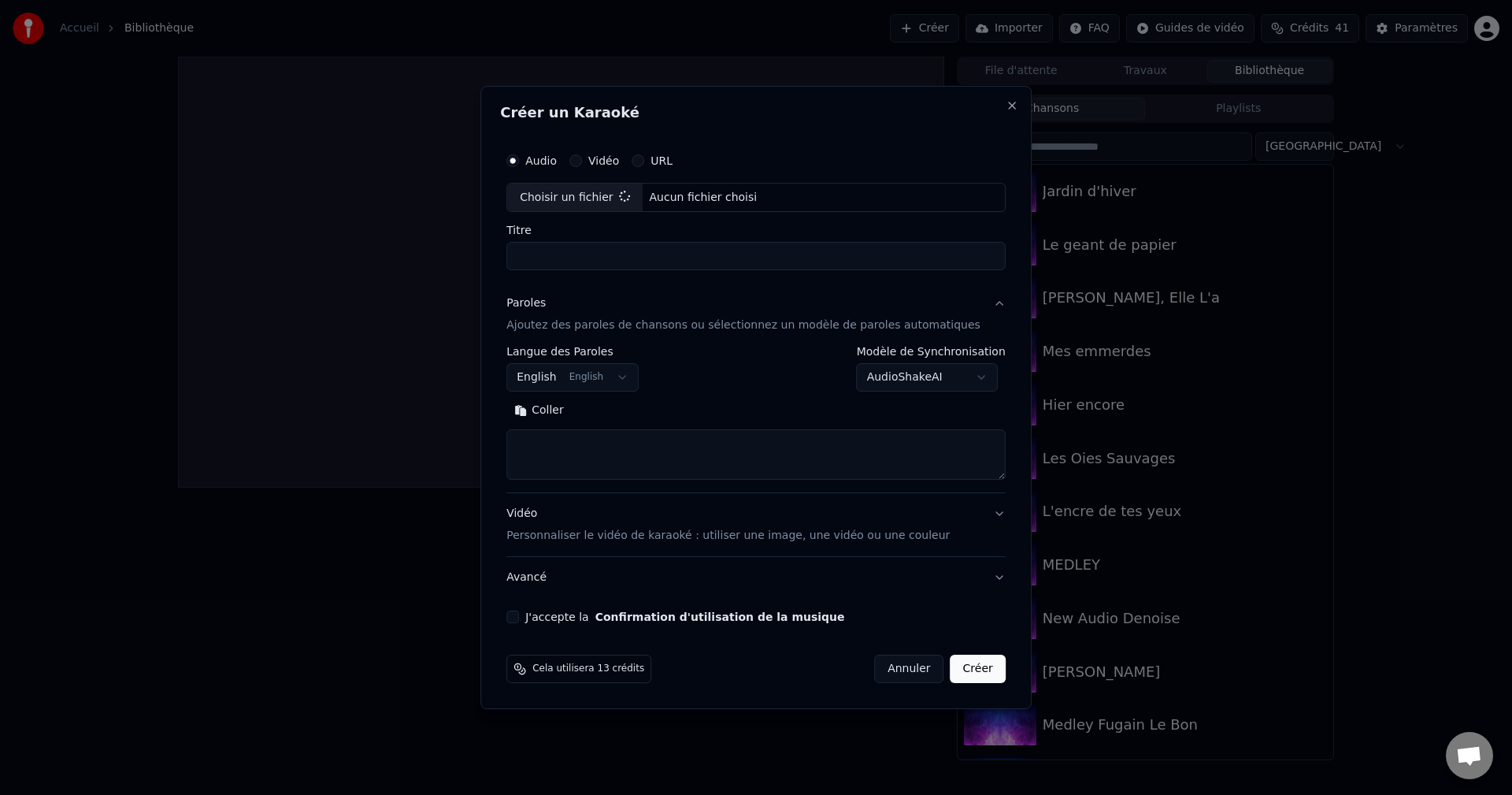
type input "**********"
click at [573, 444] on textarea at bounding box center [756, 456] width 499 height 51
paste textarea "**********"
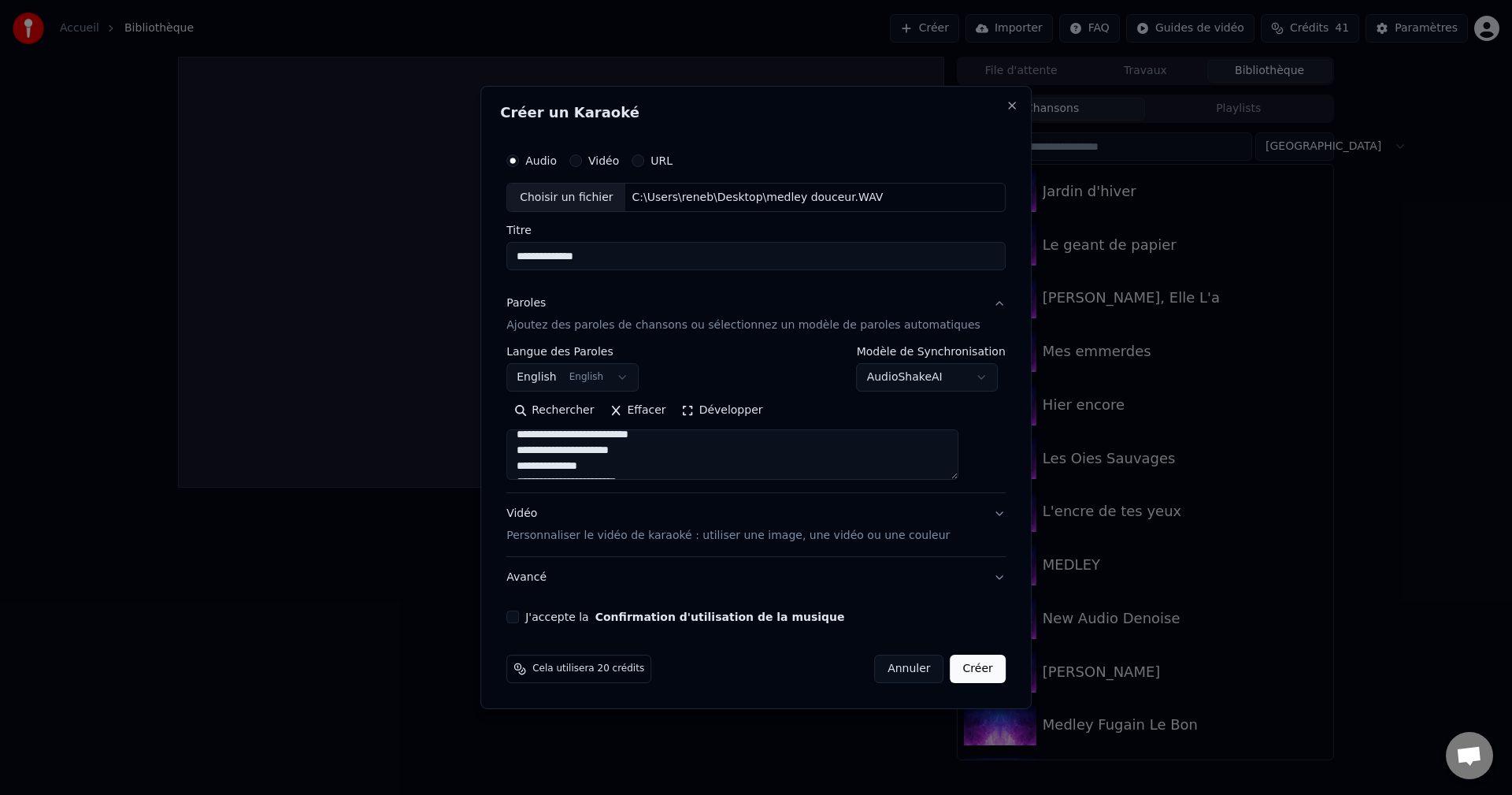
scroll to position [335, 0]
type textarea "**********"
click at [739, 404] on button "Développer" at bounding box center [721, 412] width 97 height 25
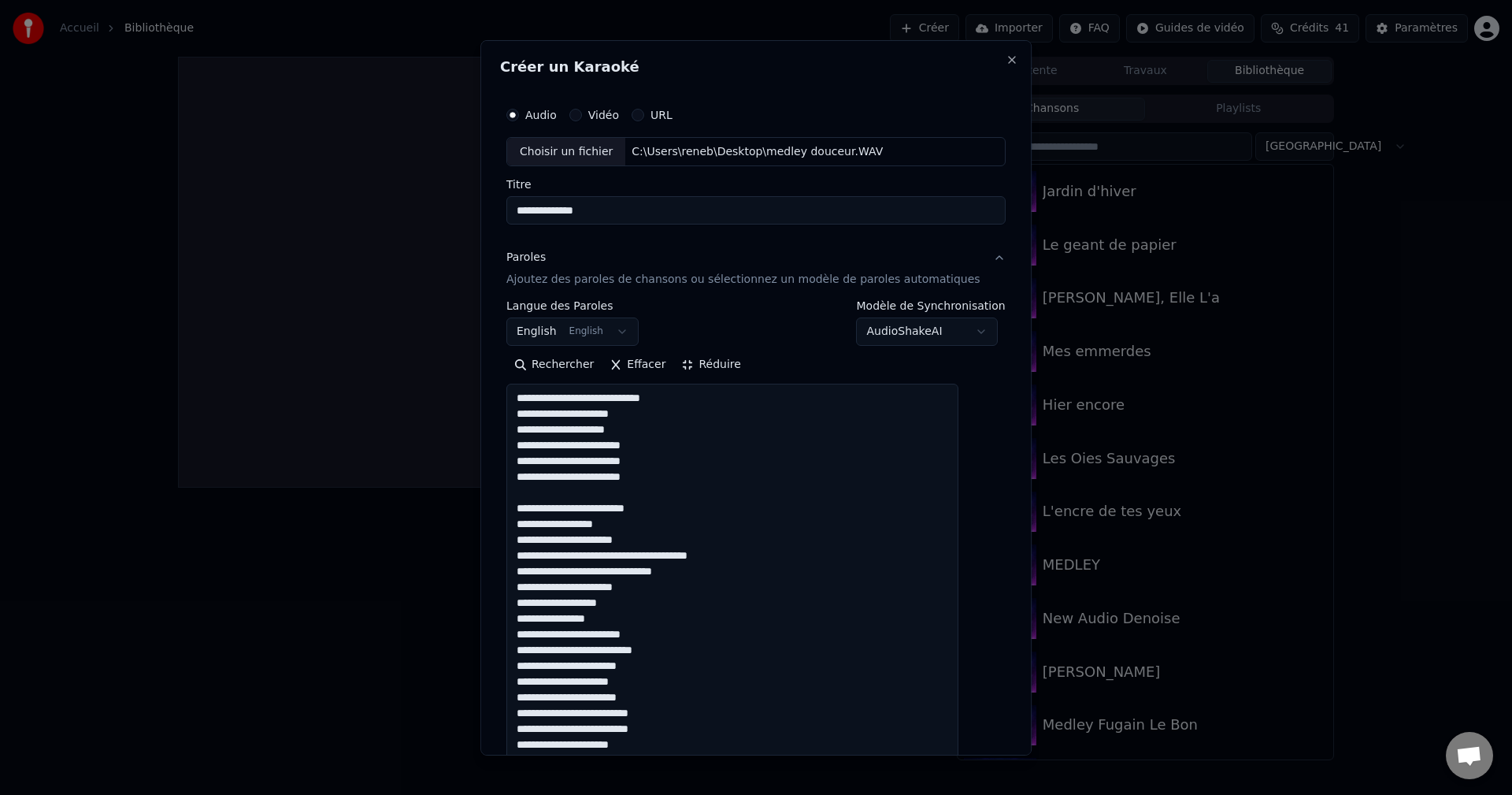
scroll to position [0, 0]
click at [719, 361] on button "Réduire" at bounding box center [711, 365] width 75 height 25
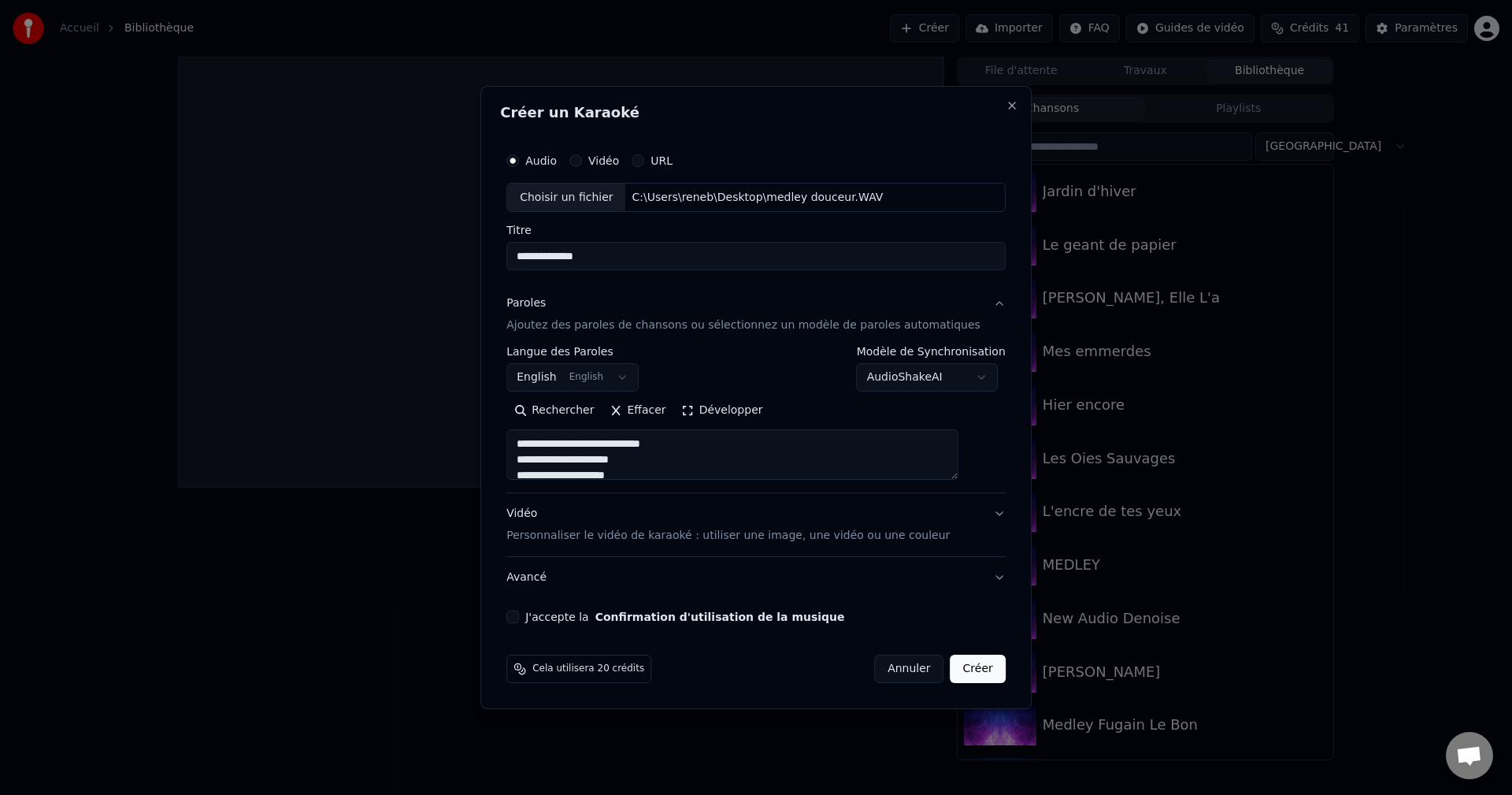
click at [519, 618] on button "J'accepte la Confirmation d'utilisation de la musique" at bounding box center [512, 616] width 13 height 13
click at [957, 673] on button "Créer" at bounding box center [978, 668] width 56 height 28
select select "**"
select select
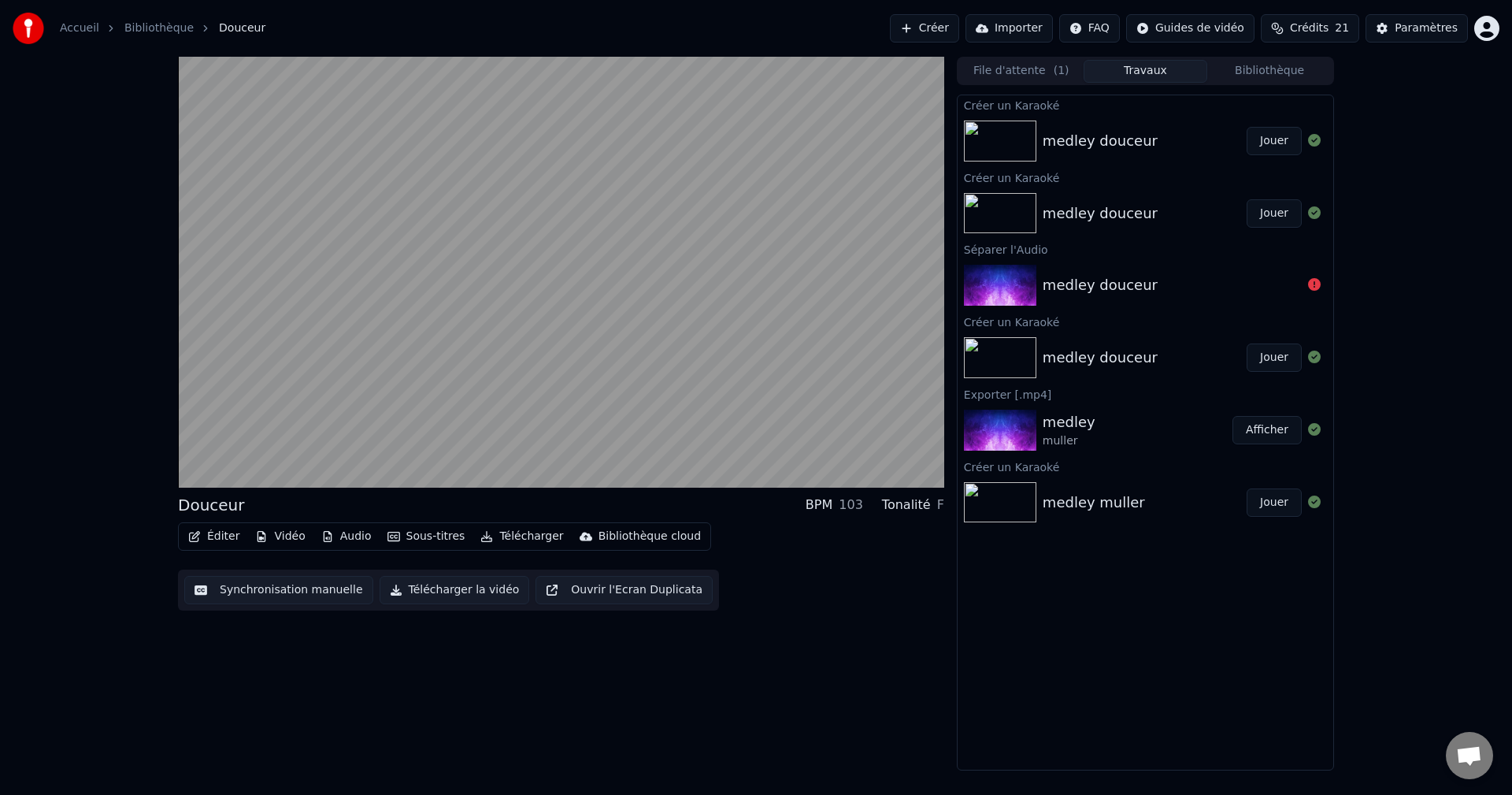
click at [1280, 138] on button "Jouer" at bounding box center [1273, 140] width 56 height 28
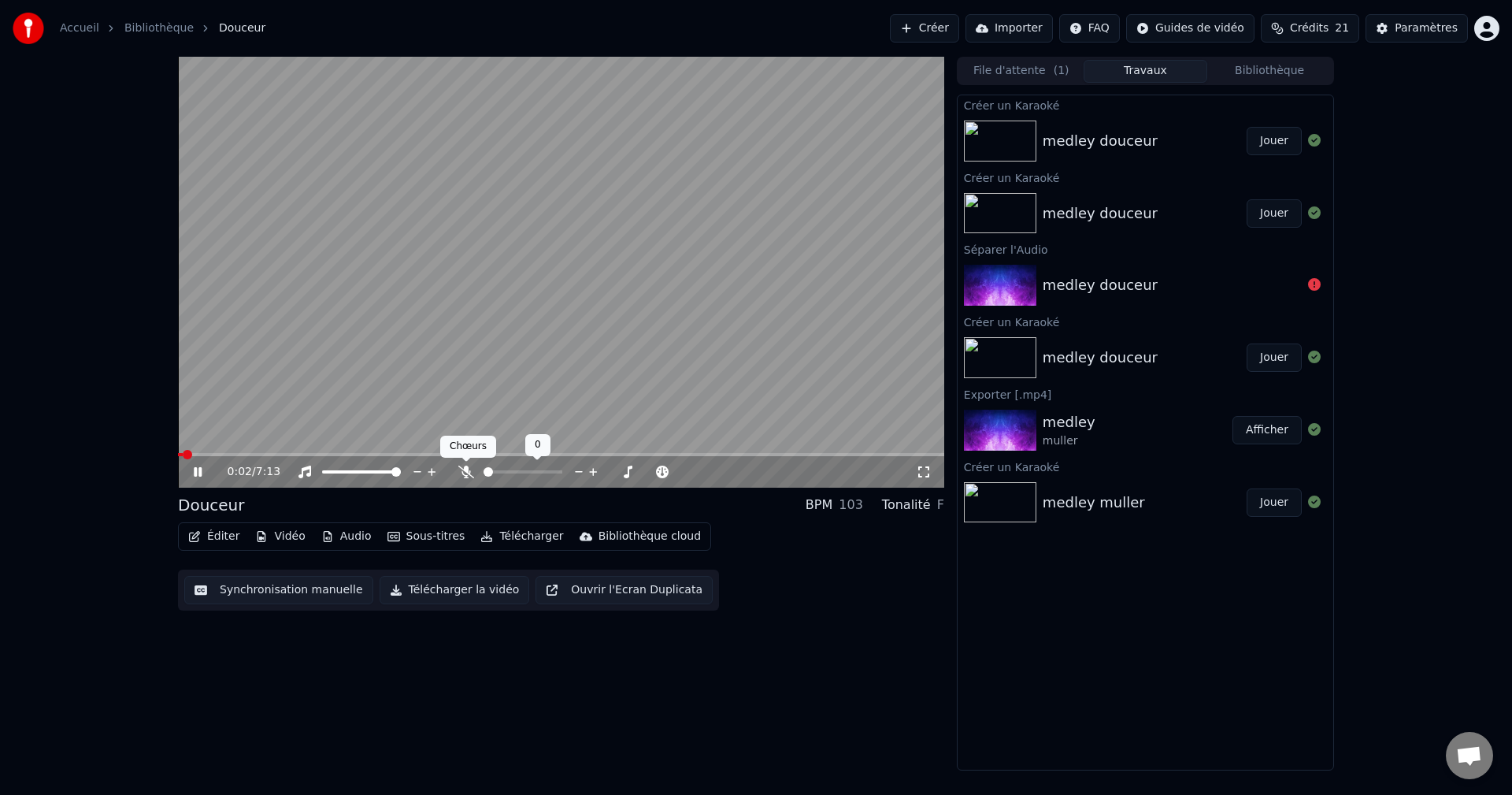
click at [464, 475] on icon at bounding box center [466, 471] width 16 height 13
click at [464, 475] on icon at bounding box center [465, 471] width 9 height 13
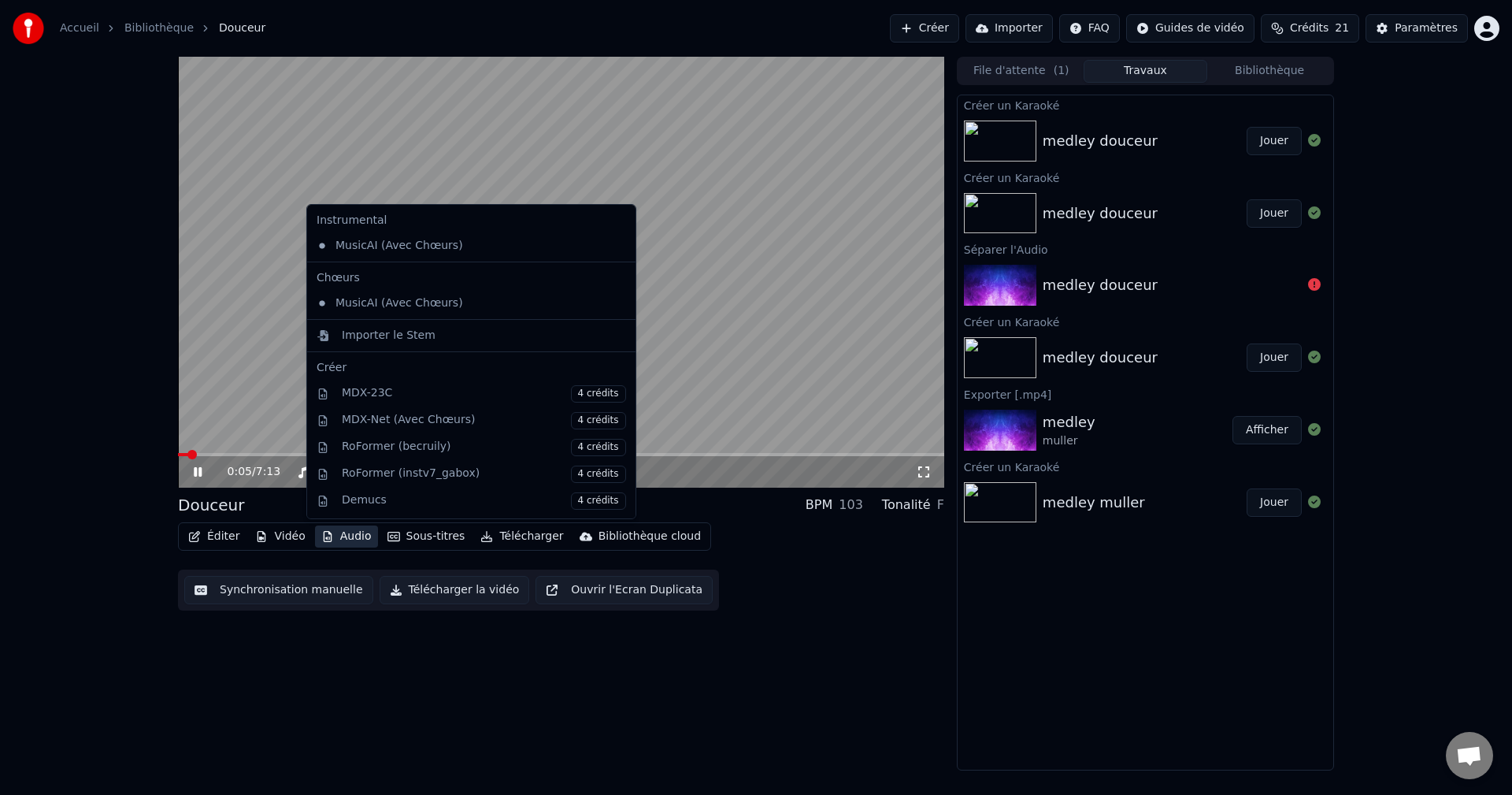
click at [347, 538] on button "Audio" at bounding box center [346, 537] width 63 height 22
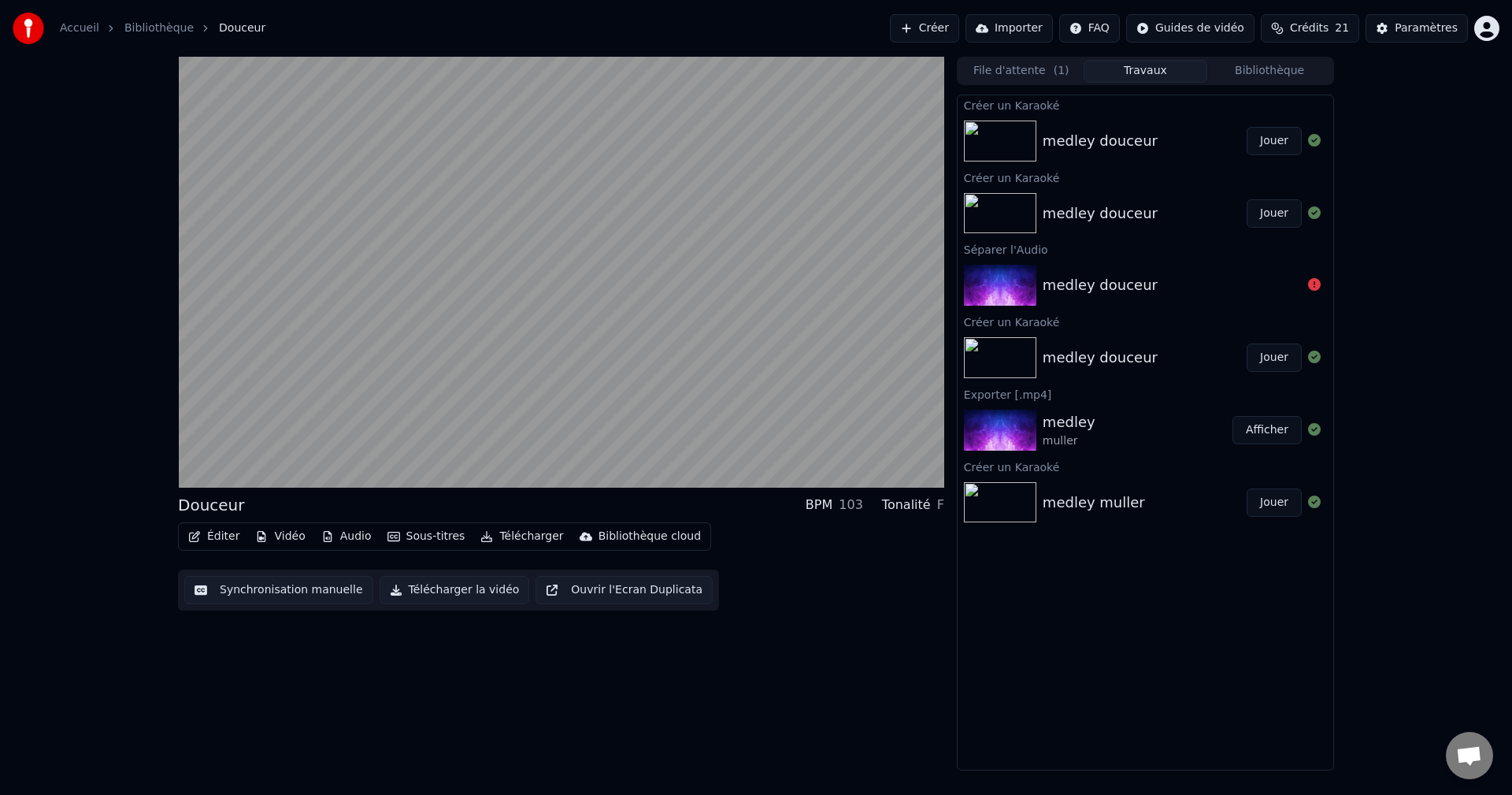
click at [777, 696] on div "Douceur BPM 103 Tonalité F Éditer Vidéo Audio Sous-titres Télécharger Bibliothè…" at bounding box center [562, 414] width 766 height 714
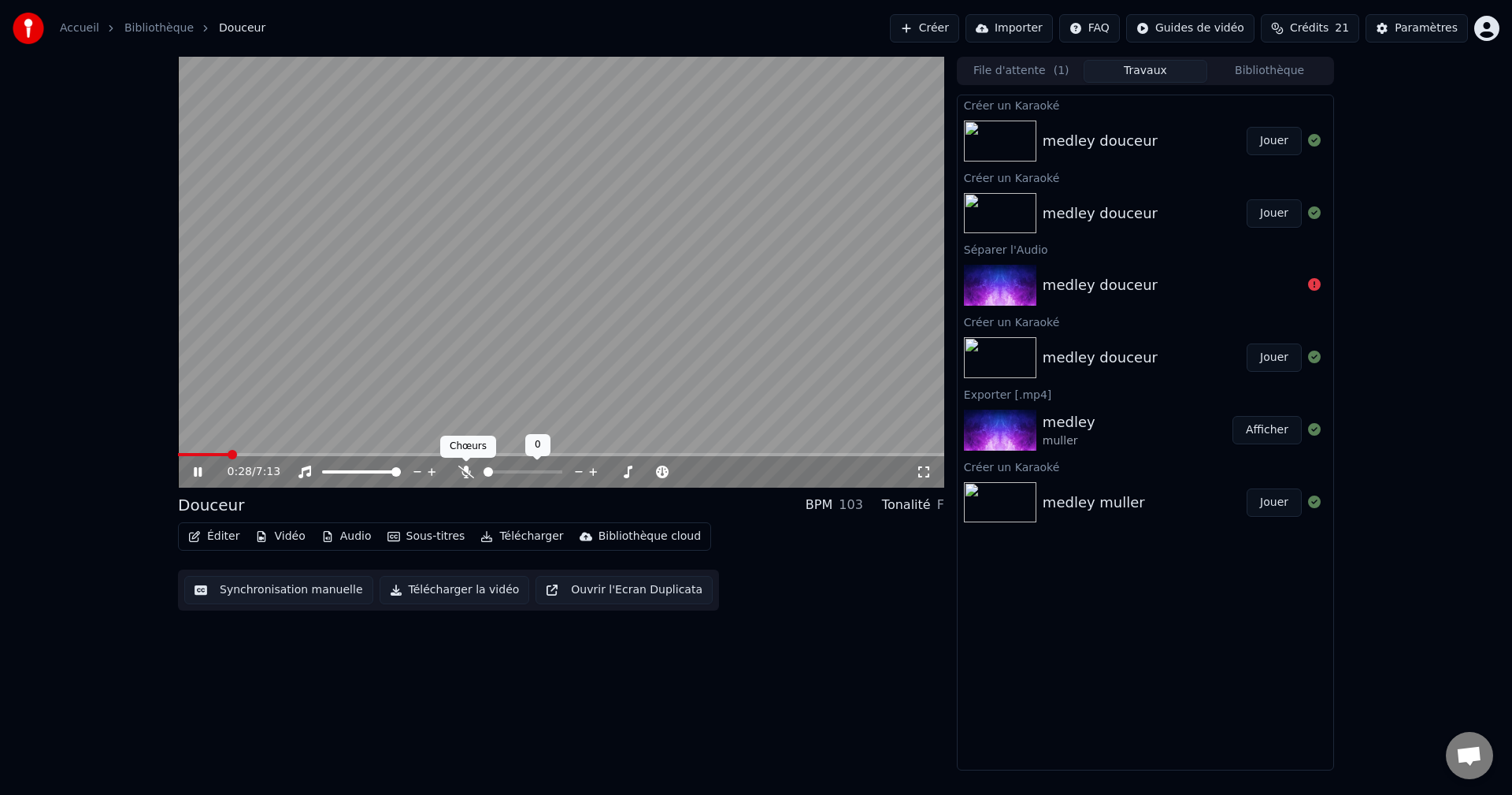
click at [468, 469] on icon at bounding box center [466, 471] width 16 height 13
click at [468, 469] on icon at bounding box center [465, 471] width 9 height 13
click at [465, 471] on icon at bounding box center [466, 471] width 16 height 13
click at [462, 473] on icon at bounding box center [465, 471] width 9 height 13
click at [462, 473] on icon at bounding box center [466, 471] width 16 height 13
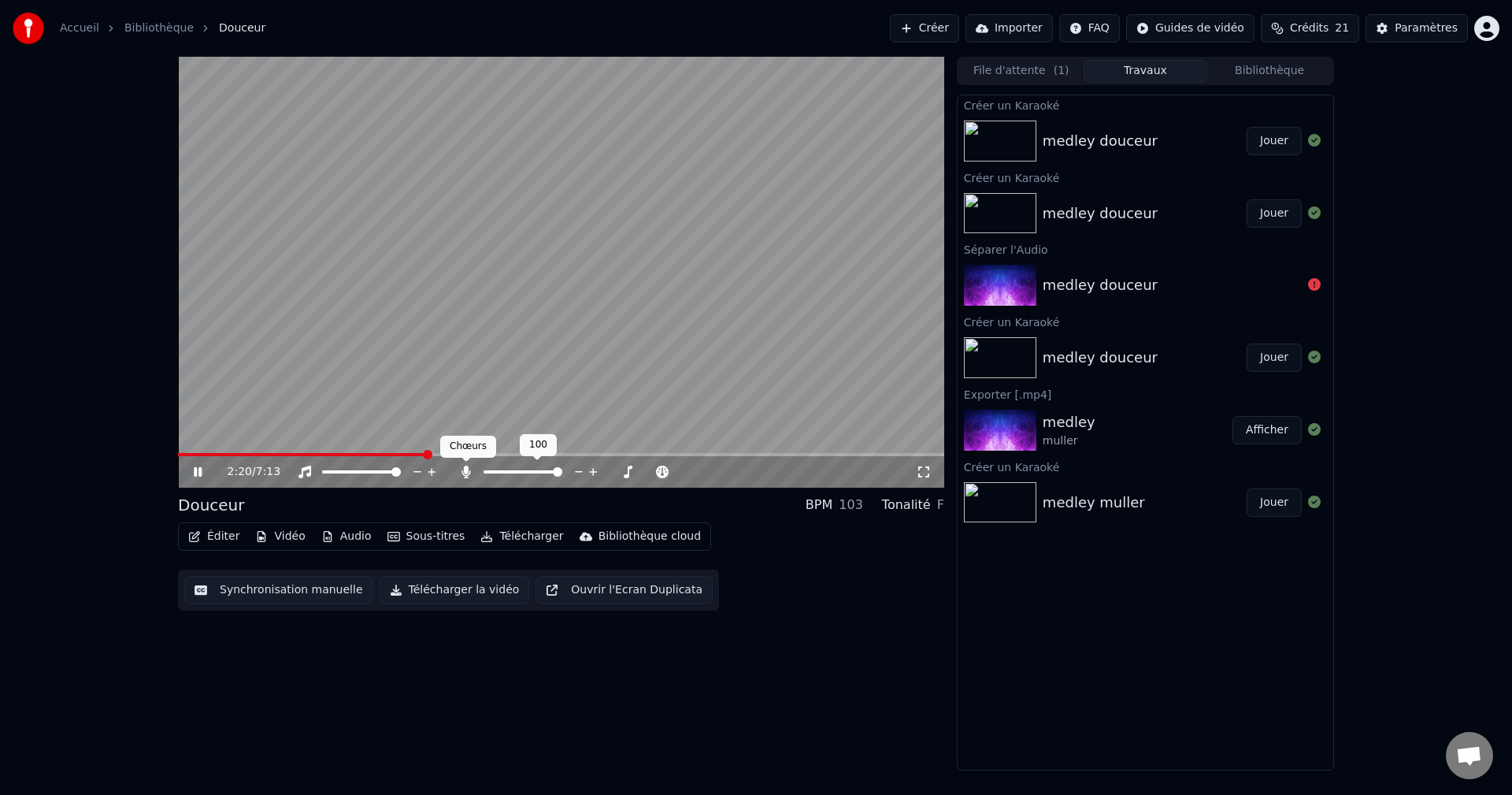
click at [463, 471] on icon at bounding box center [466, 471] width 16 height 13
click at [341, 539] on button "Audio" at bounding box center [346, 537] width 63 height 22
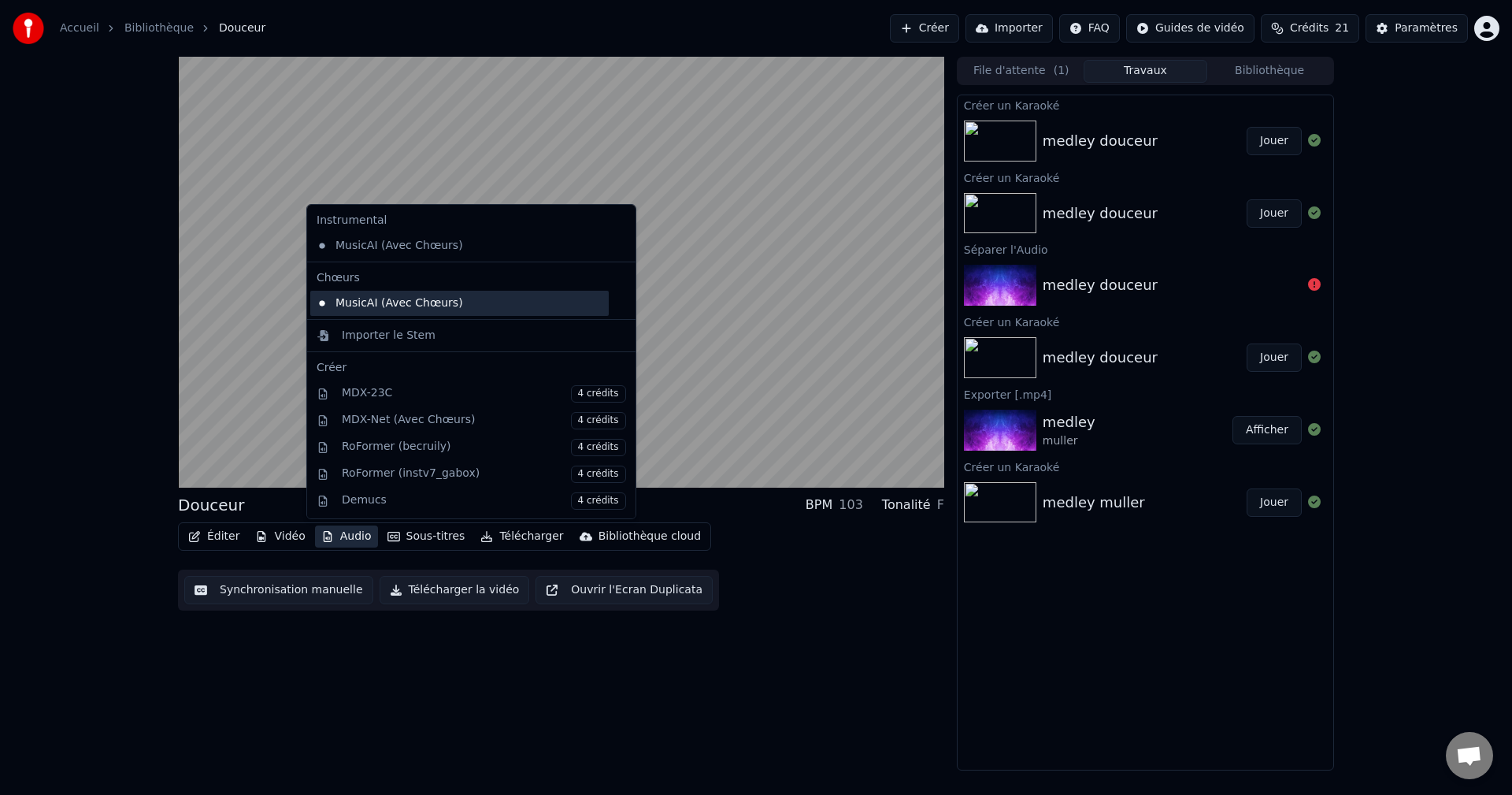
click at [362, 305] on div "MusicAI (Avec Chœurs)" at bounding box center [459, 303] width 298 height 25
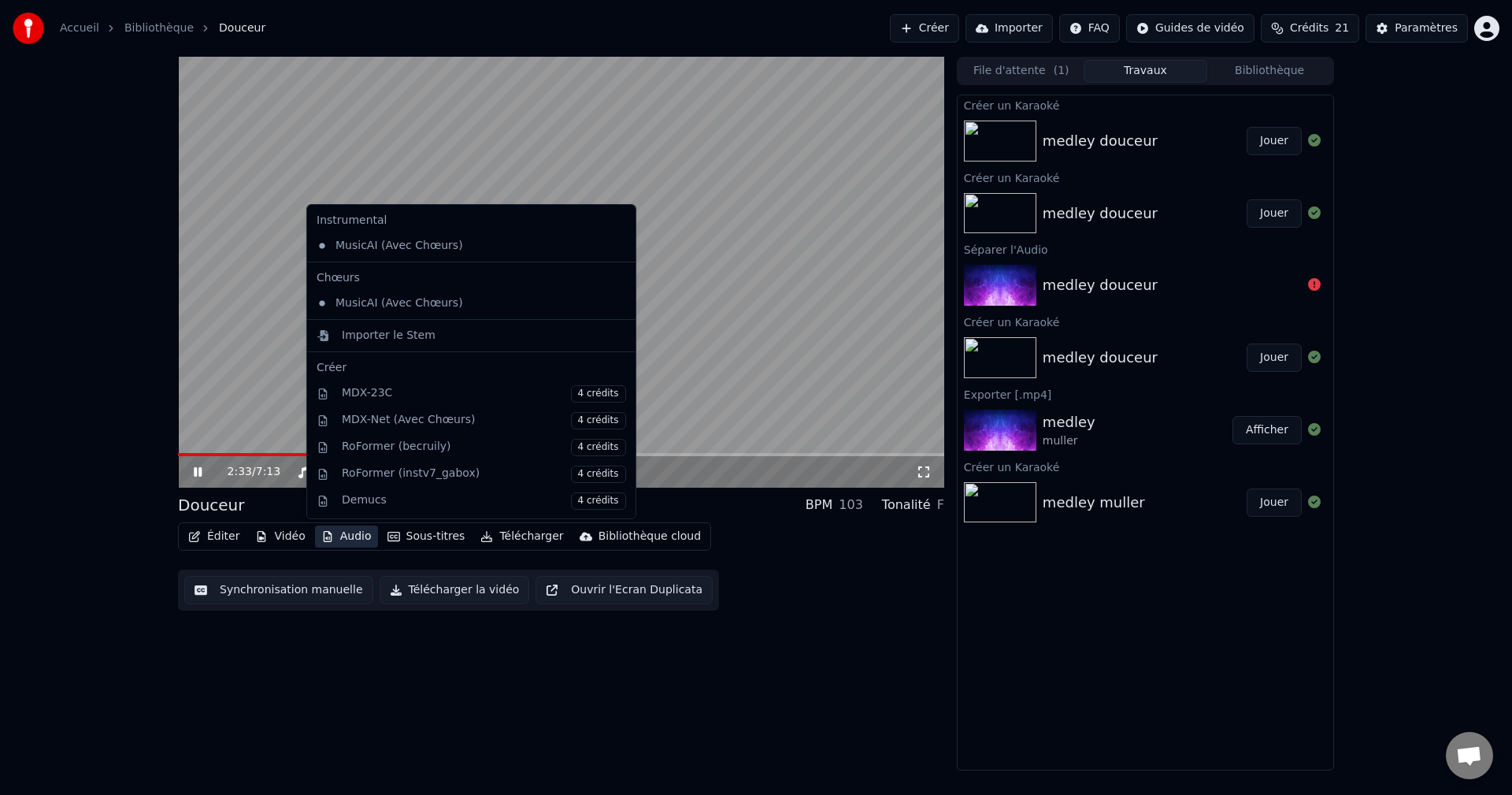
click at [338, 538] on button "Audio" at bounding box center [346, 537] width 63 height 22
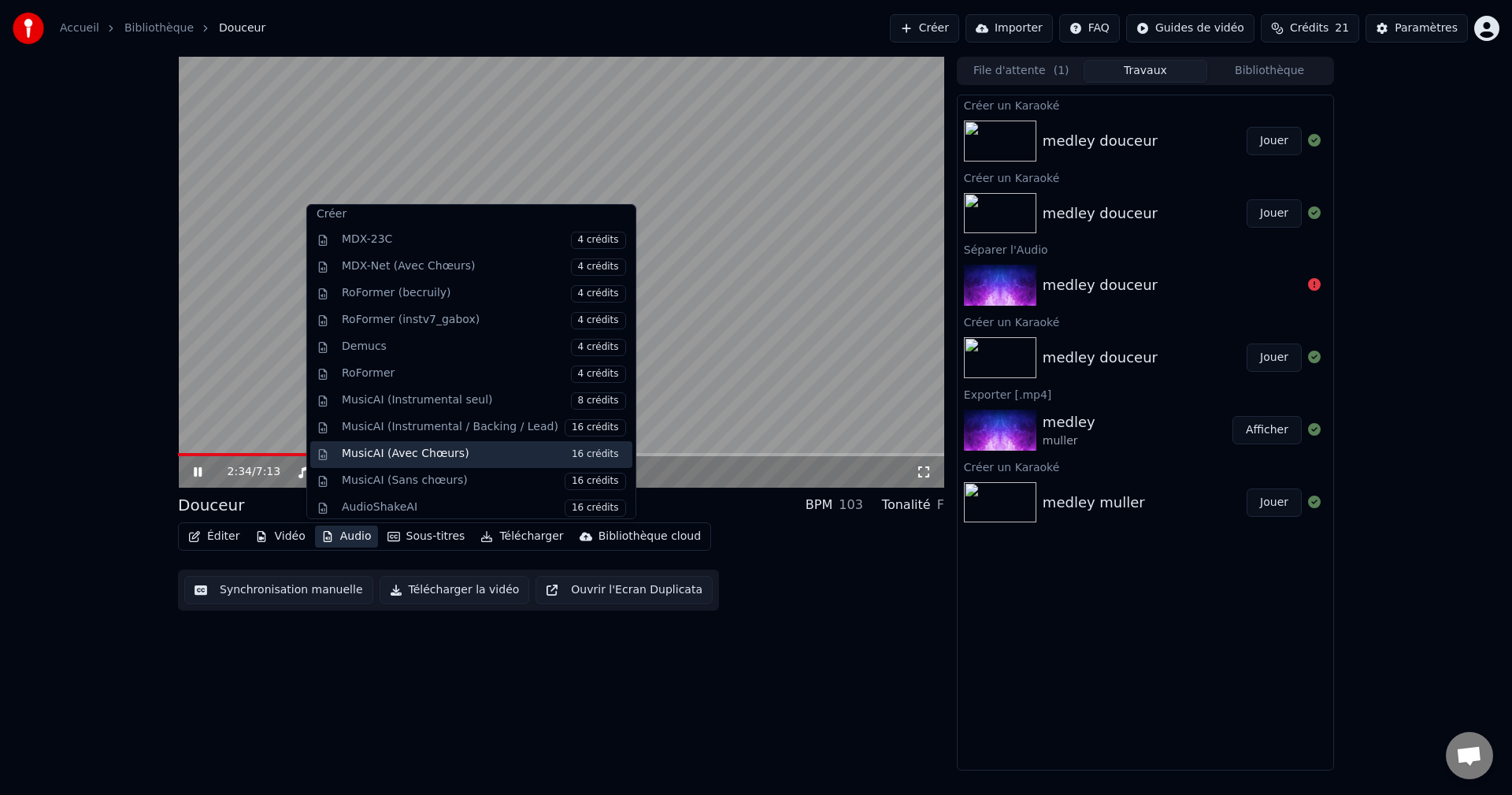
scroll to position [160, 0]
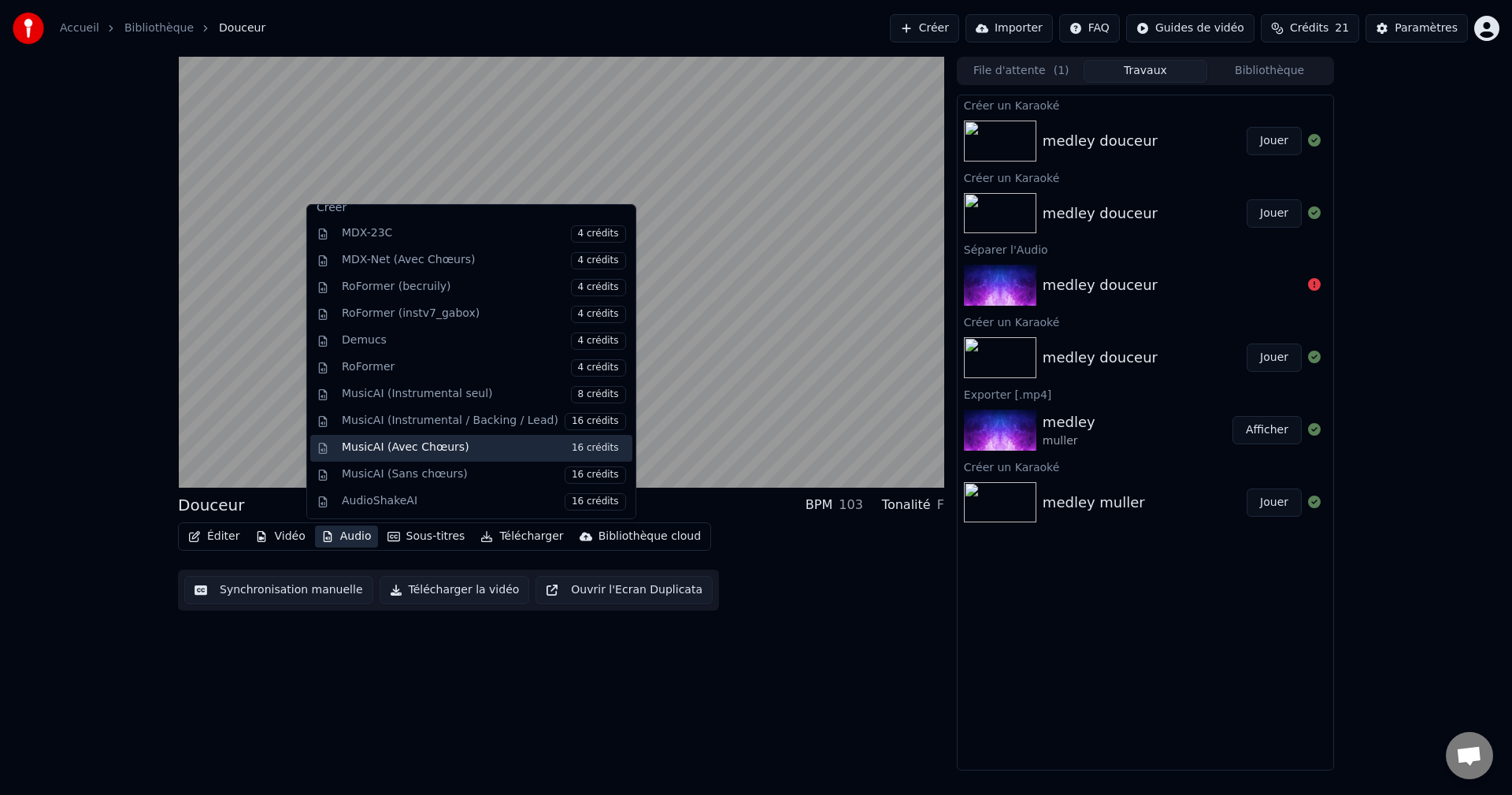
click at [437, 449] on div "MusicAI (Avec Chœurs) 16 crédits" at bounding box center [485, 449] width 285 height 18
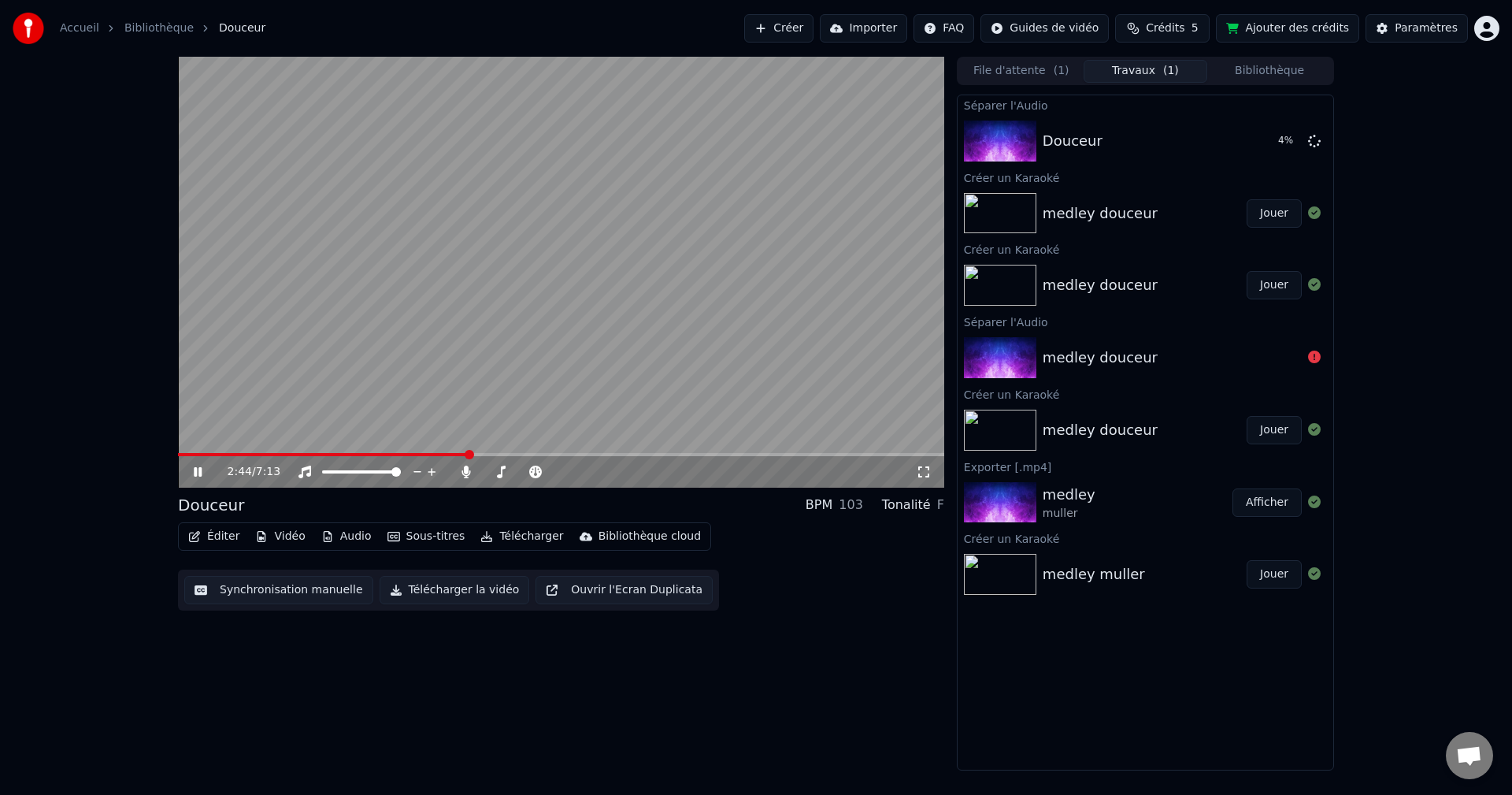
click at [203, 473] on icon at bounding box center [209, 471] width 37 height 13
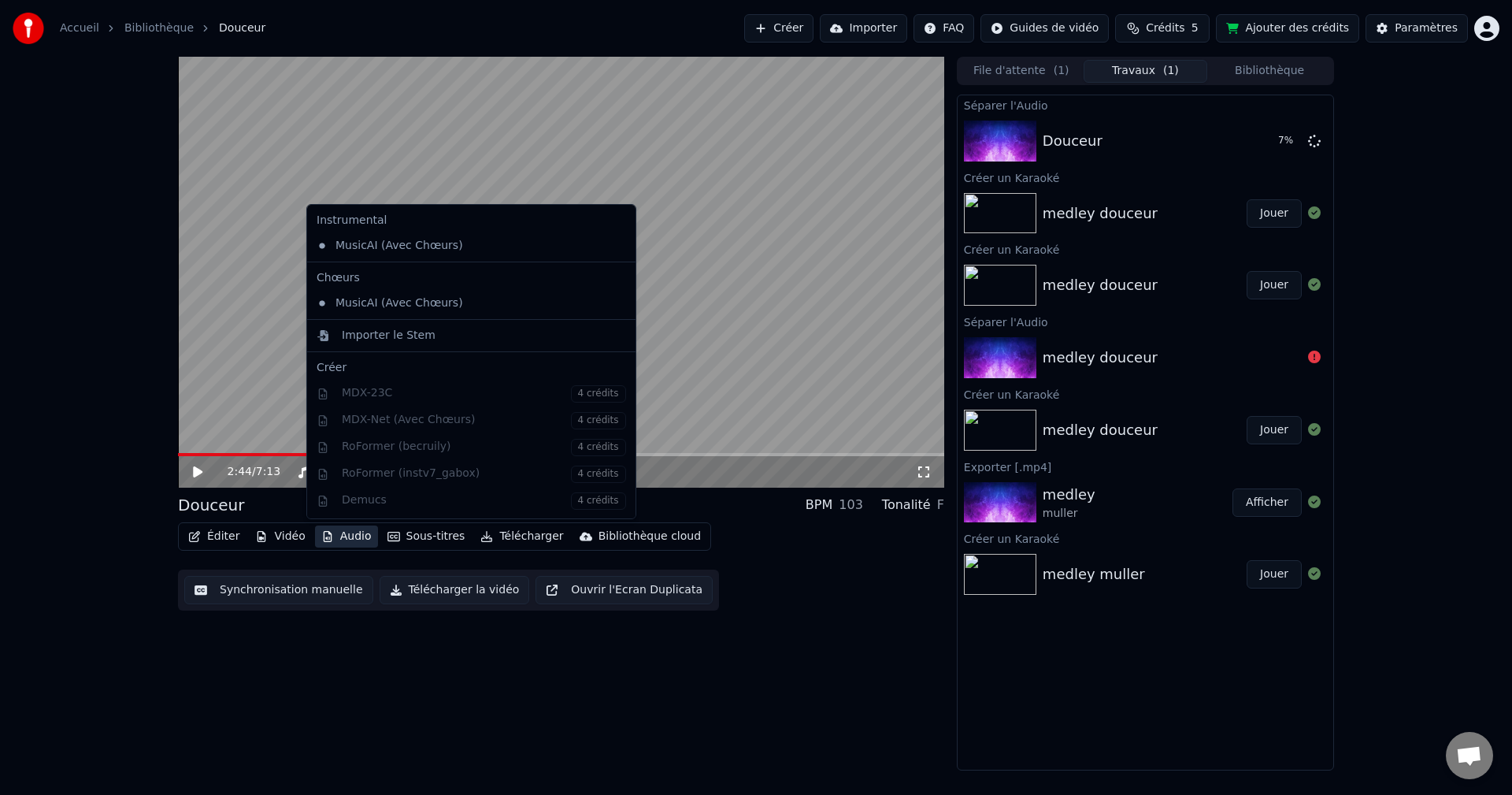
click at [340, 536] on button "Audio" at bounding box center [346, 537] width 63 height 22
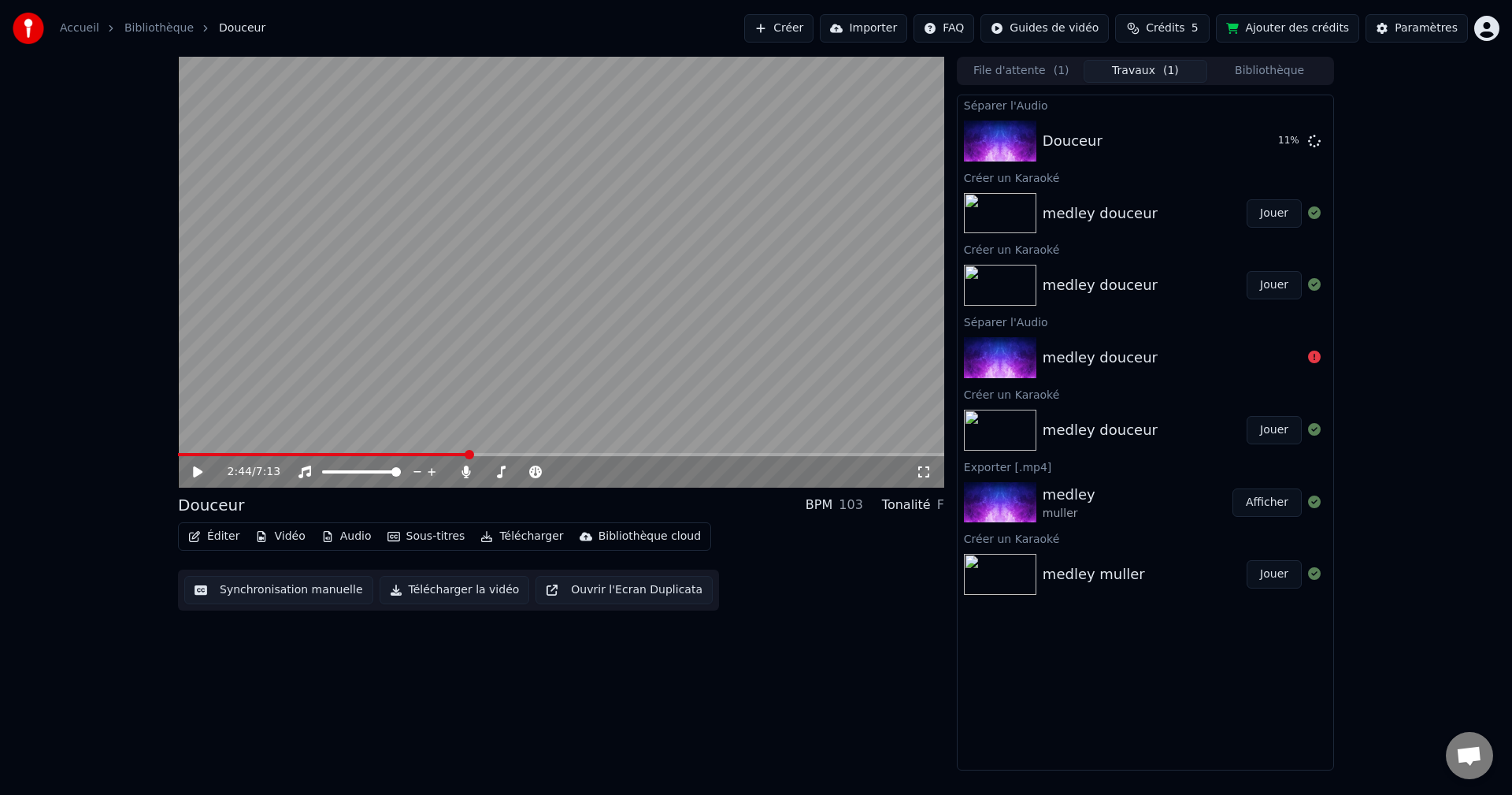
click at [718, 661] on div "2:44 / 7:13 Douceur BPM 103 Tonalité F Éditer Vidéo Audio Sous-titres Télécharg…" at bounding box center [562, 414] width 766 height 714
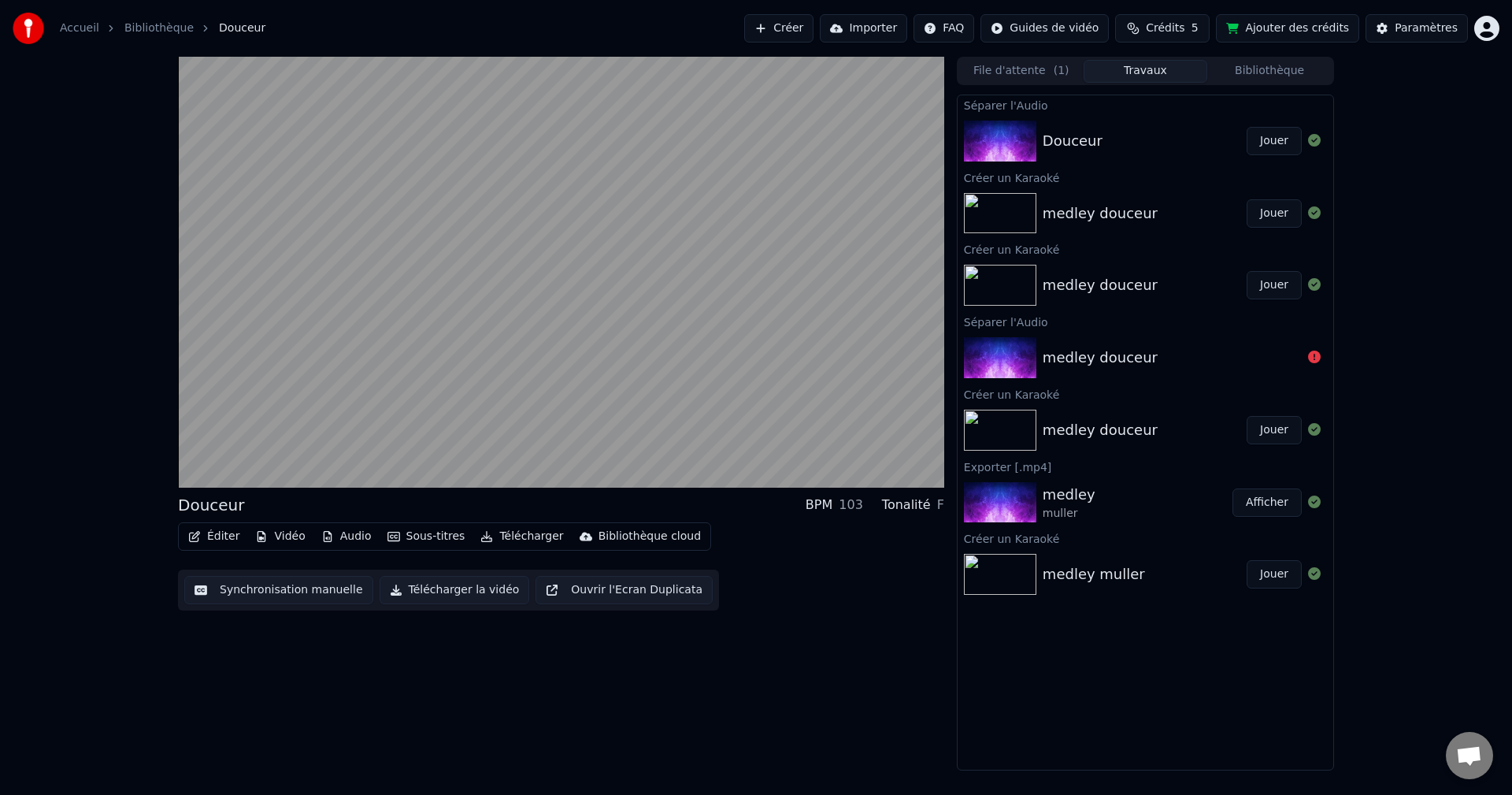
click at [1273, 137] on button "Jouer" at bounding box center [1273, 140] width 56 height 28
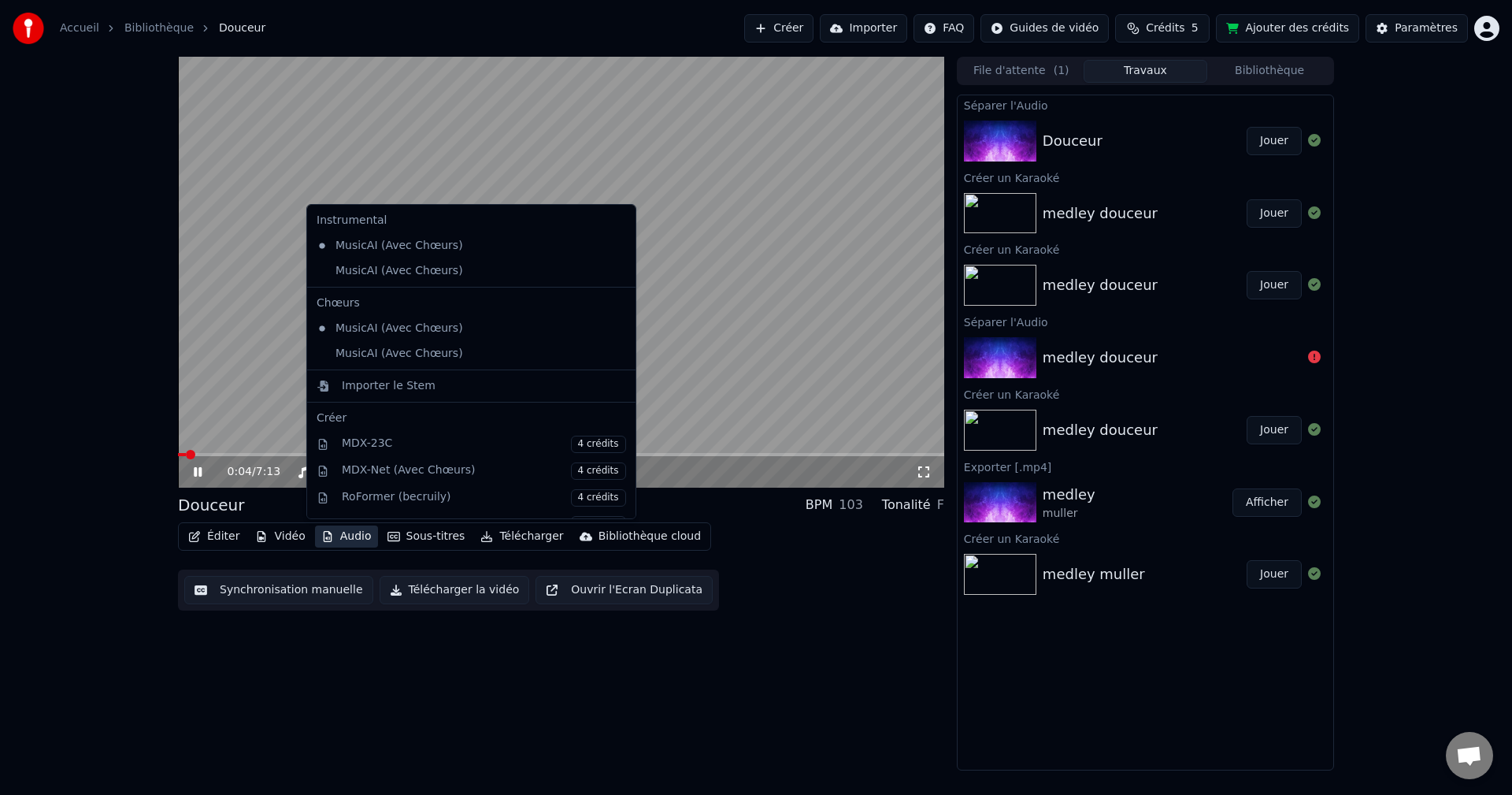
click at [353, 536] on button "Audio" at bounding box center [346, 537] width 63 height 22
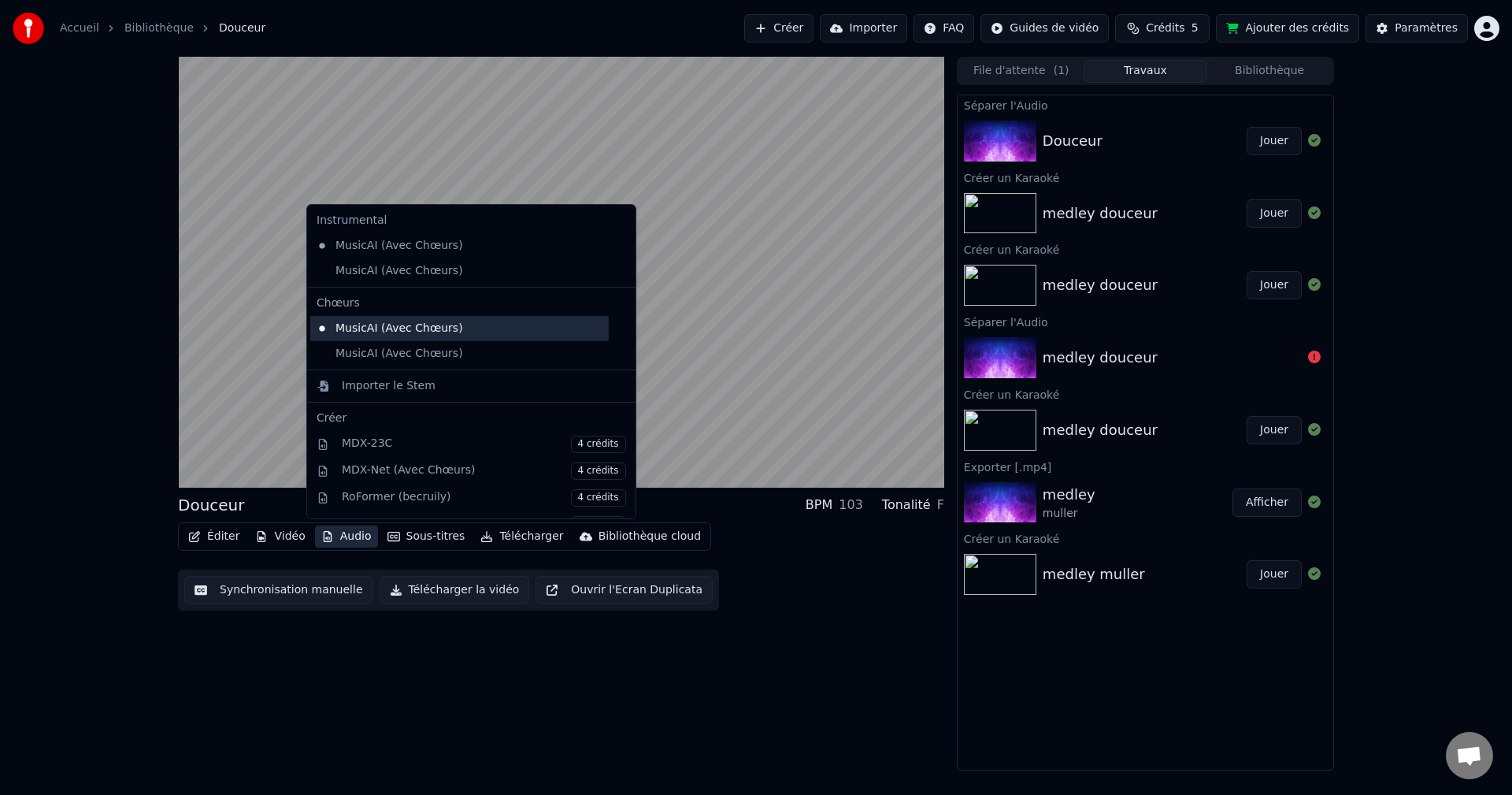
click at [405, 329] on div "MusicAI (Avec Chœurs)" at bounding box center [459, 329] width 298 height 25
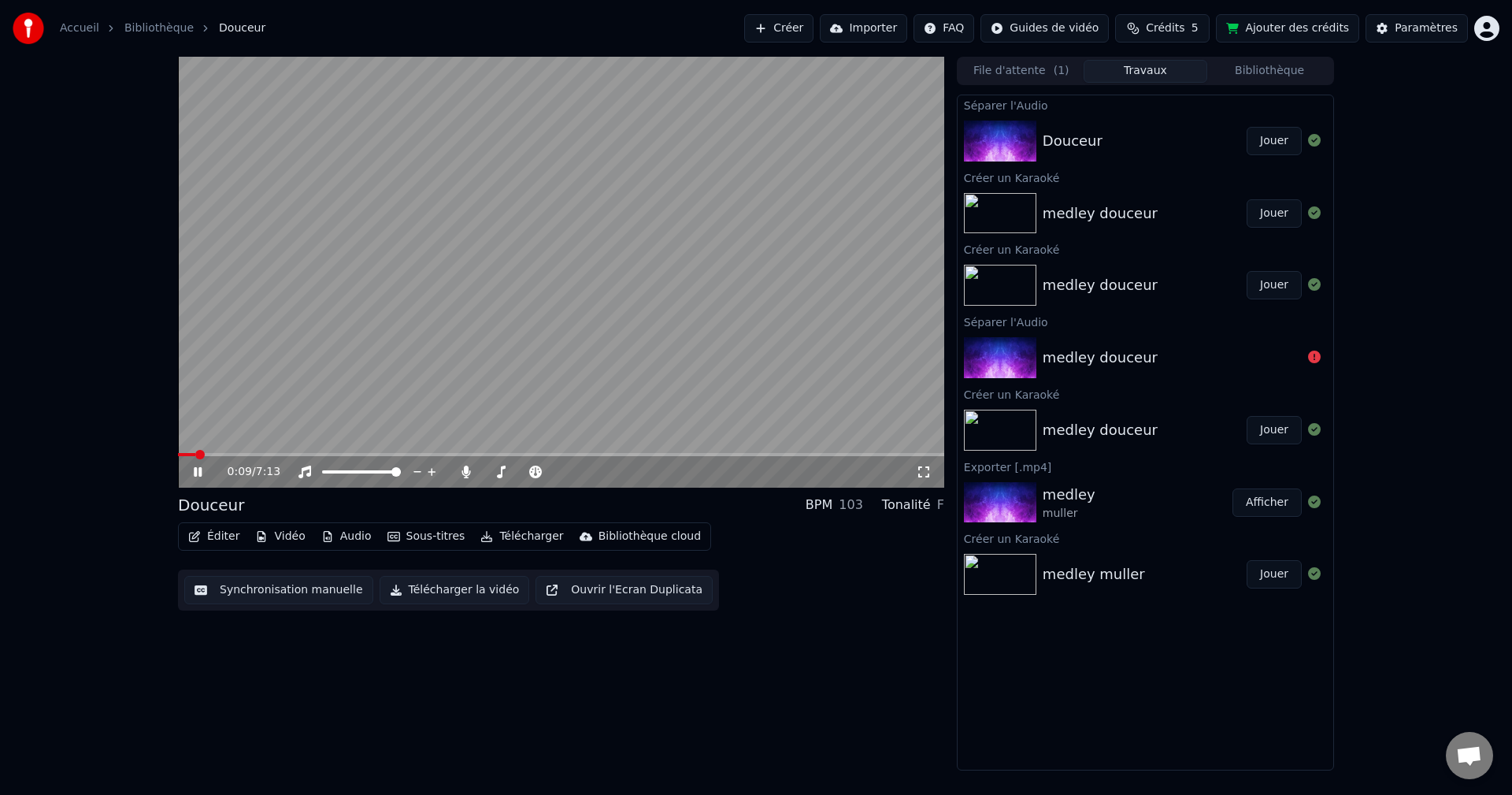
click at [571, 378] on video at bounding box center [562, 272] width 766 height 431
click at [1271, 134] on button "Jouer" at bounding box center [1273, 140] width 56 height 28
click at [465, 468] on icon at bounding box center [465, 471] width 9 height 13
click at [465, 468] on icon at bounding box center [466, 471] width 16 height 13
click at [346, 535] on button "Audio" at bounding box center [346, 537] width 63 height 22
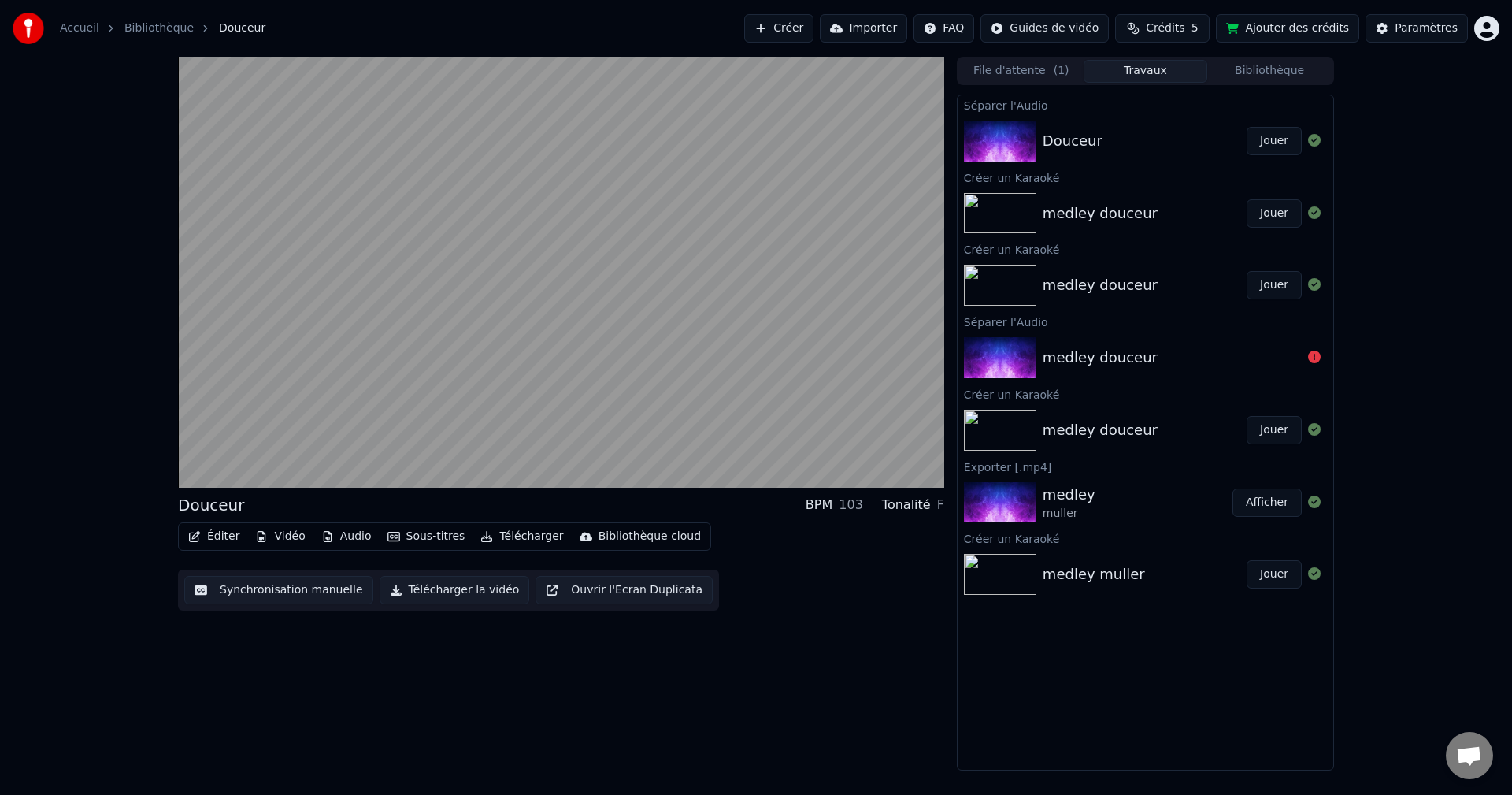
click at [625, 709] on div "Douceur BPM 103 Tonalité F Éditer Vidéo Audio Sous-titres Télécharger Bibliothè…" at bounding box center [562, 414] width 766 height 714
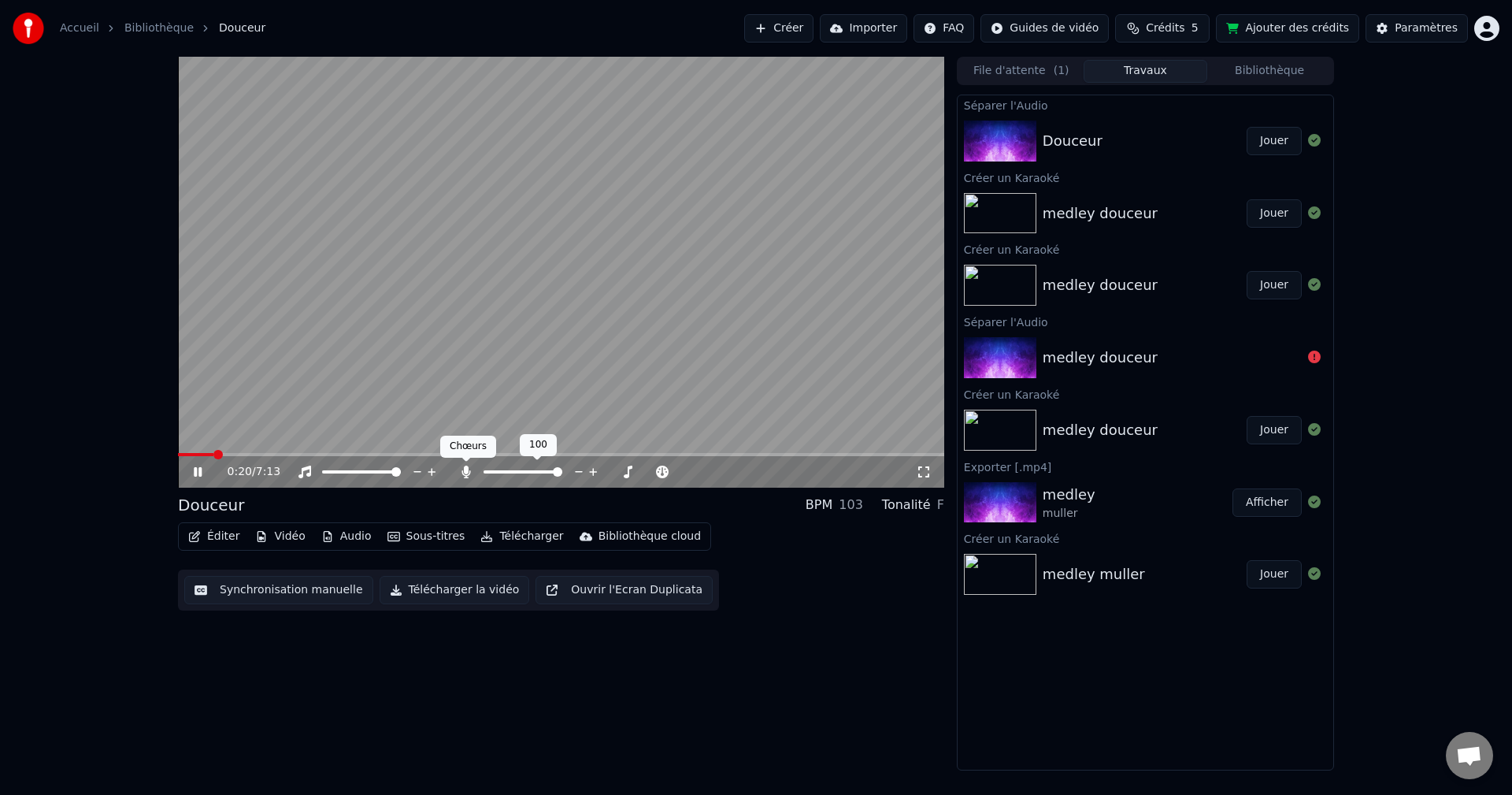
click at [465, 467] on icon at bounding box center [465, 471] width 9 height 13
click at [196, 453] on video at bounding box center [562, 272] width 766 height 431
click at [187, 454] on span at bounding box center [191, 455] width 10 height 10
click at [196, 469] on icon at bounding box center [198, 471] width 10 height 11
click at [271, 455] on div "Instrumental Instrumental" at bounding box center [308, 447] width 80 height 22
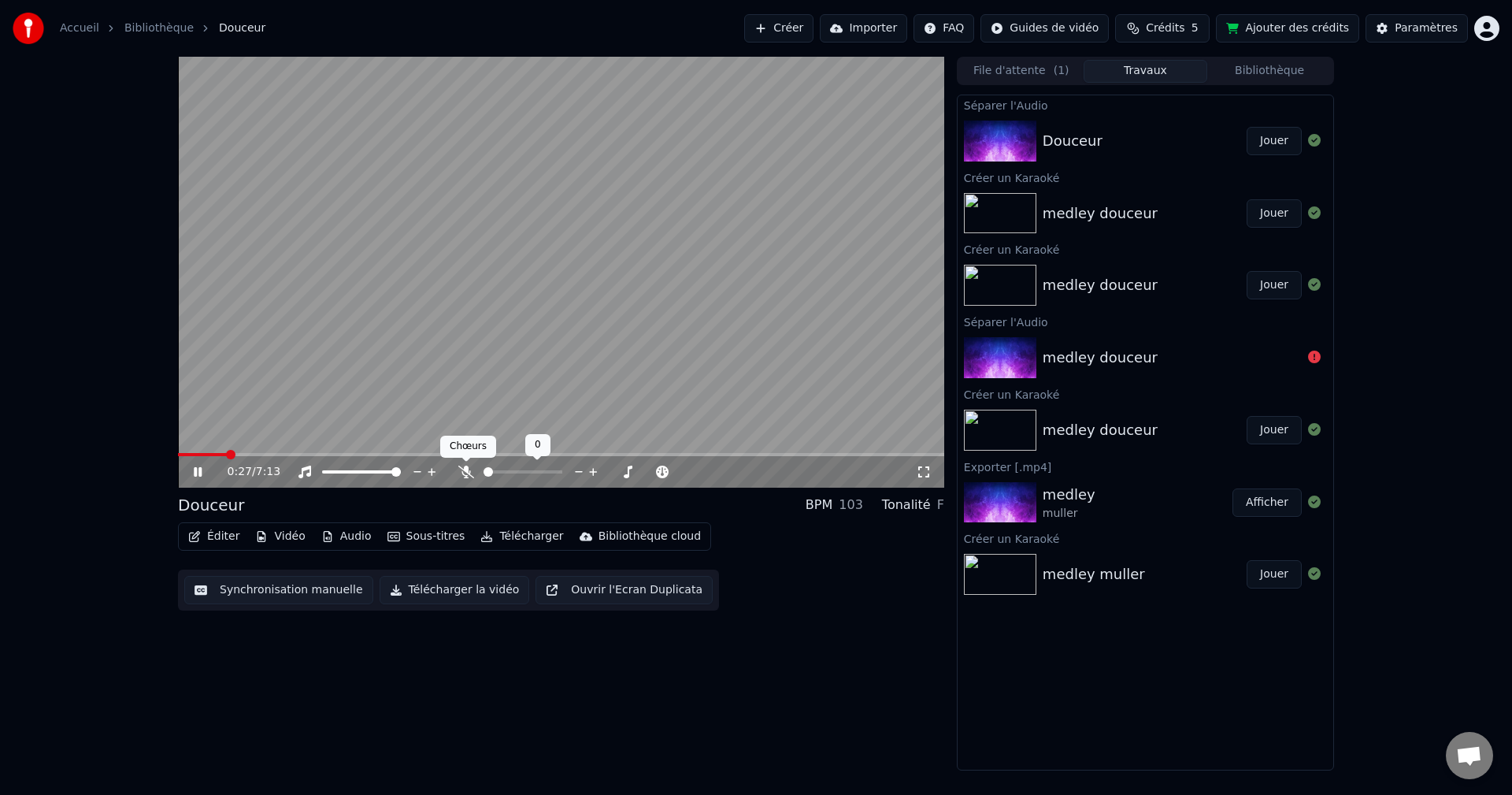
click at [462, 468] on icon at bounding box center [466, 471] width 16 height 13
click at [466, 472] on icon at bounding box center [465, 471] width 9 height 13
click at [466, 472] on icon at bounding box center [466, 471] width 16 height 13
click at [466, 472] on icon at bounding box center [465, 471] width 9 height 13
click at [466, 472] on icon at bounding box center [466, 471] width 16 height 13
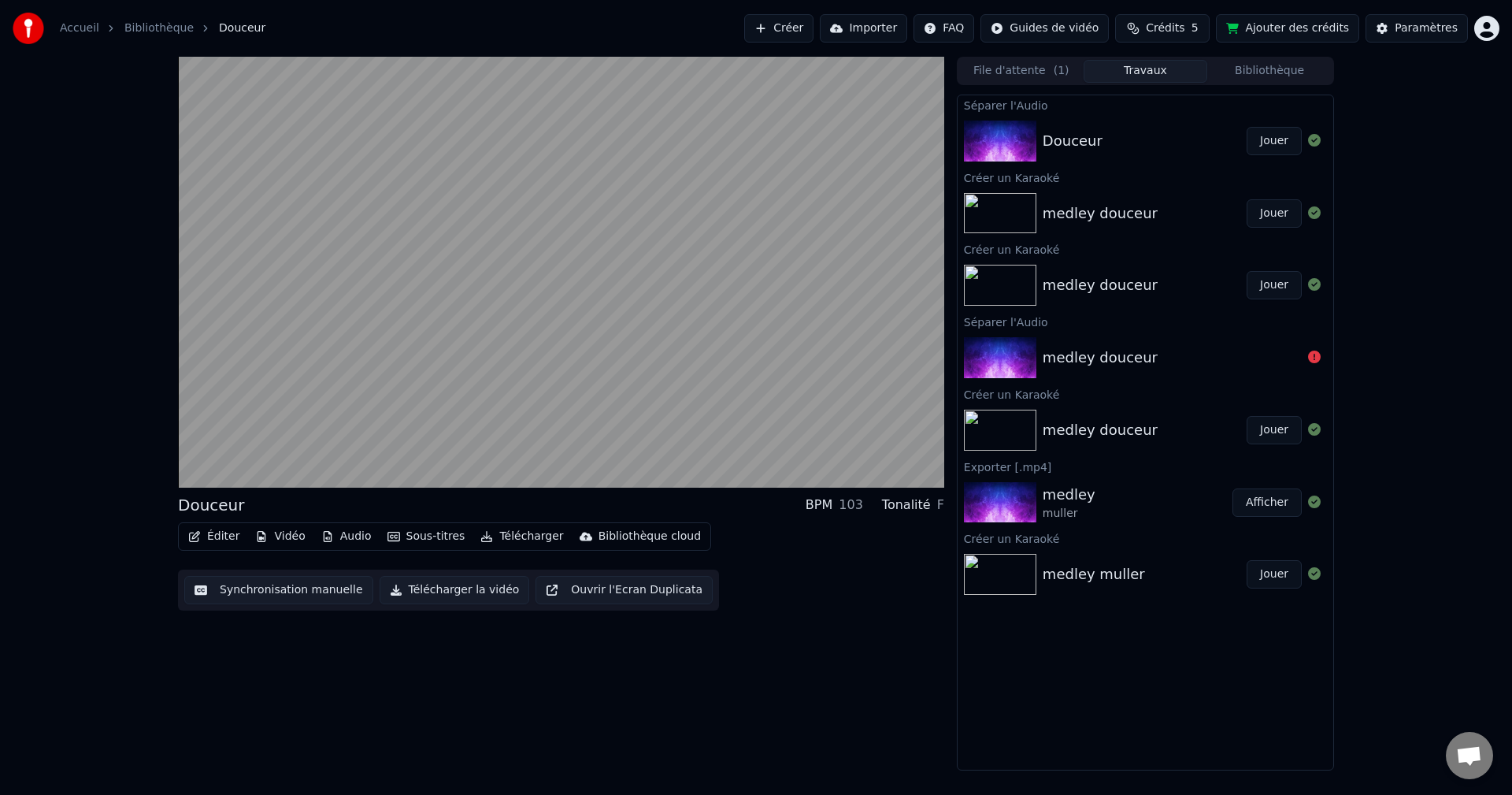
click at [1467, 756] on span "Ouvrir le chat" at bounding box center [1468, 757] width 26 height 22
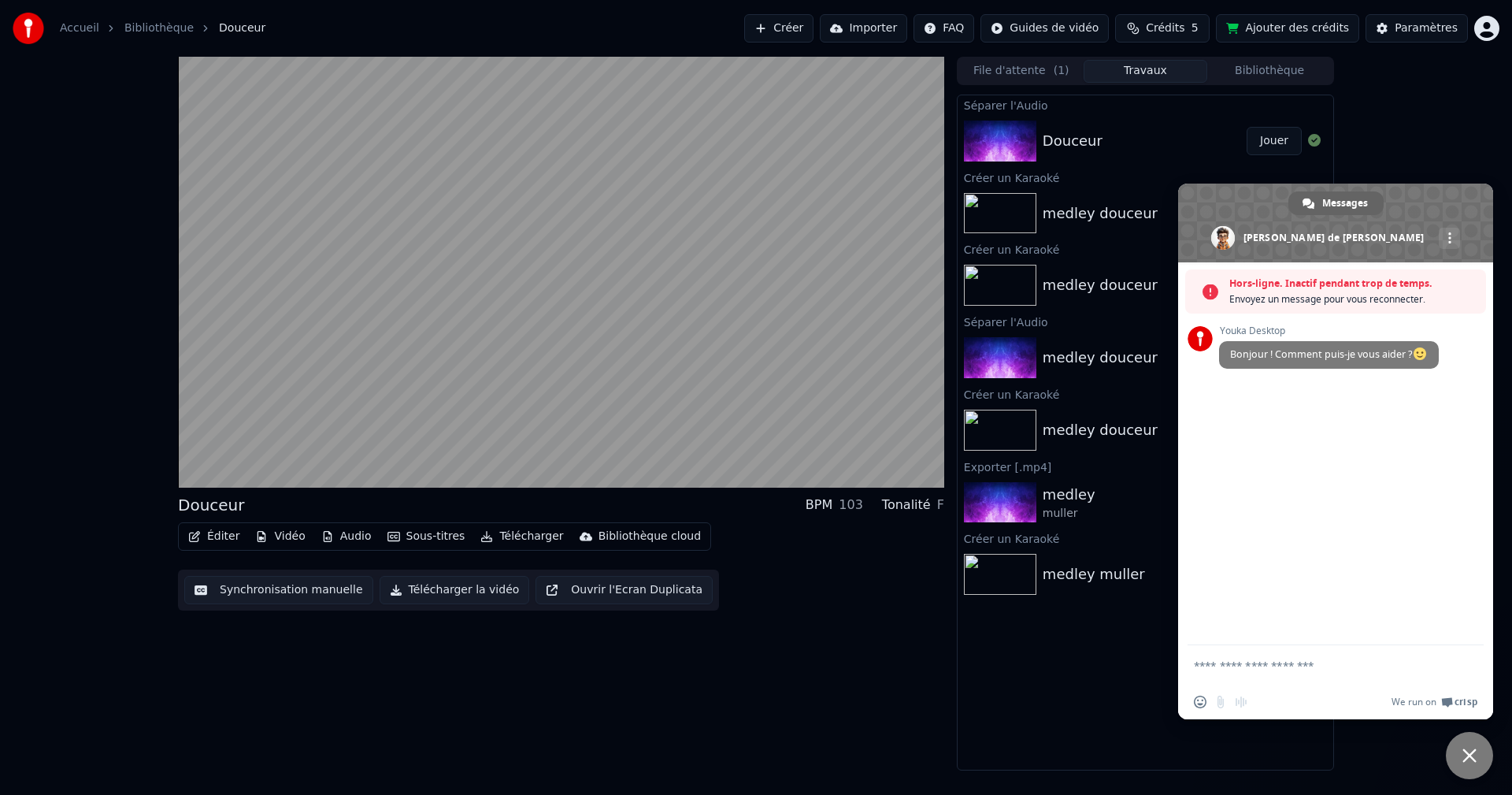
click at [1467, 756] on span "Fermer le chat" at bounding box center [1469, 755] width 15 height 15
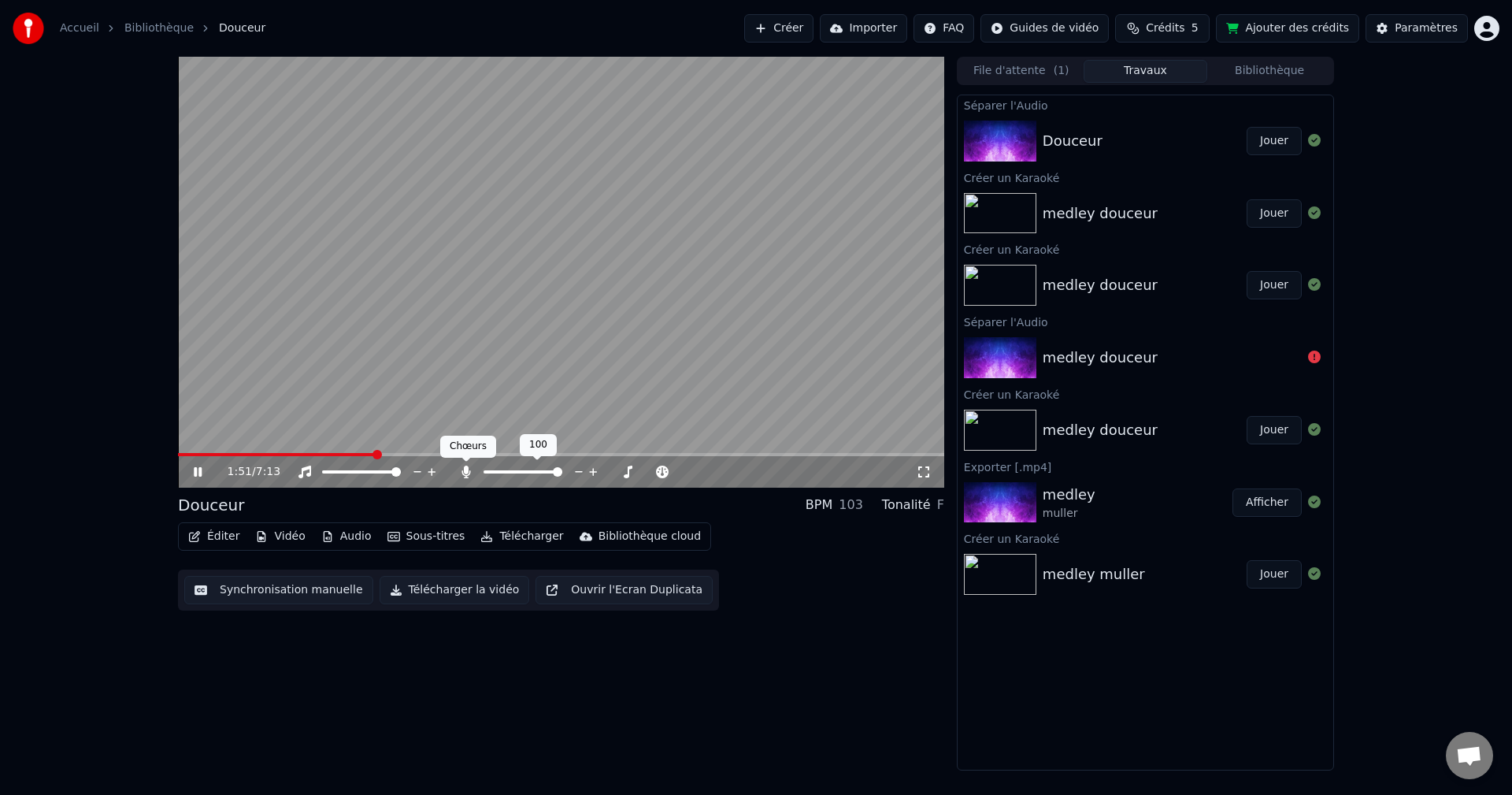
click at [464, 469] on icon at bounding box center [465, 471] width 9 height 13
click at [464, 469] on icon at bounding box center [466, 471] width 16 height 13
click at [466, 469] on icon at bounding box center [465, 471] width 9 height 13
click at [463, 473] on icon at bounding box center [466, 471] width 16 height 13
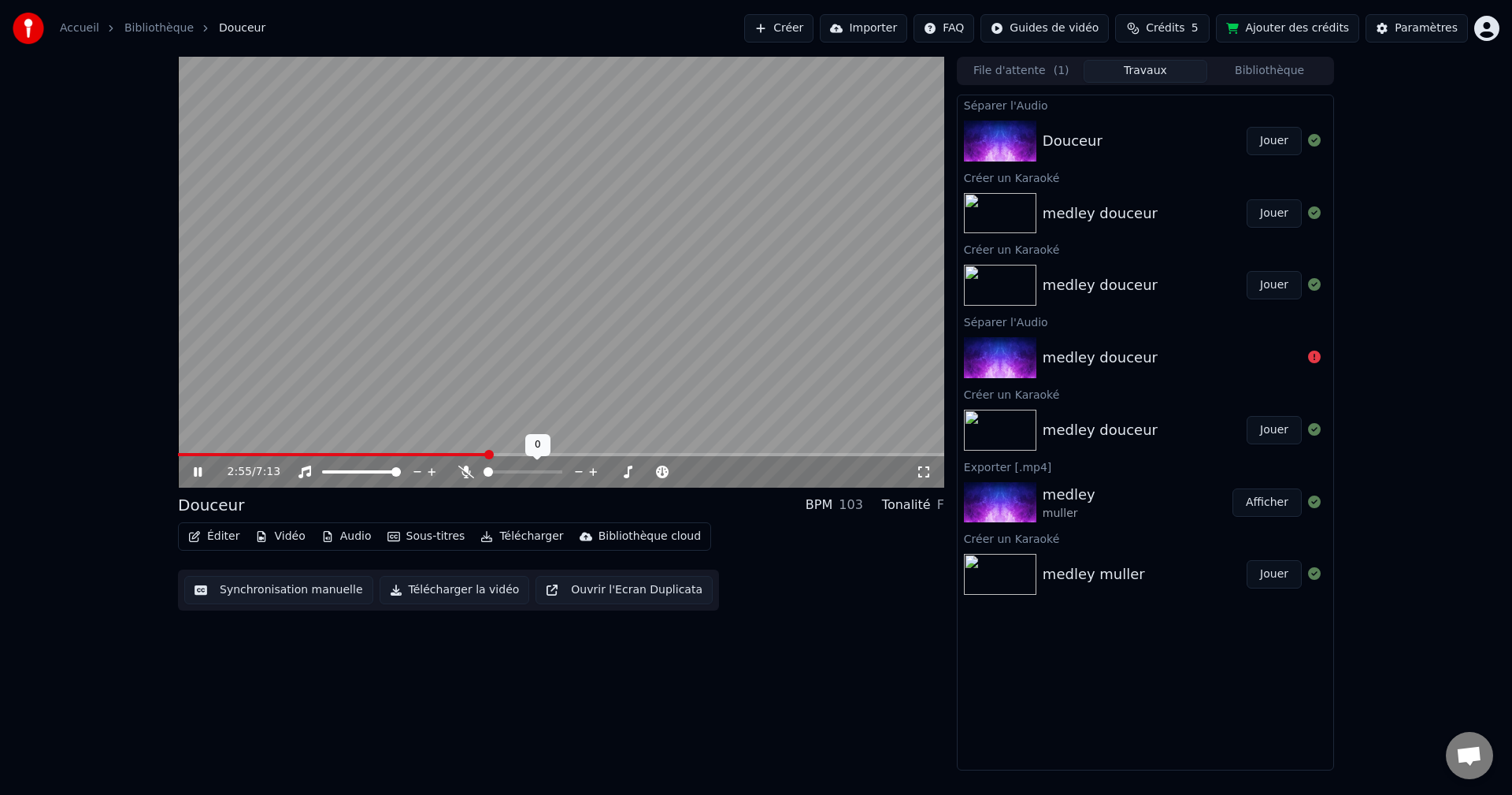
click at [463, 473] on icon at bounding box center [466, 471] width 16 height 13
click at [341, 532] on button "Audio" at bounding box center [346, 537] width 63 height 22
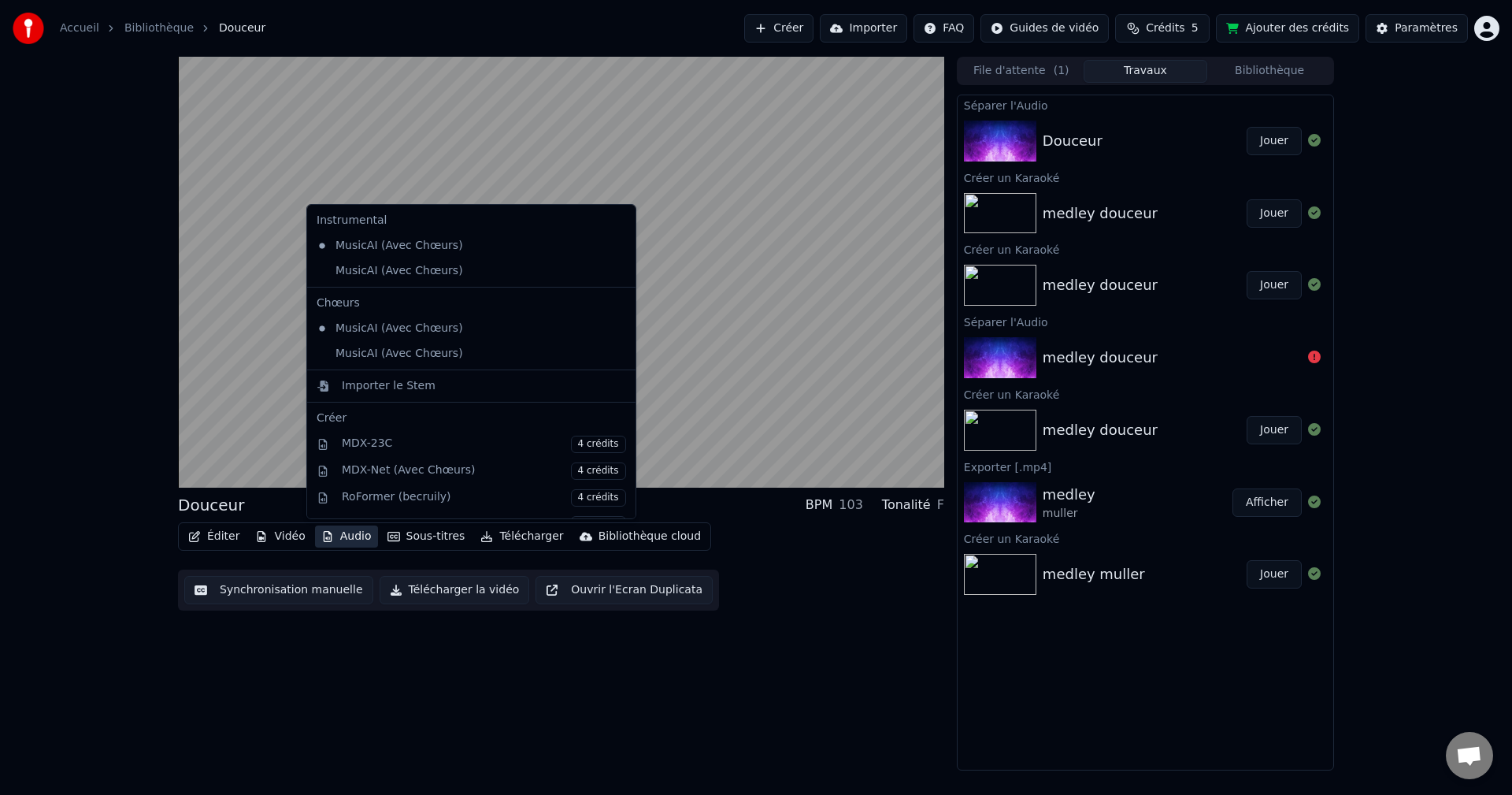
click at [721, 675] on div "Douceur BPM 103 Tonalité F Éditer Vidéo Audio Sous-titres Télécharger Bibliothè…" at bounding box center [562, 414] width 766 height 714
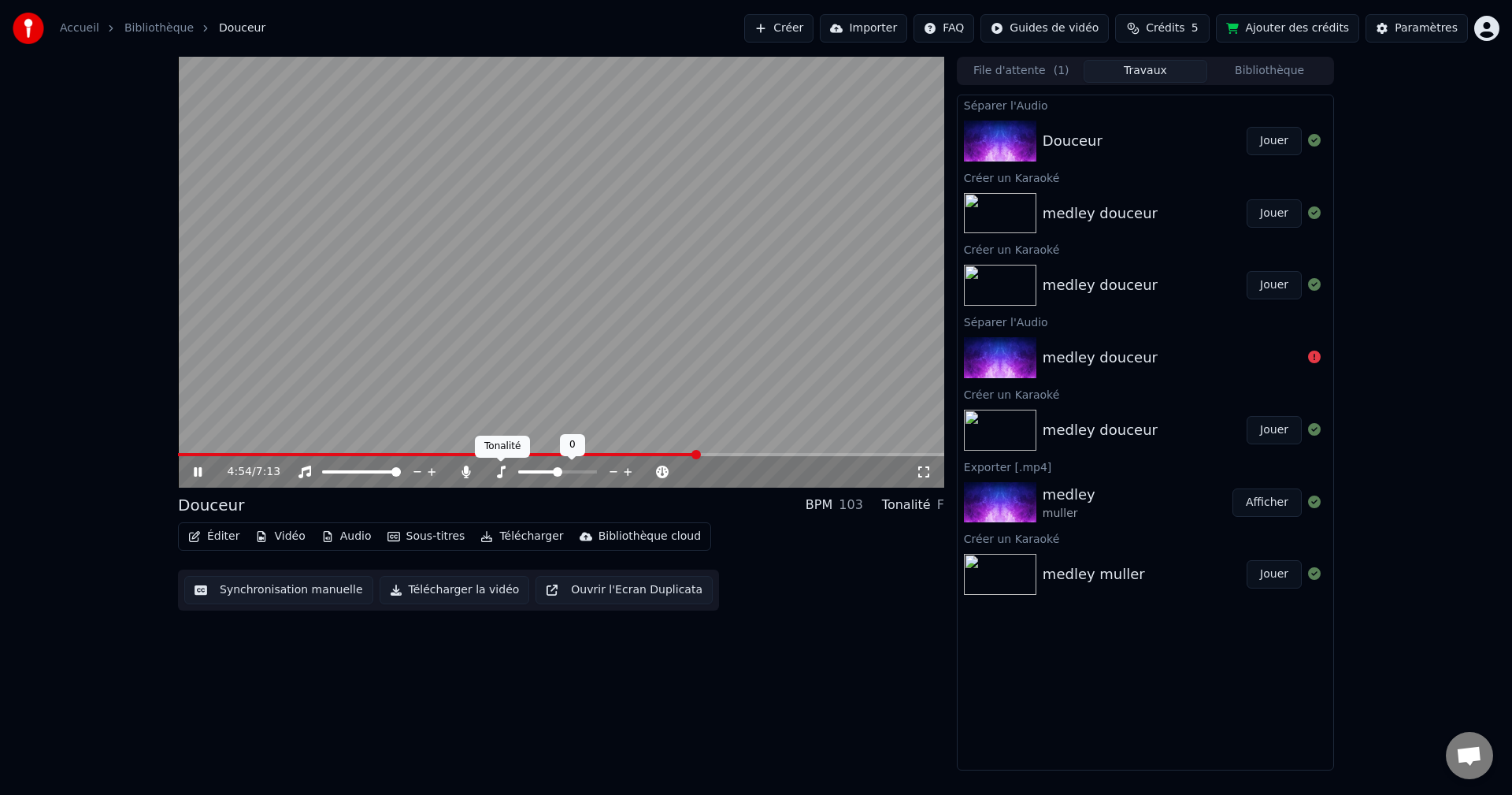
click at [500, 475] on icon at bounding box center [501, 471] width 9 height 13
click at [462, 467] on icon at bounding box center [466, 471] width 16 height 13
click at [666, 454] on span at bounding box center [444, 454] width 530 height 3
click at [678, 453] on span at bounding box center [562, 454] width 766 height 3
click at [661, 453] on span at bounding box center [446, 454] width 535 height 3
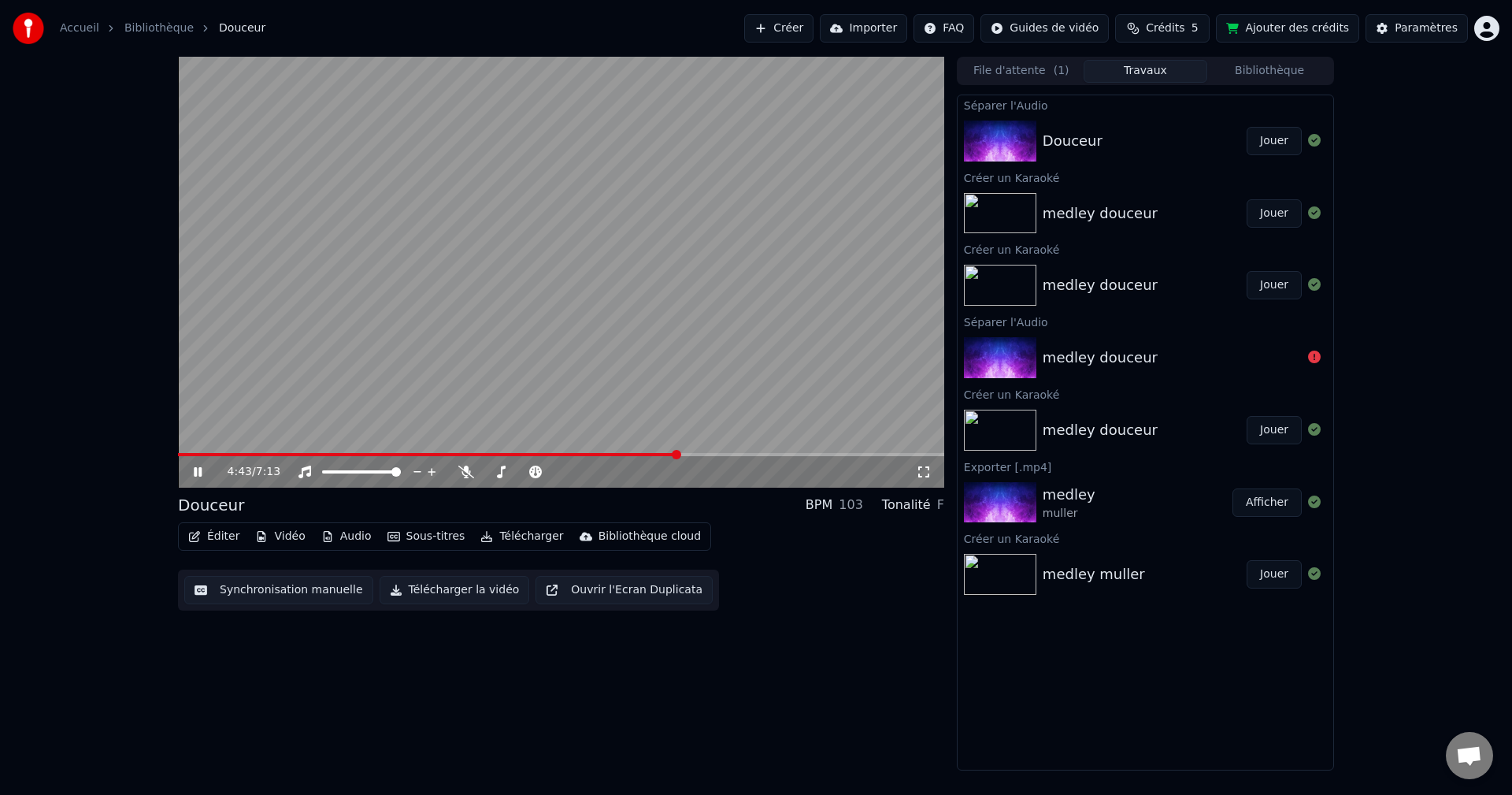
click at [678, 454] on span at bounding box center [562, 454] width 766 height 3
click at [682, 453] on span at bounding box center [679, 455] width 10 height 10
click at [685, 456] on span at bounding box center [562, 454] width 766 height 3
click at [691, 455] on span at bounding box center [435, 454] width 514 height 3
click at [685, 453] on video at bounding box center [562, 272] width 766 height 431
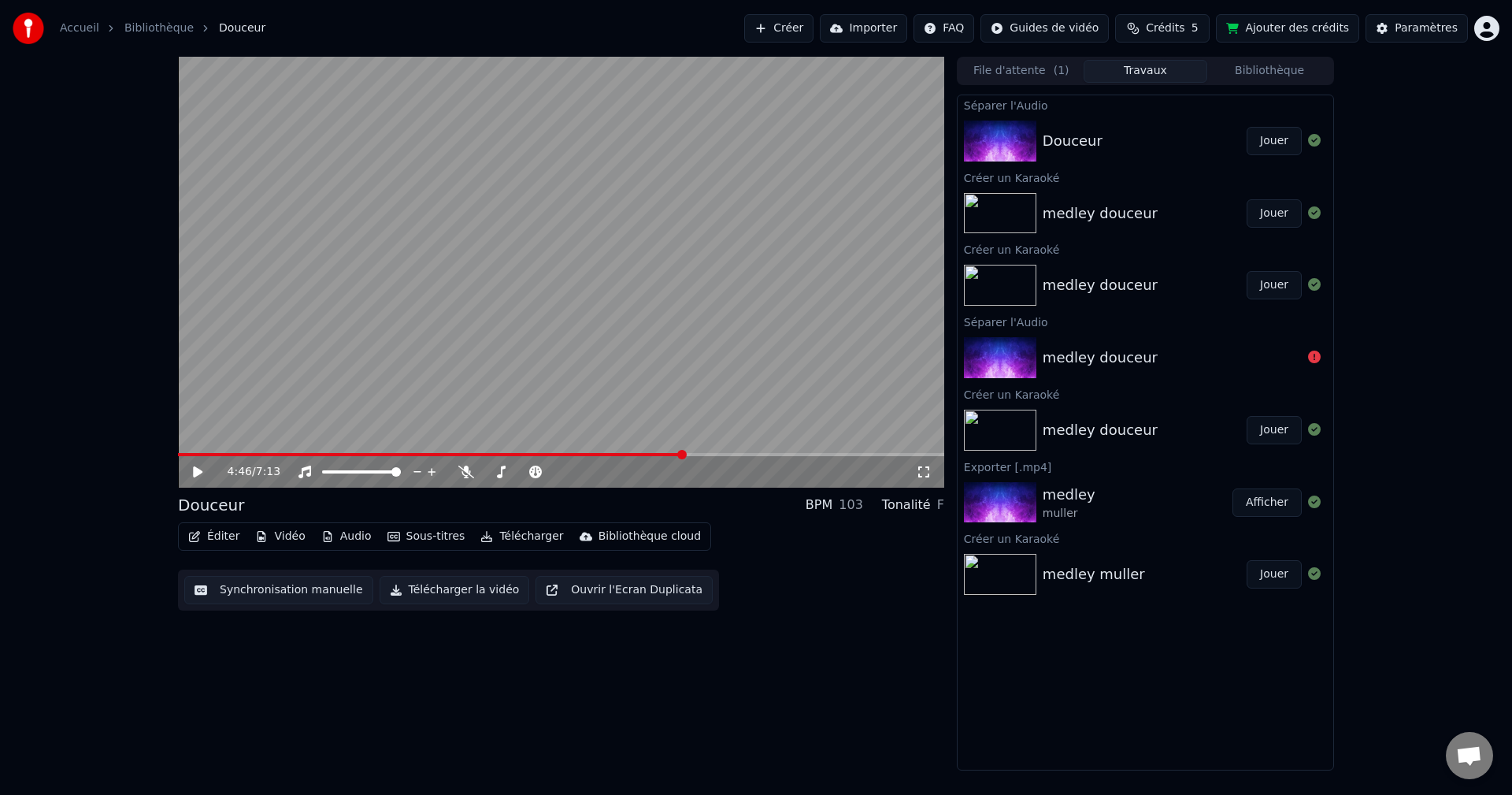
click at [683, 455] on span at bounding box center [431, 454] width 505 height 3
click at [672, 404] on video at bounding box center [562, 272] width 766 height 431
drag, startPoint x: 669, startPoint y: 625, endPoint x: 684, endPoint y: 613, distance: 19.2
click at [462, 470] on icon at bounding box center [466, 471] width 16 height 13
click at [467, 470] on icon at bounding box center [465, 471] width 9 height 13
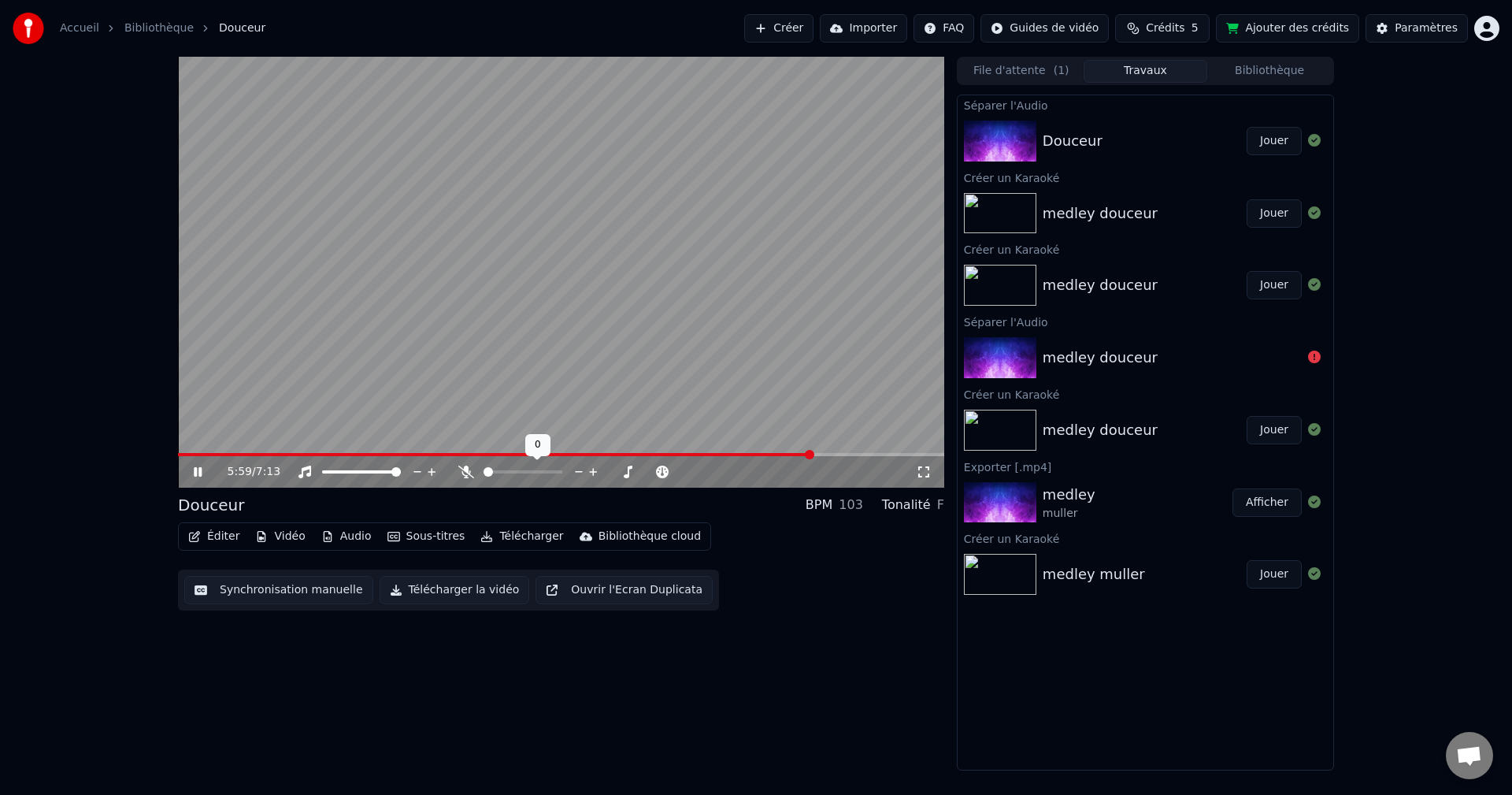
click at [467, 470] on icon at bounding box center [466, 471] width 16 height 13
click at [464, 470] on icon at bounding box center [465, 471] width 9 height 13
click at [464, 470] on icon at bounding box center [466, 471] width 16 height 13
click at [464, 470] on icon at bounding box center [465, 471] width 9 height 13
click at [464, 470] on icon at bounding box center [466, 471] width 16 height 13
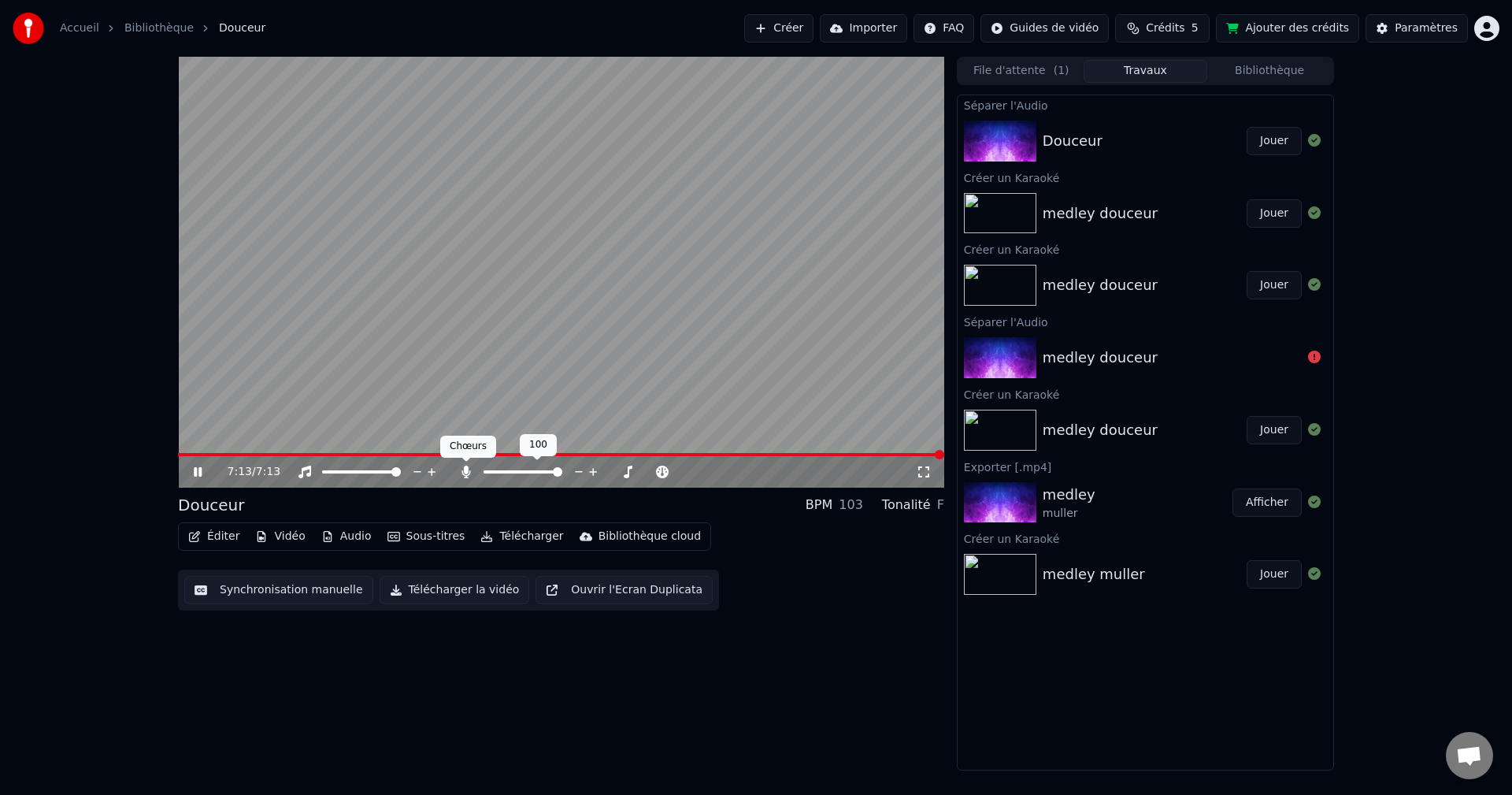
click at [466, 471] on icon at bounding box center [465, 471] width 9 height 13
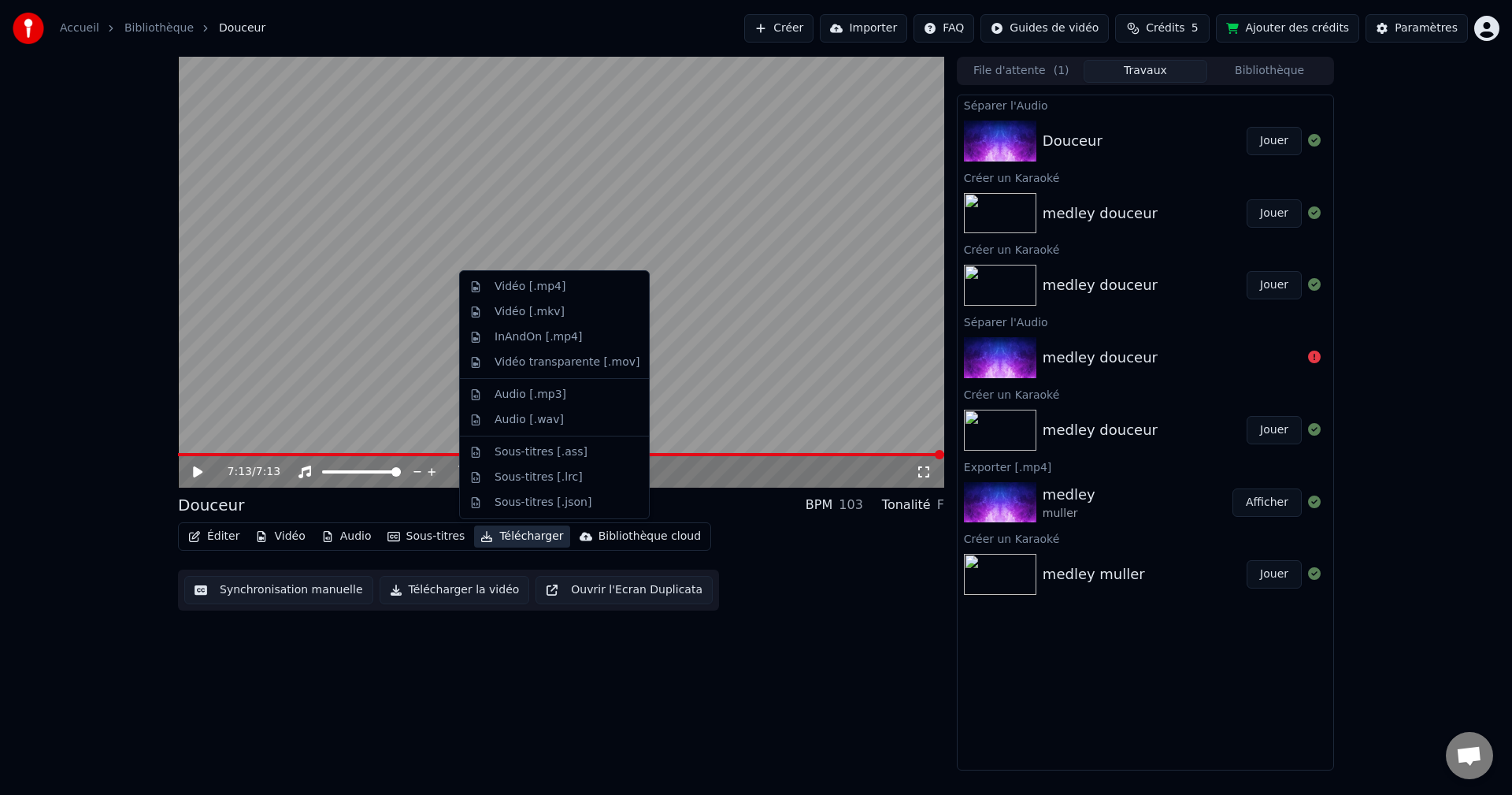
click at [506, 536] on button "Télécharger" at bounding box center [522, 537] width 96 height 22
click at [522, 286] on div "Vidéo [.mp4]" at bounding box center [529, 287] width 71 height 16
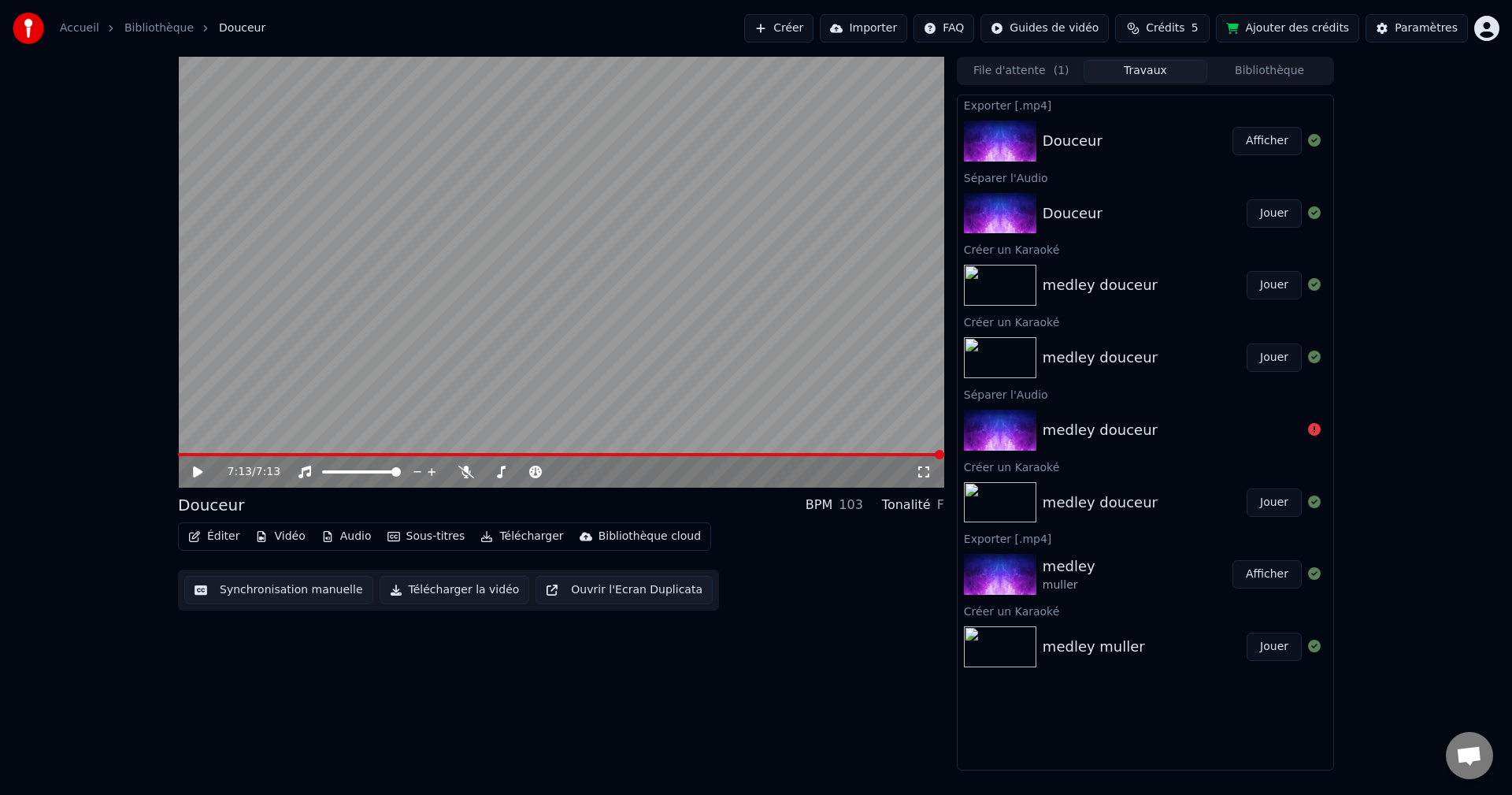
click at [1272, 142] on button "Afficher" at bounding box center [1266, 140] width 69 height 28
